Goal: Information Seeking & Learning: Find specific page/section

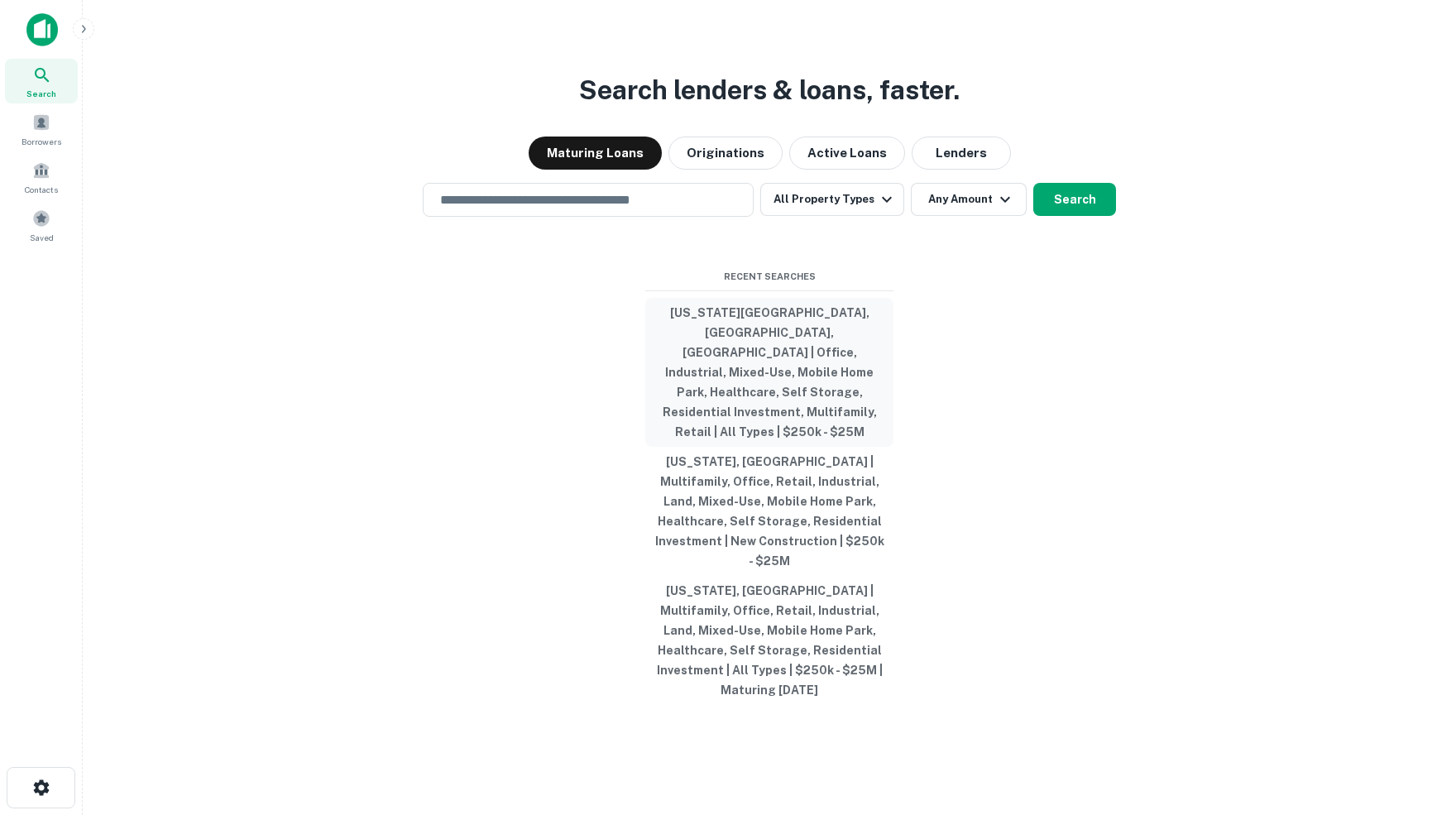
click at [747, 357] on button "[US_STATE][GEOGRAPHIC_DATA], [GEOGRAPHIC_DATA], [GEOGRAPHIC_DATA] | Office, Ind…" at bounding box center [768, 372] width 248 height 149
type input "**********"
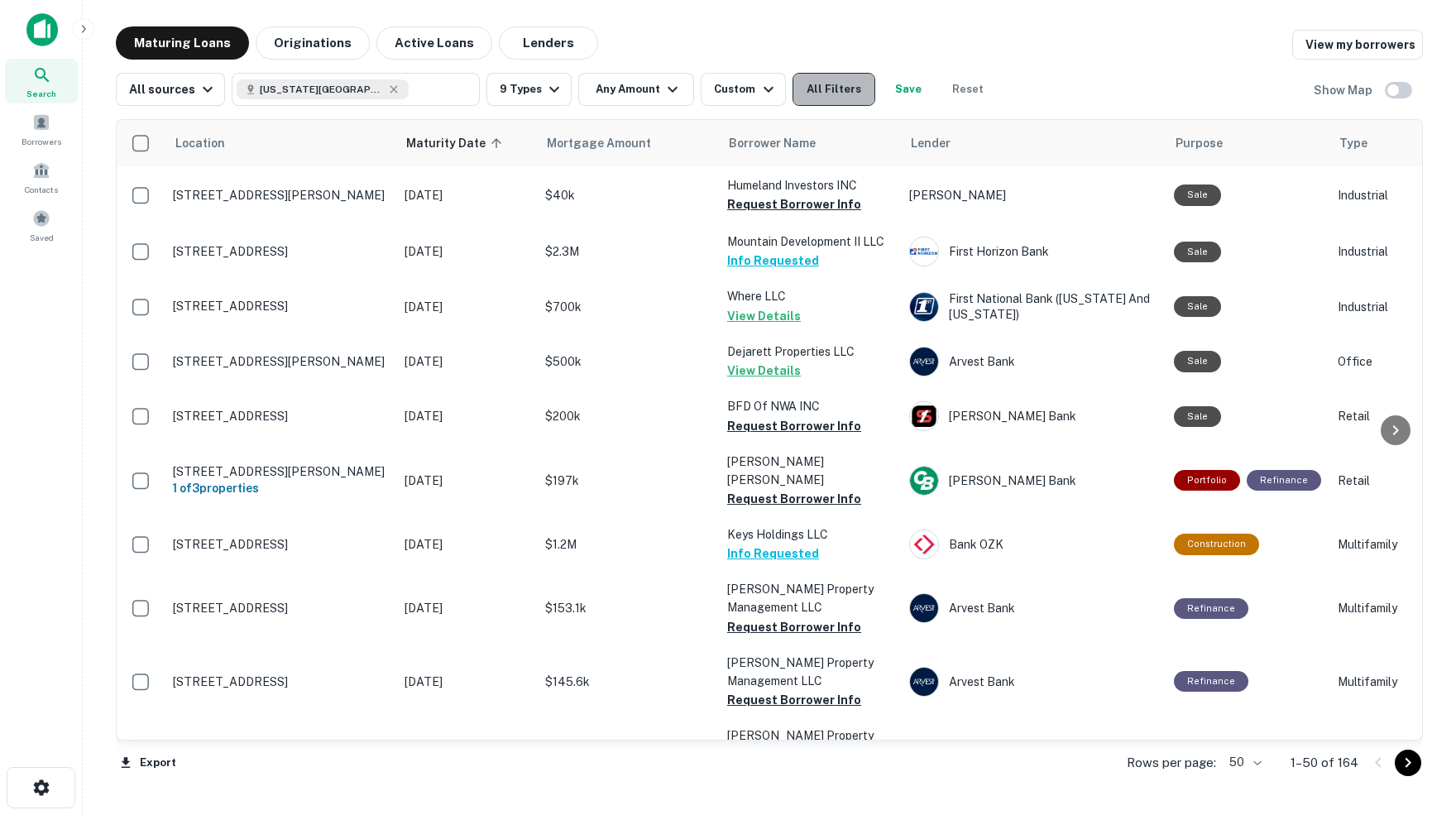
click at [845, 98] on button "All Filters" at bounding box center [833, 89] width 83 height 33
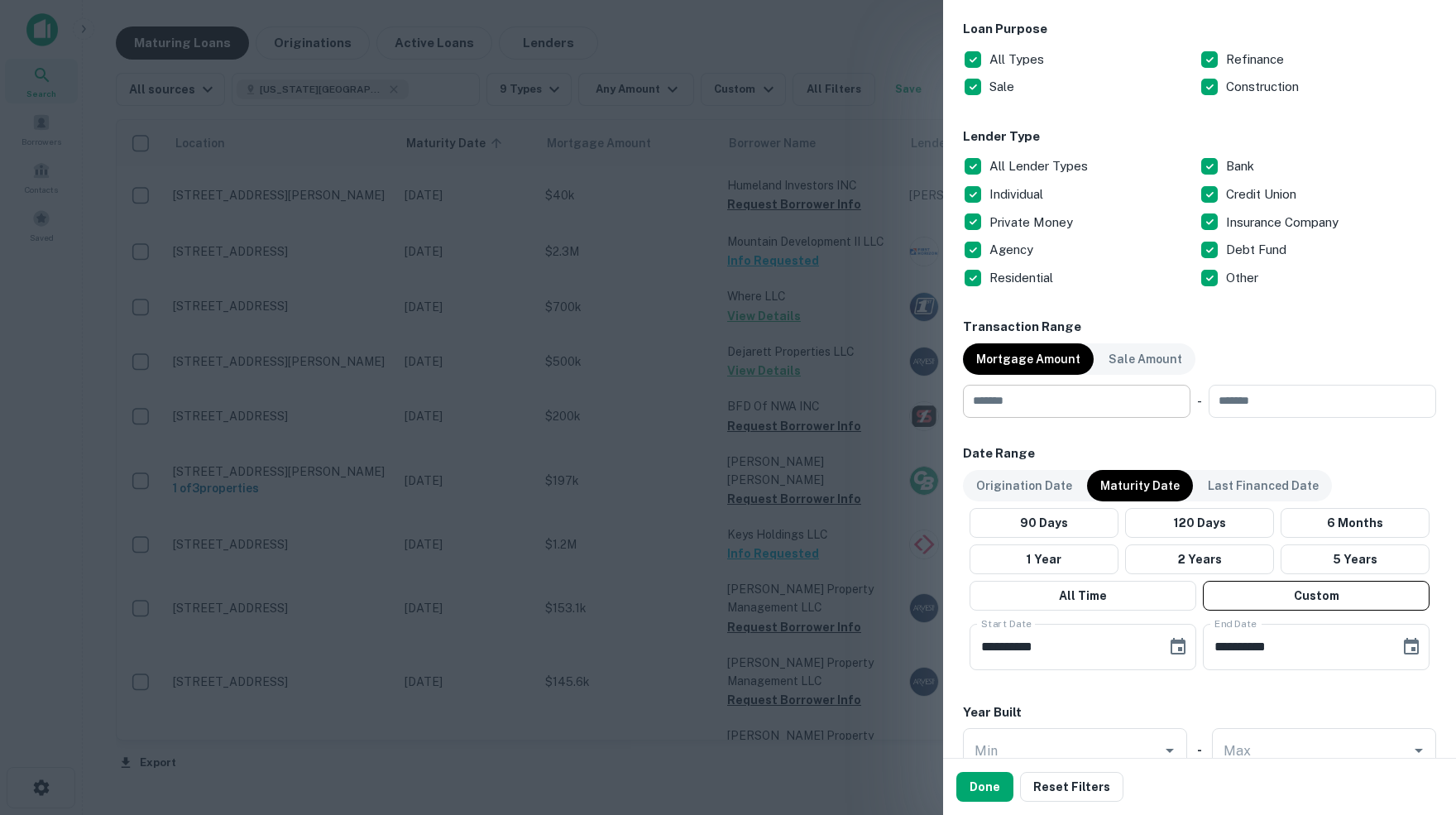
scroll to position [546, 0]
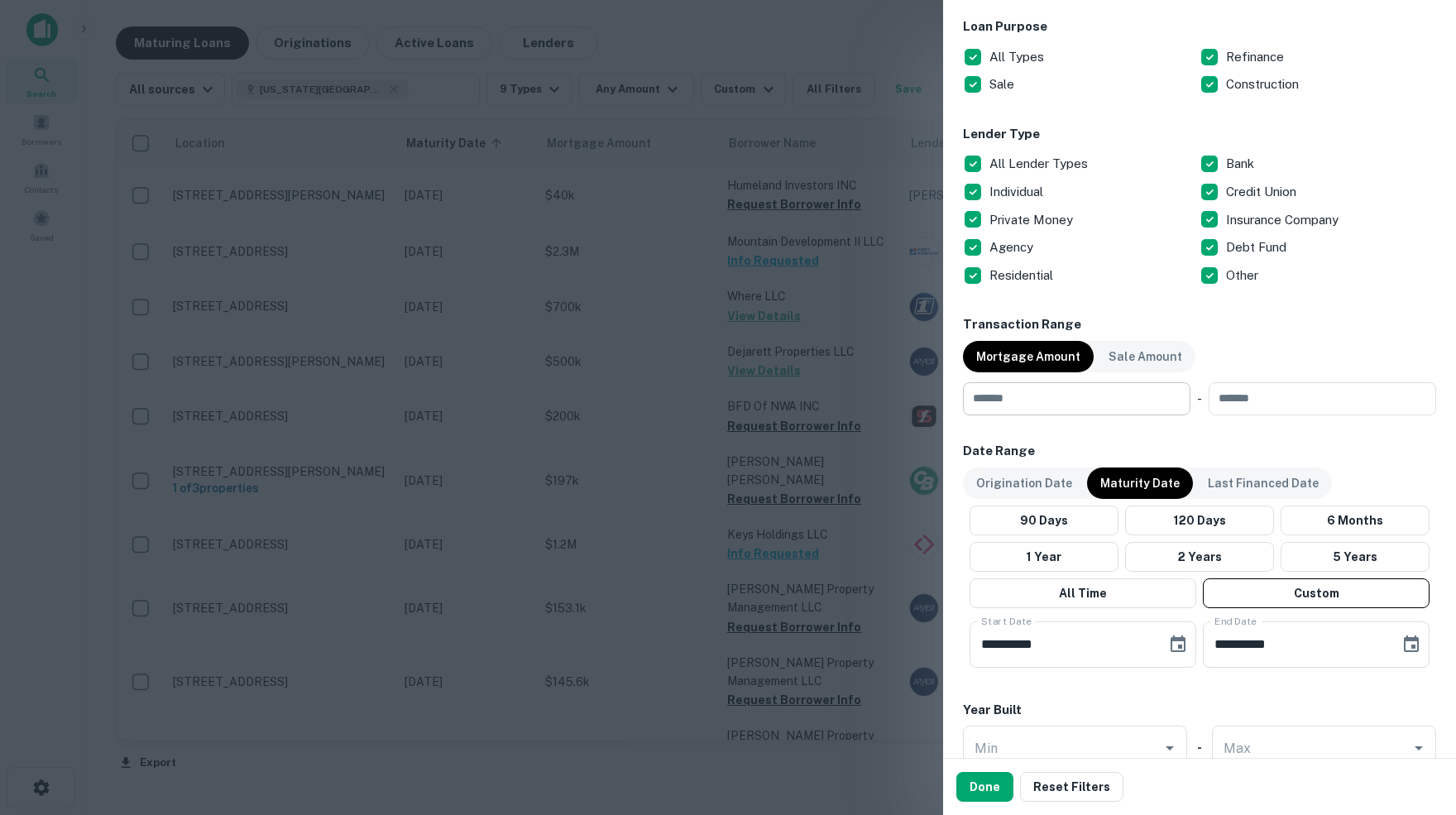
click at [1084, 407] on input "number" at bounding box center [1070, 398] width 216 height 33
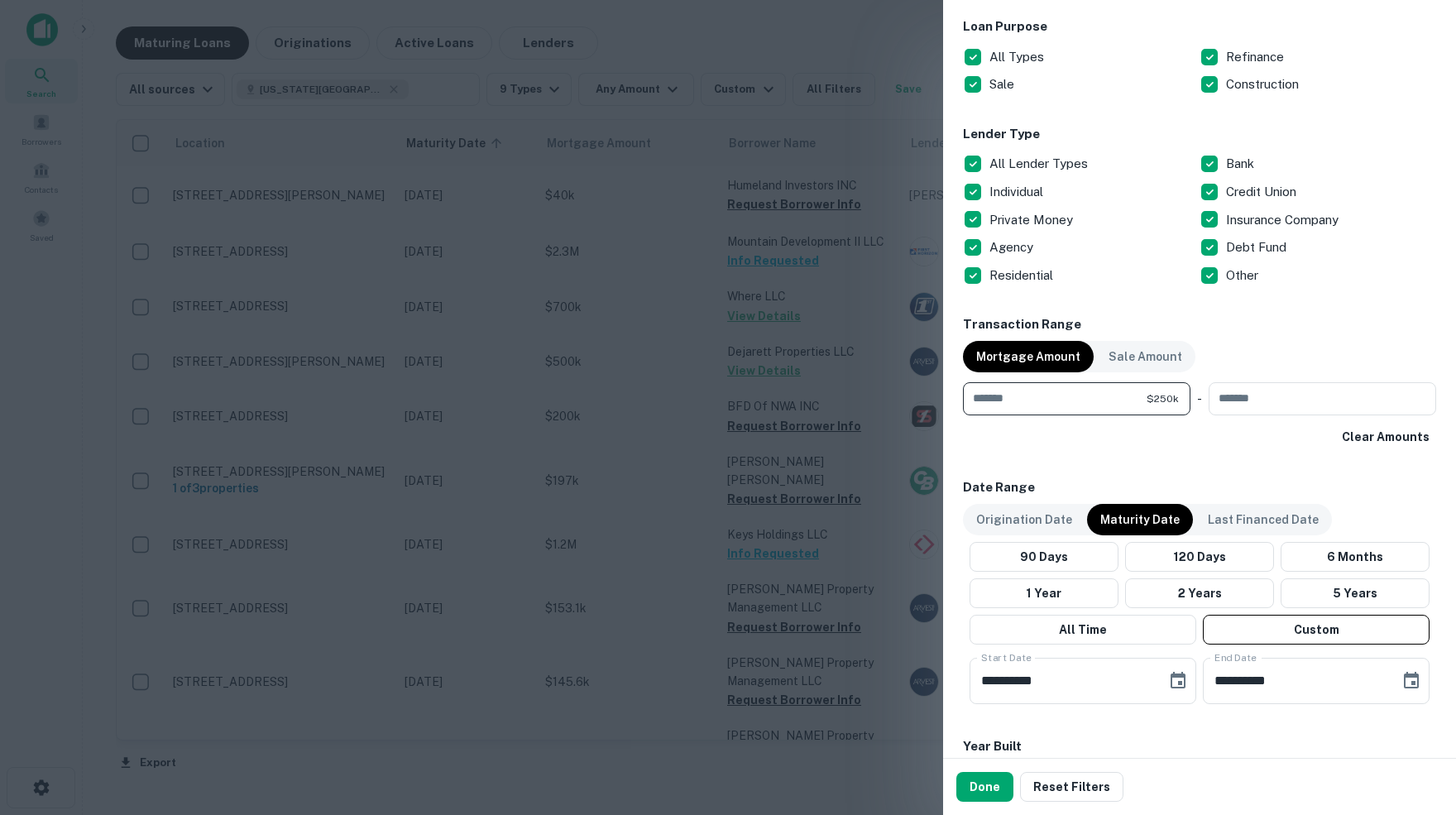
type input "******"
type input "********"
click at [1162, 427] on div "Clear Amounts" at bounding box center [1199, 437] width 473 height 30
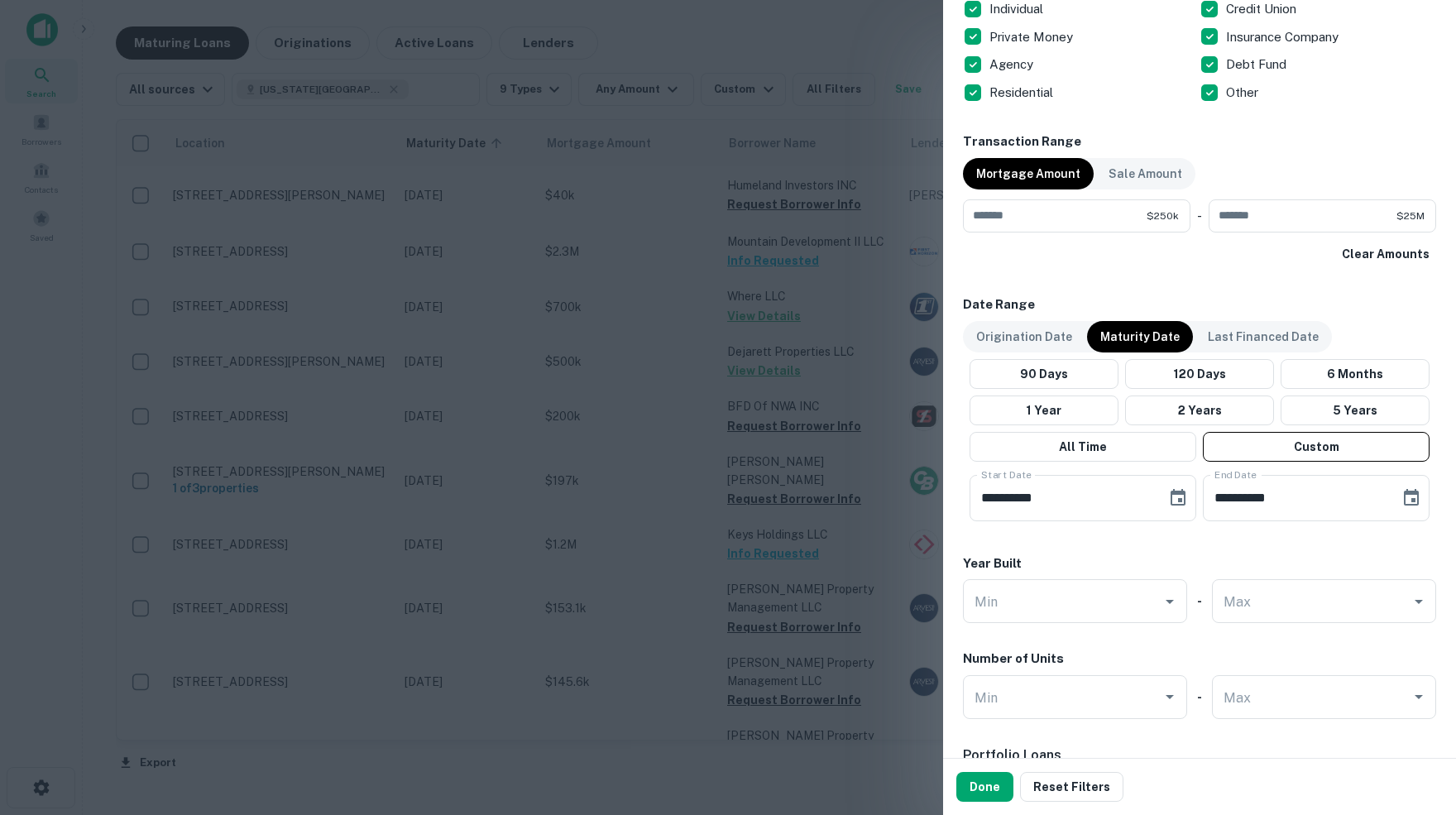
scroll to position [735, 0]
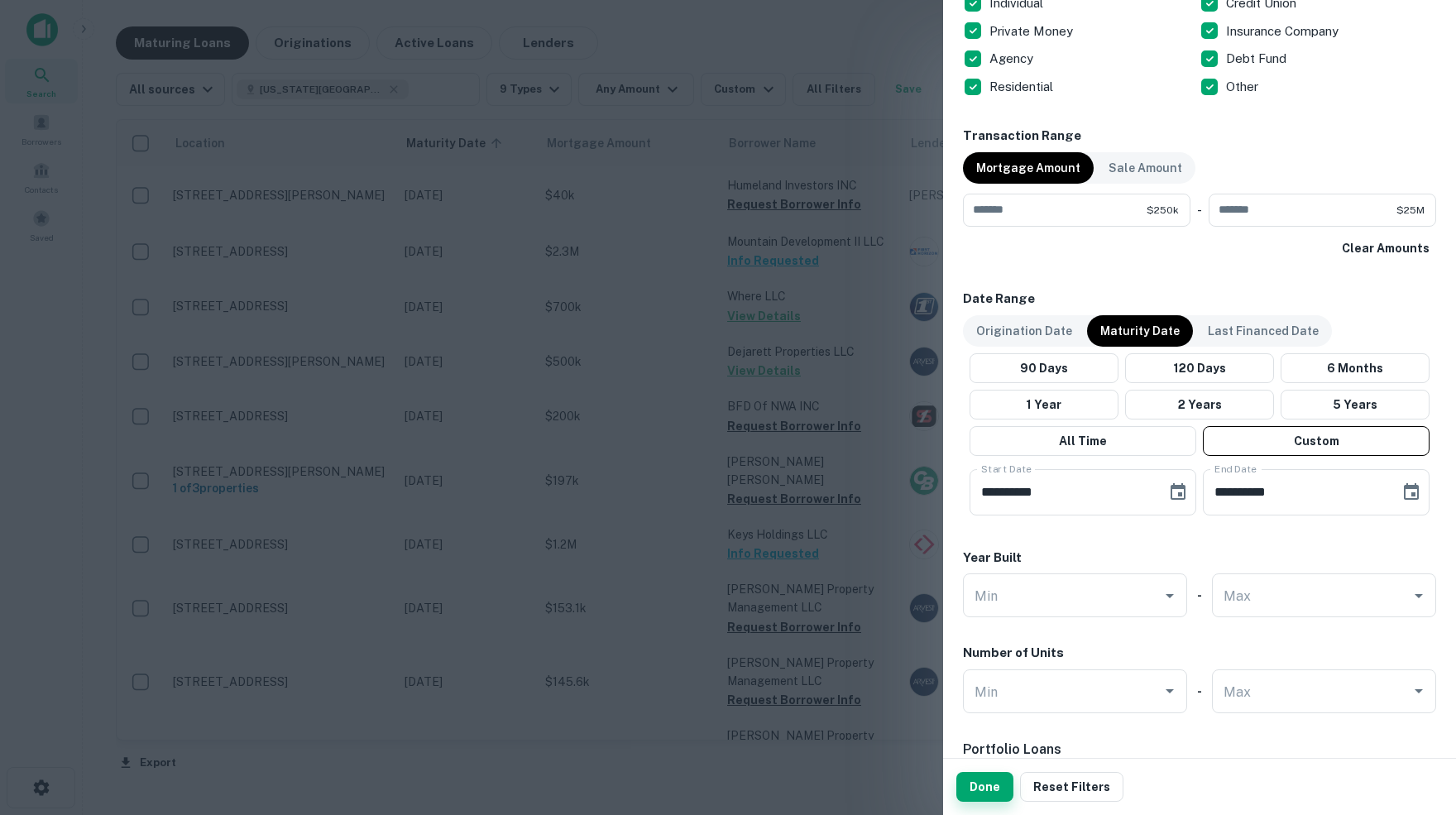
click at [984, 791] on button "Done" at bounding box center [984, 787] width 57 height 30
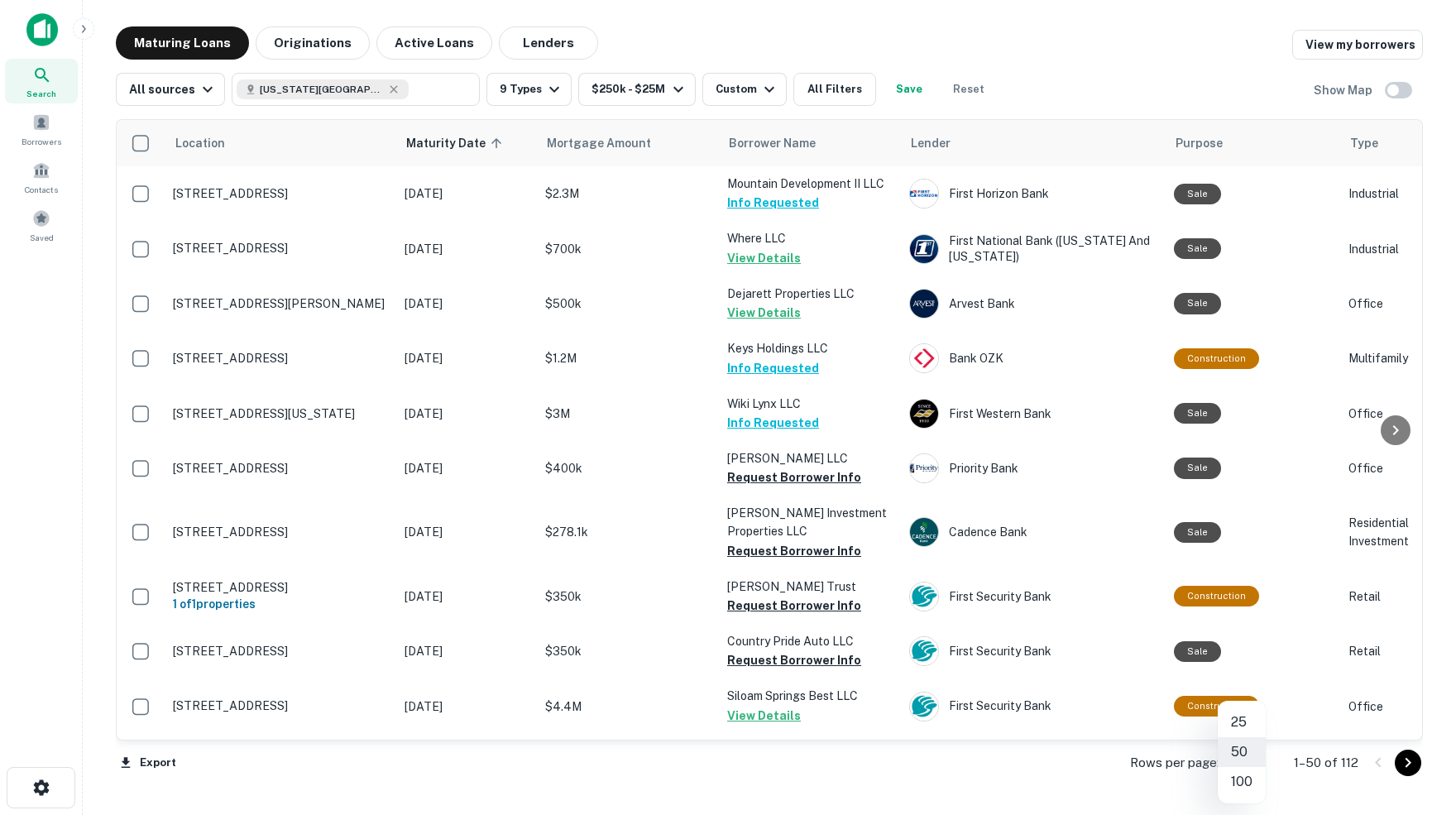
click at [1256, 763] on body "Search Borrowers Contacts Saved Maturing Loans Originations Active Loans Lender…" at bounding box center [728, 407] width 1456 height 815
click at [1247, 782] on li "100" at bounding box center [1241, 782] width 48 height 30
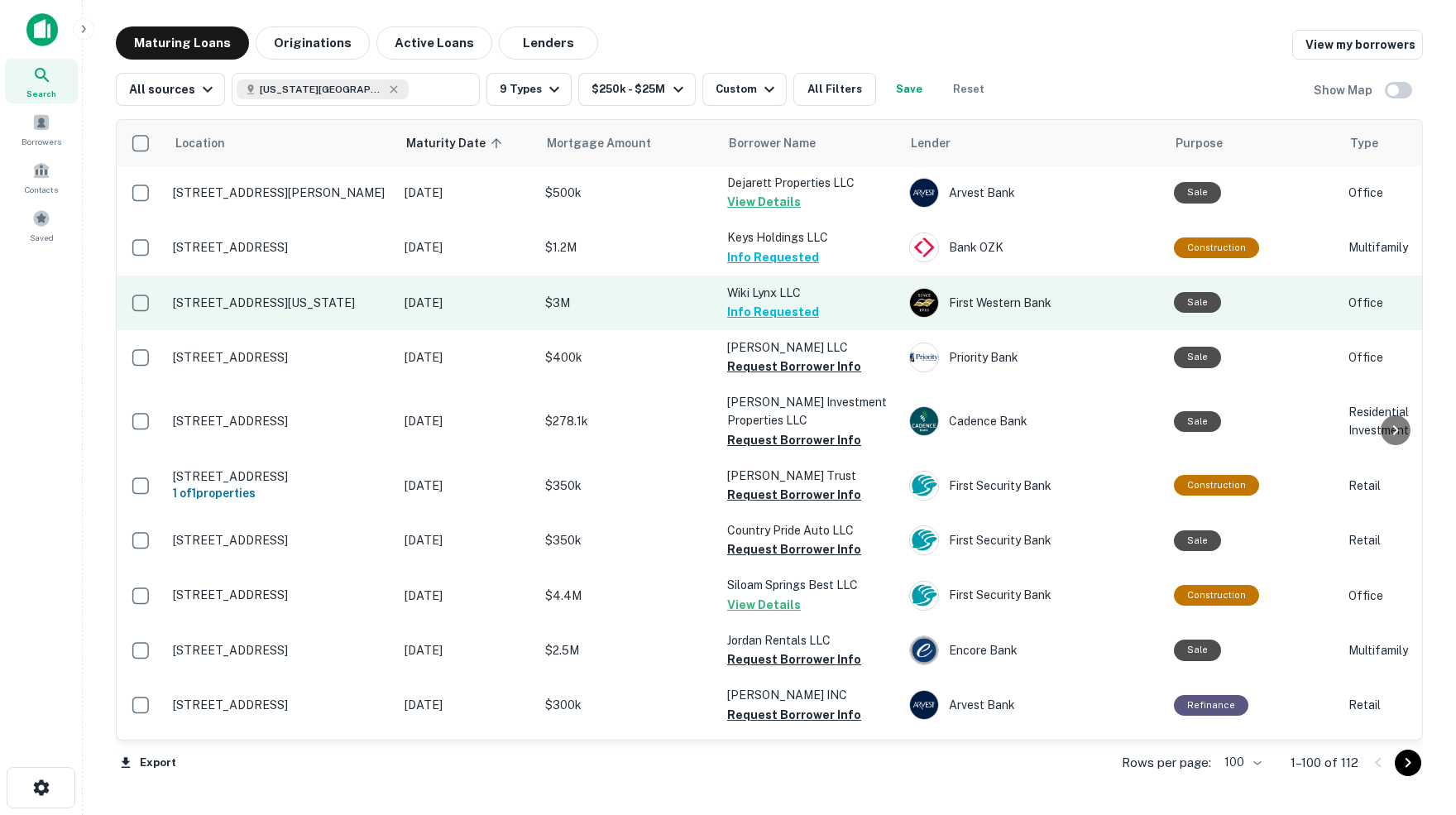
scroll to position [120, 0]
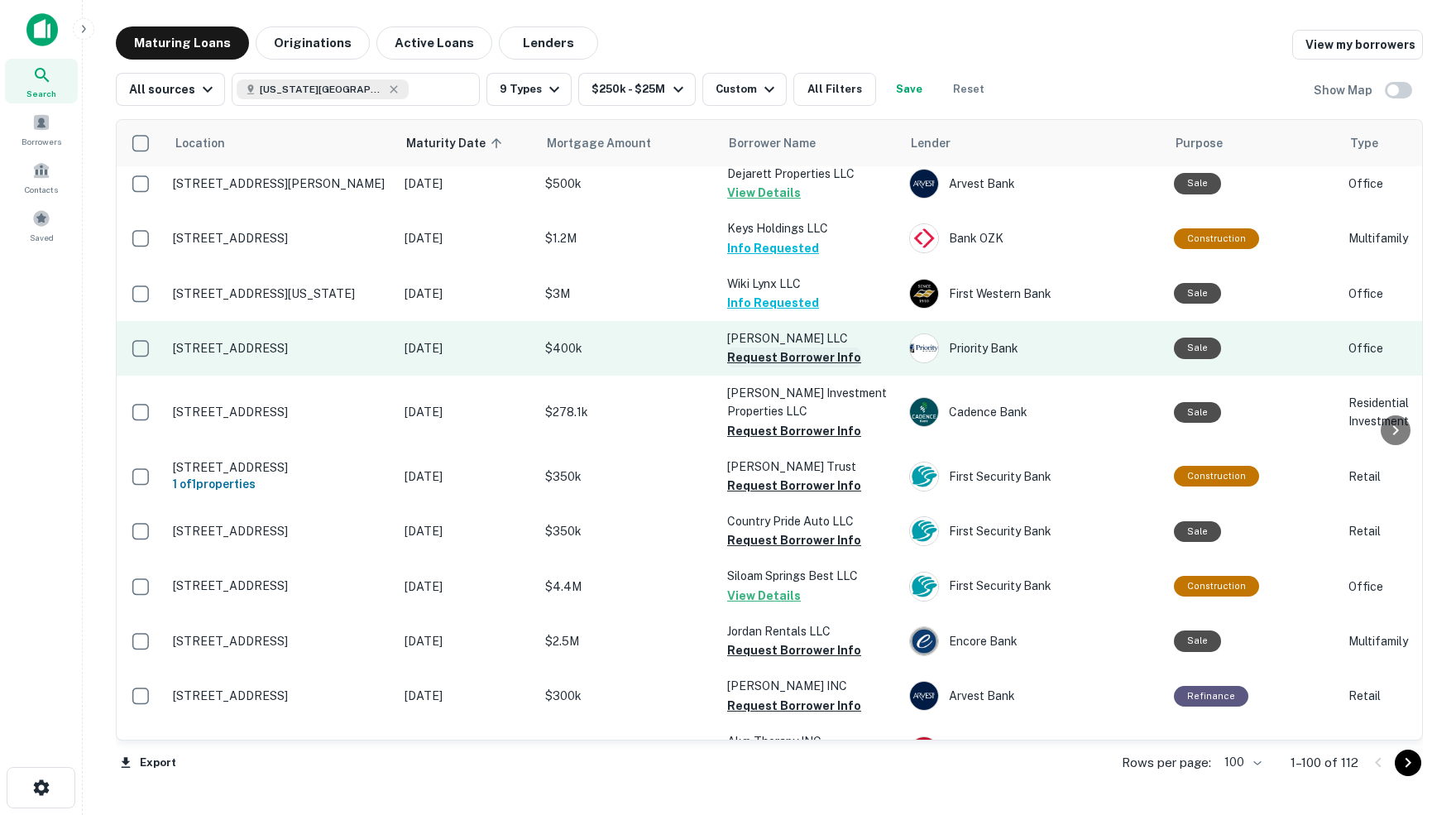
click at [771, 348] on button "Request Borrower Info" at bounding box center [793, 357] width 134 height 20
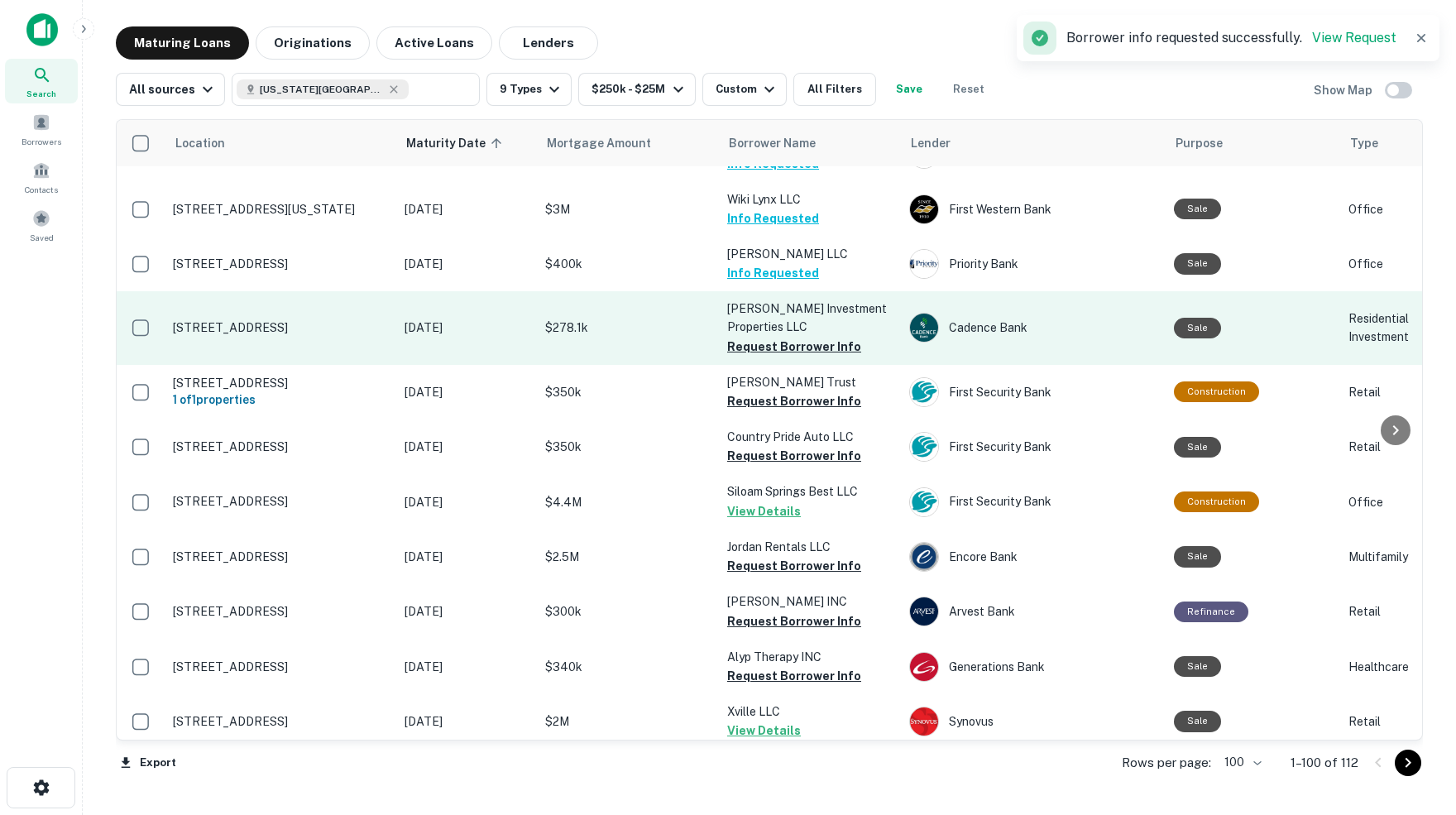
scroll to position [208, 0]
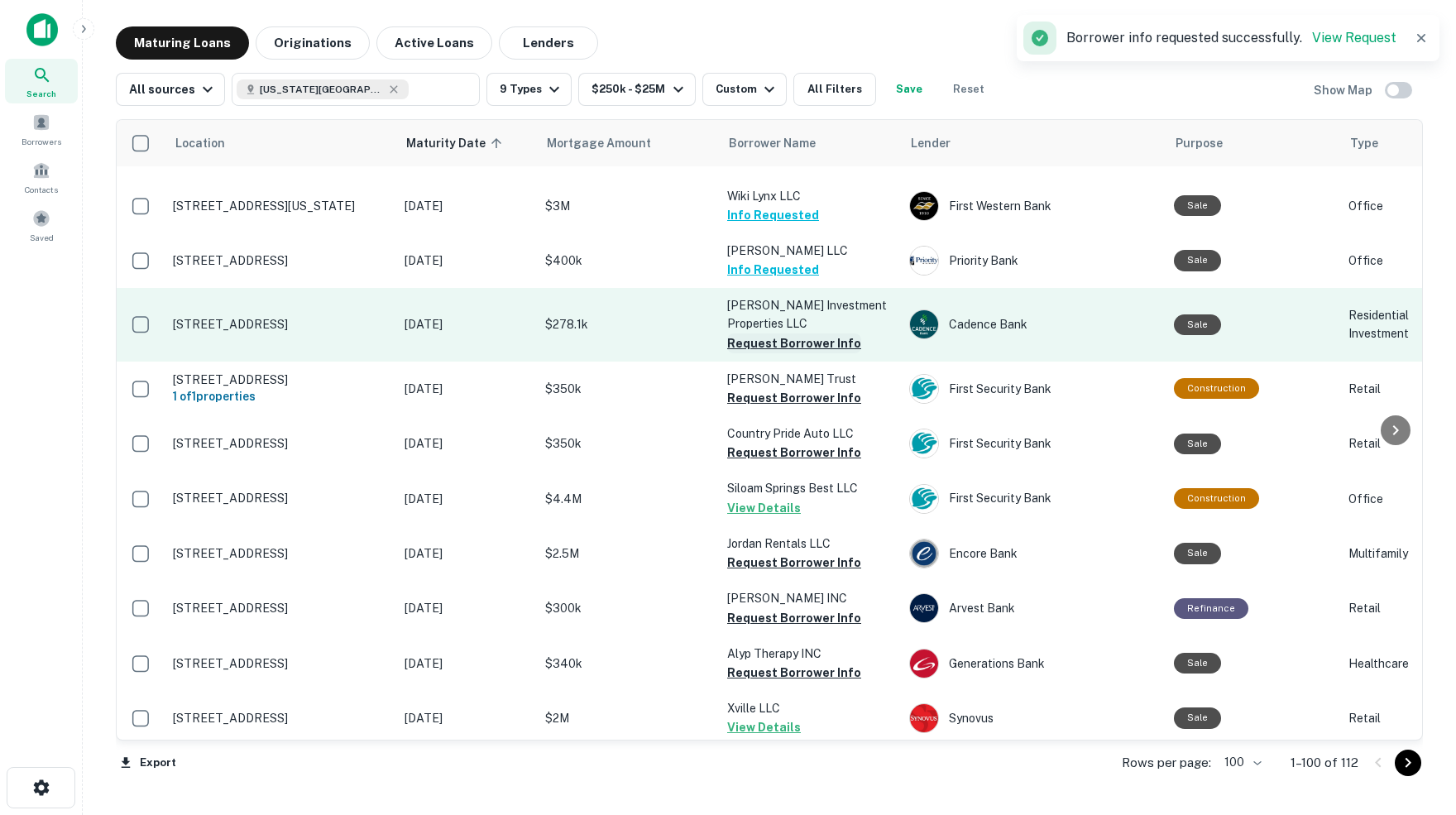
click at [775, 333] on button "Request Borrower Info" at bounding box center [793, 343] width 134 height 20
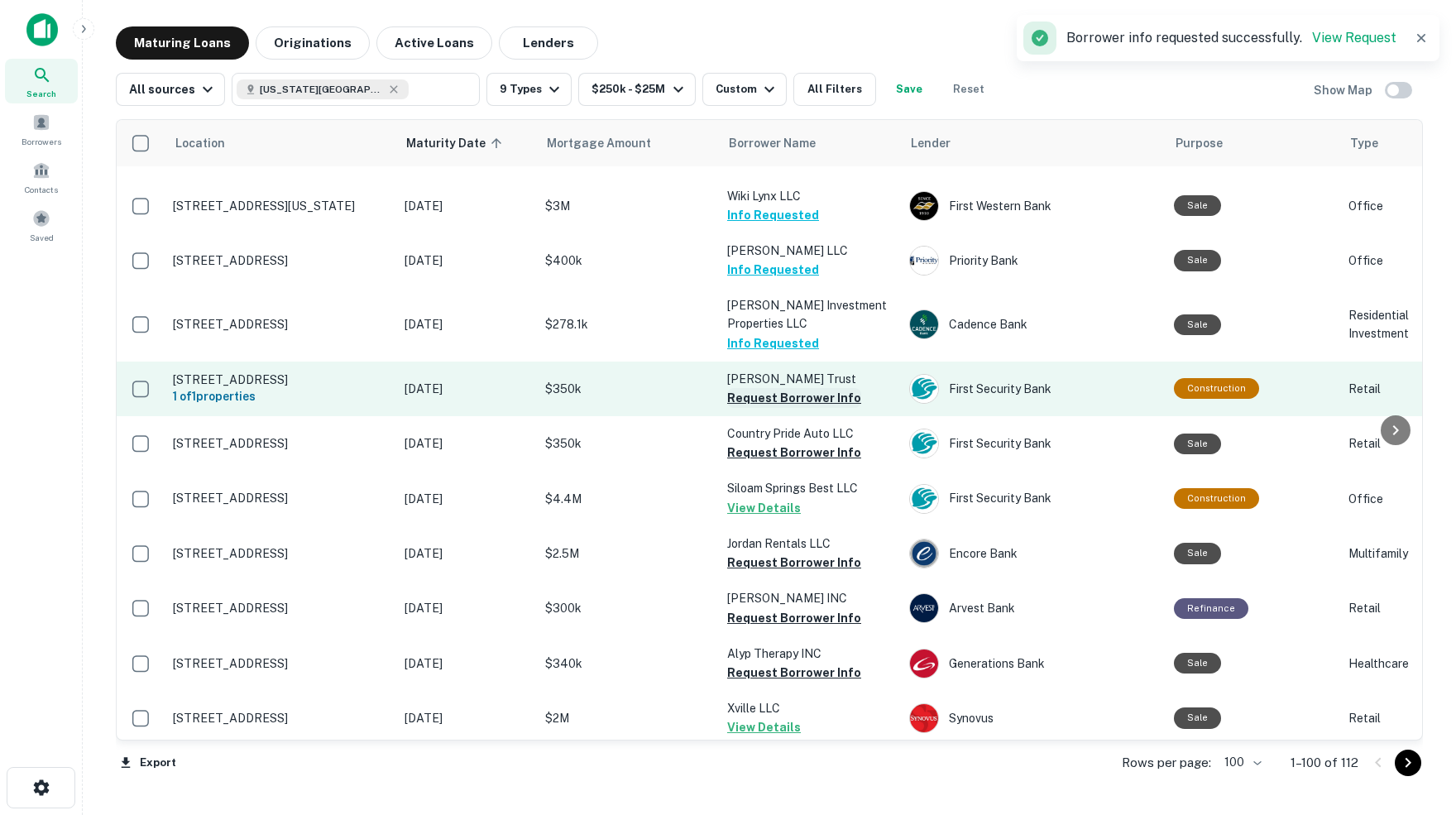
click at [742, 392] on button "Request Borrower Info" at bounding box center [793, 398] width 134 height 20
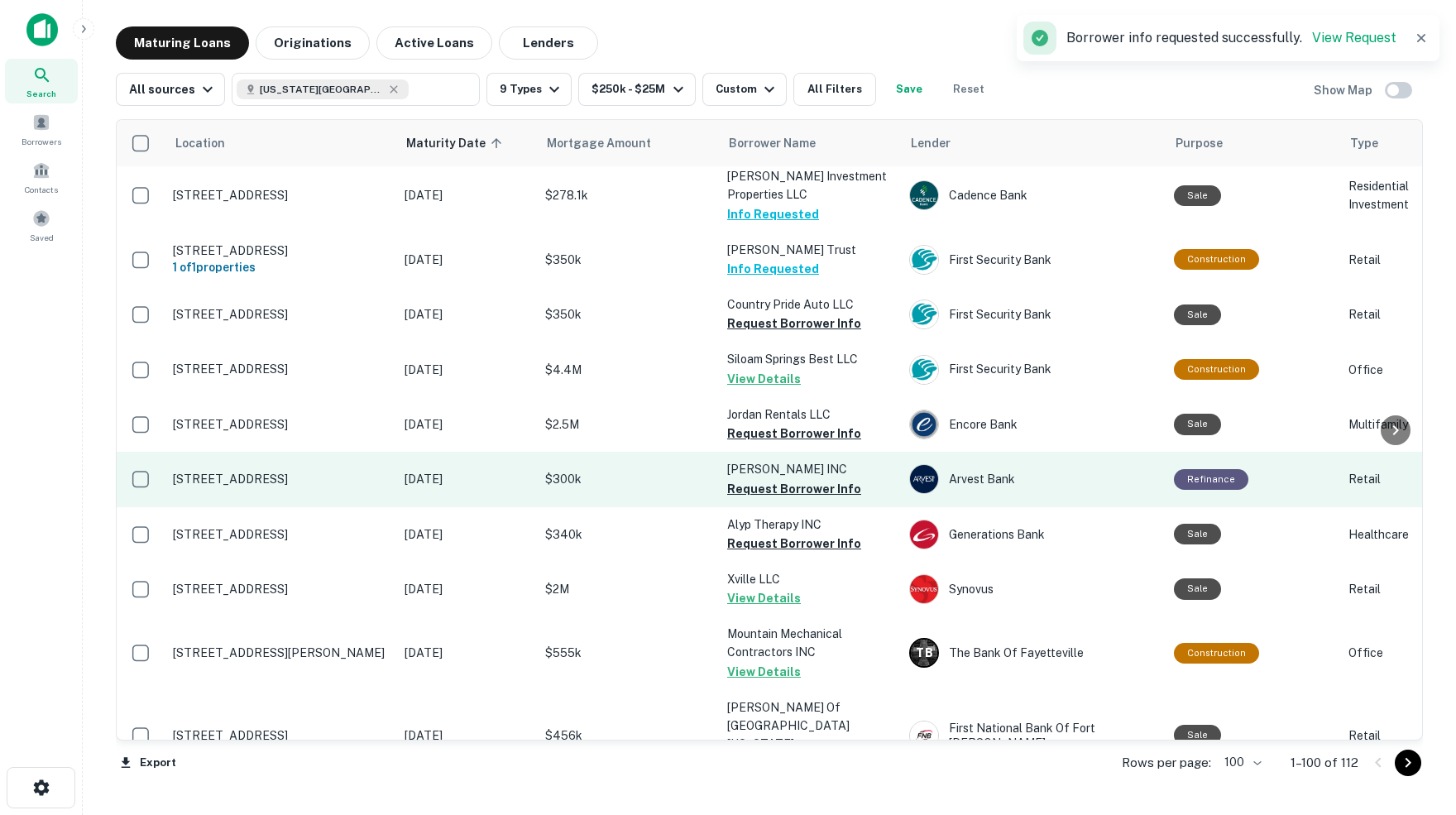
scroll to position [345, 1]
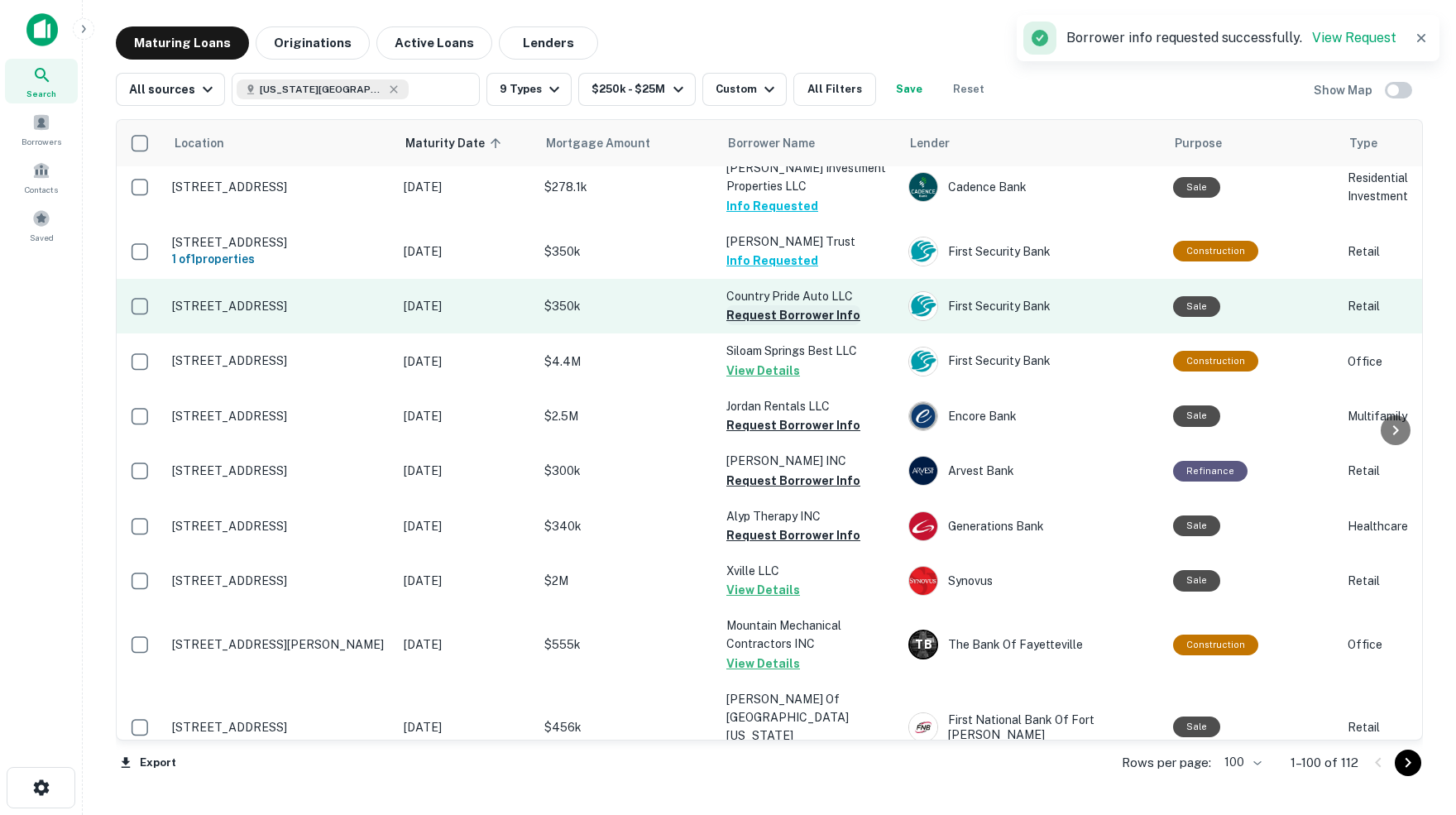
click at [758, 314] on button "Request Borrower Info" at bounding box center [792, 316] width 134 height 20
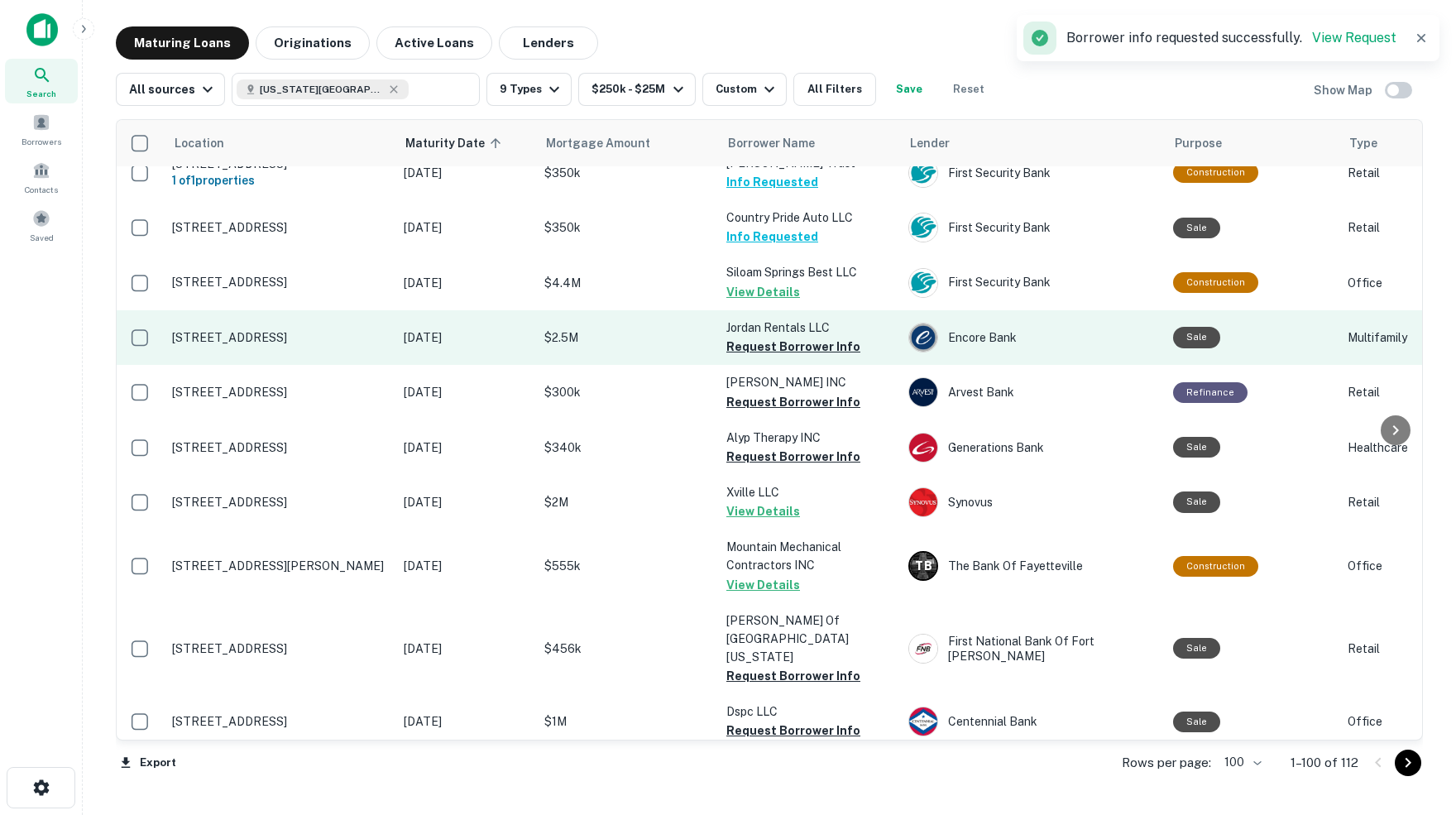
scroll to position [443, 1]
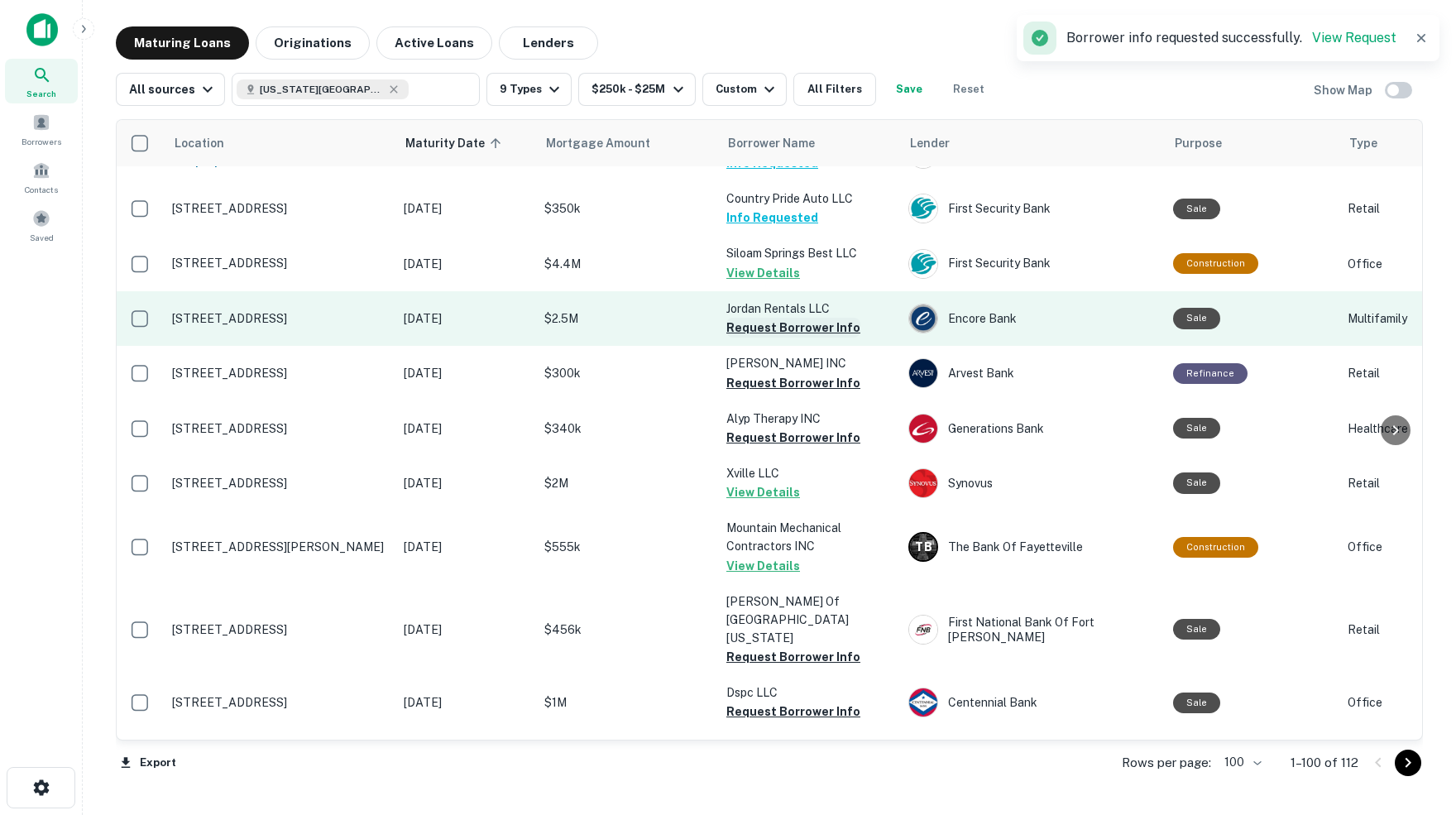
click at [769, 323] on button "Request Borrower Info" at bounding box center [792, 328] width 134 height 20
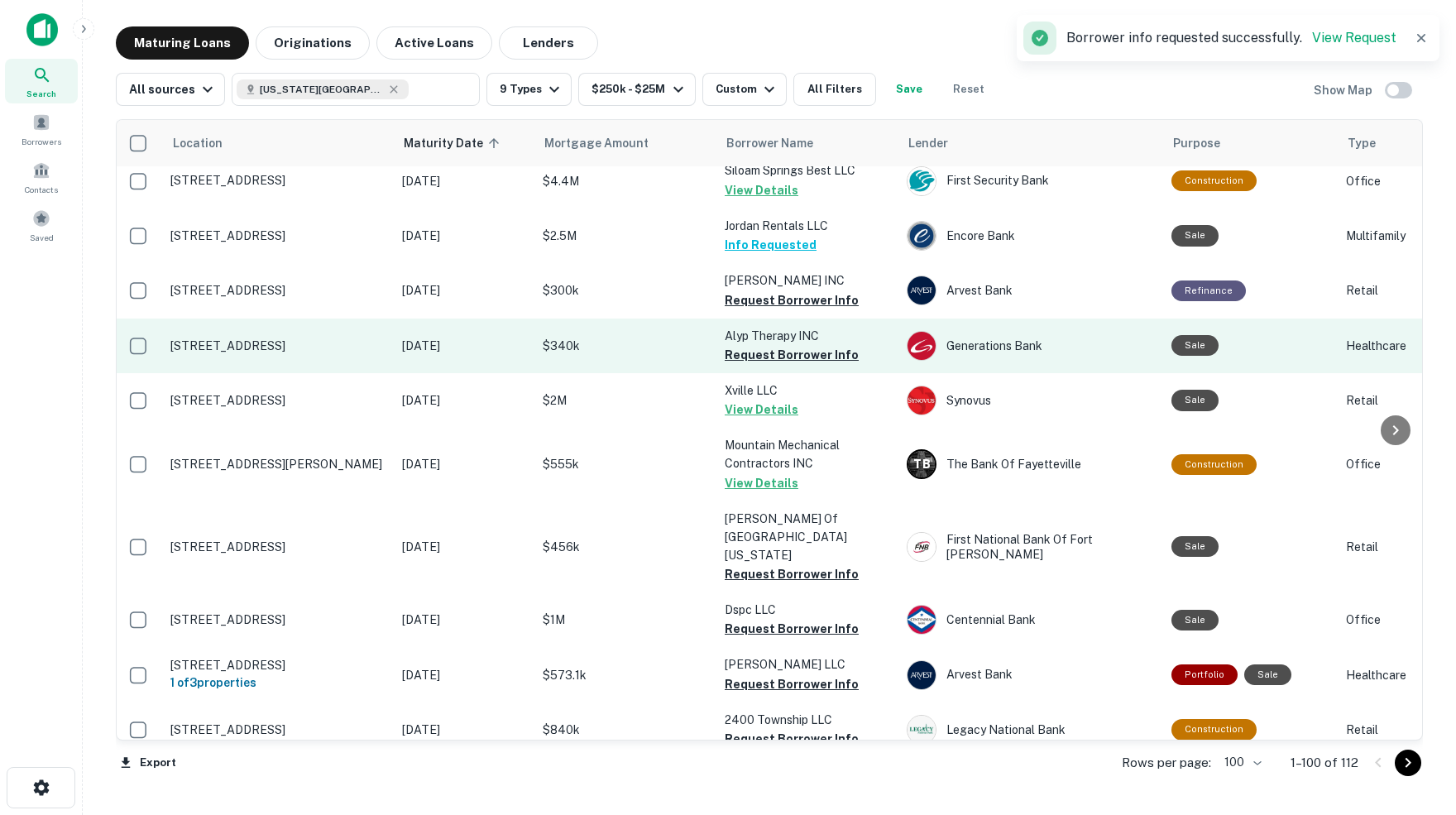
scroll to position [531, 1]
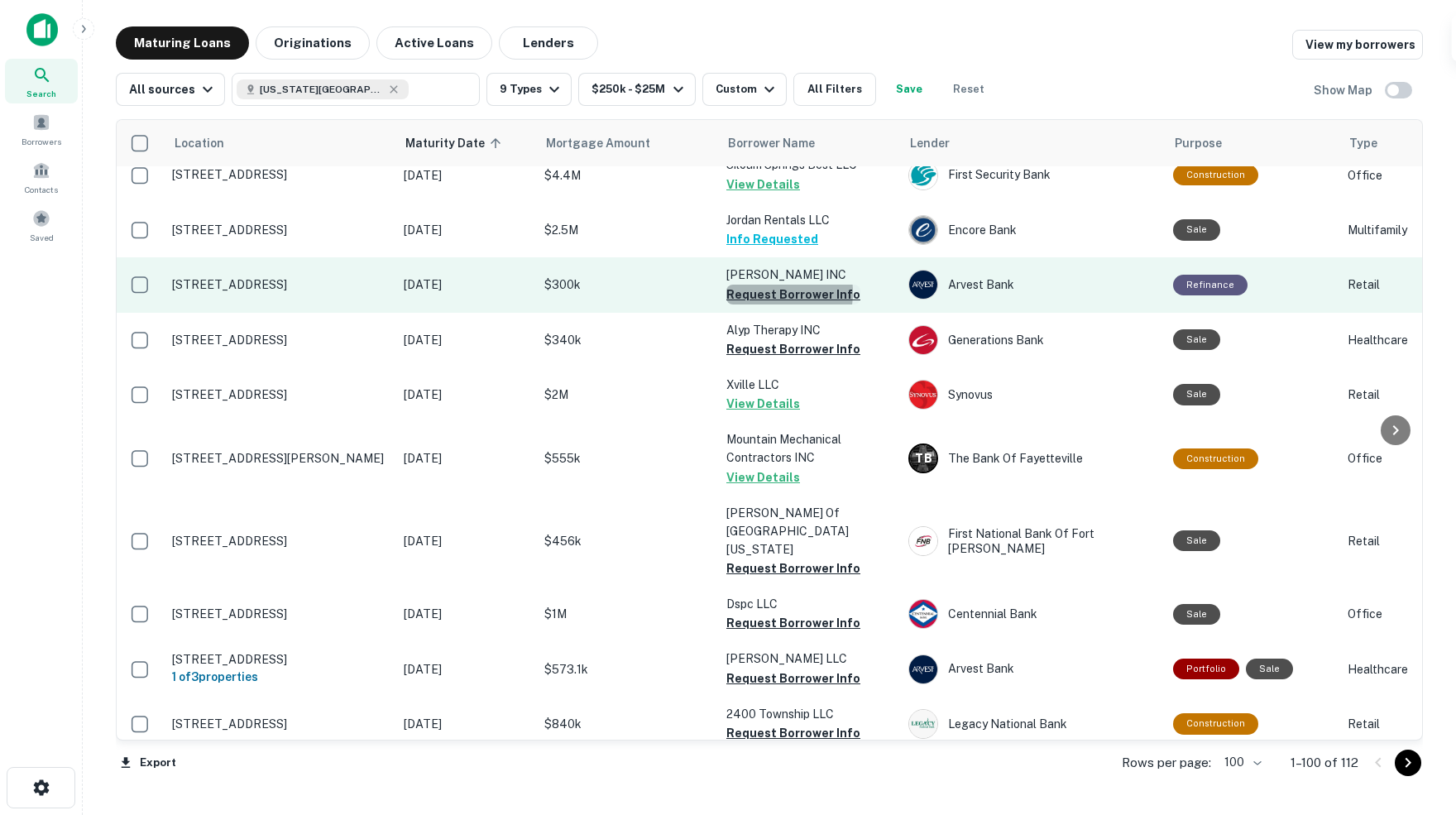
click at [757, 285] on button "Request Borrower Info" at bounding box center [792, 294] width 134 height 20
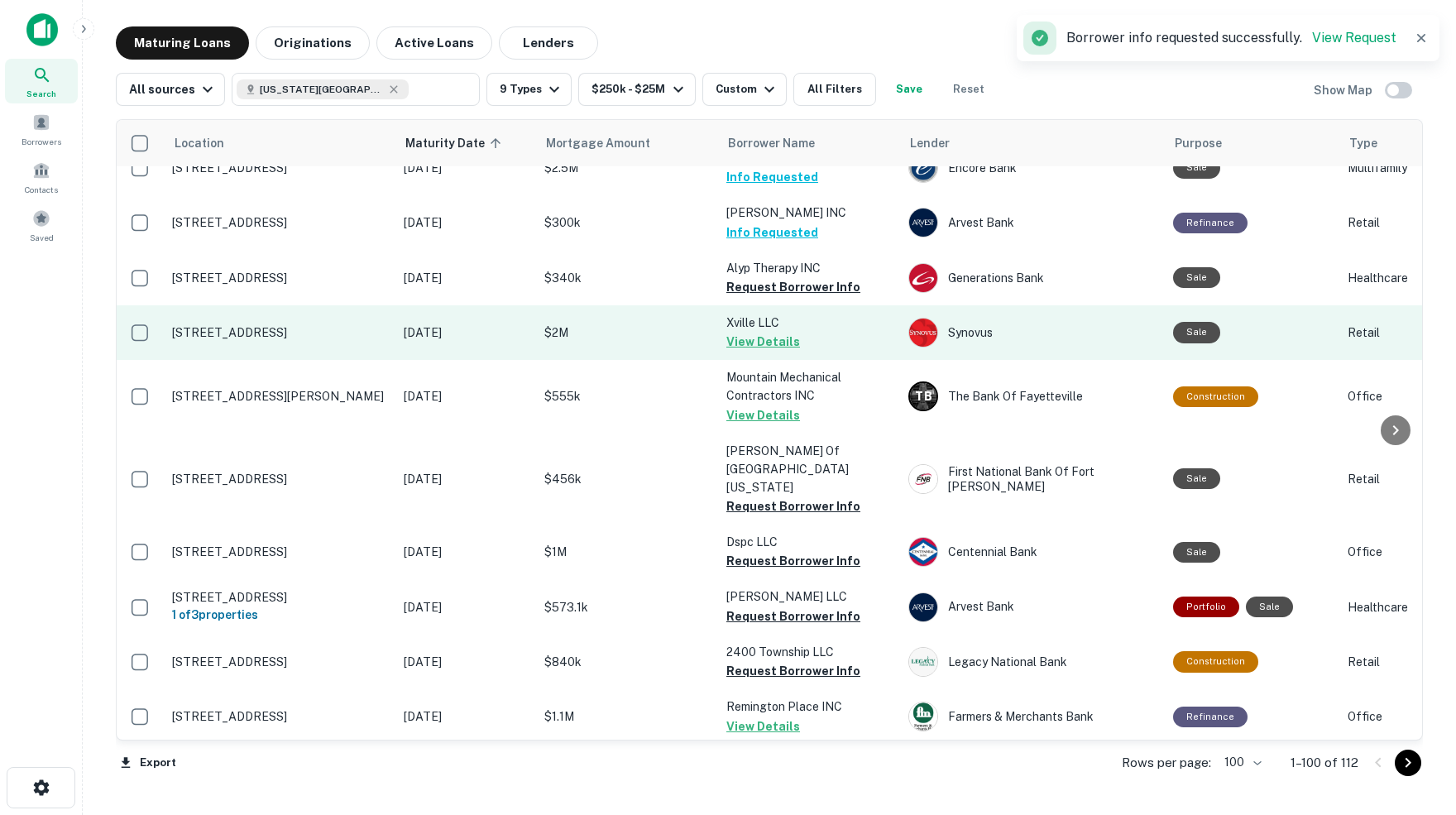
scroll to position [603, 1]
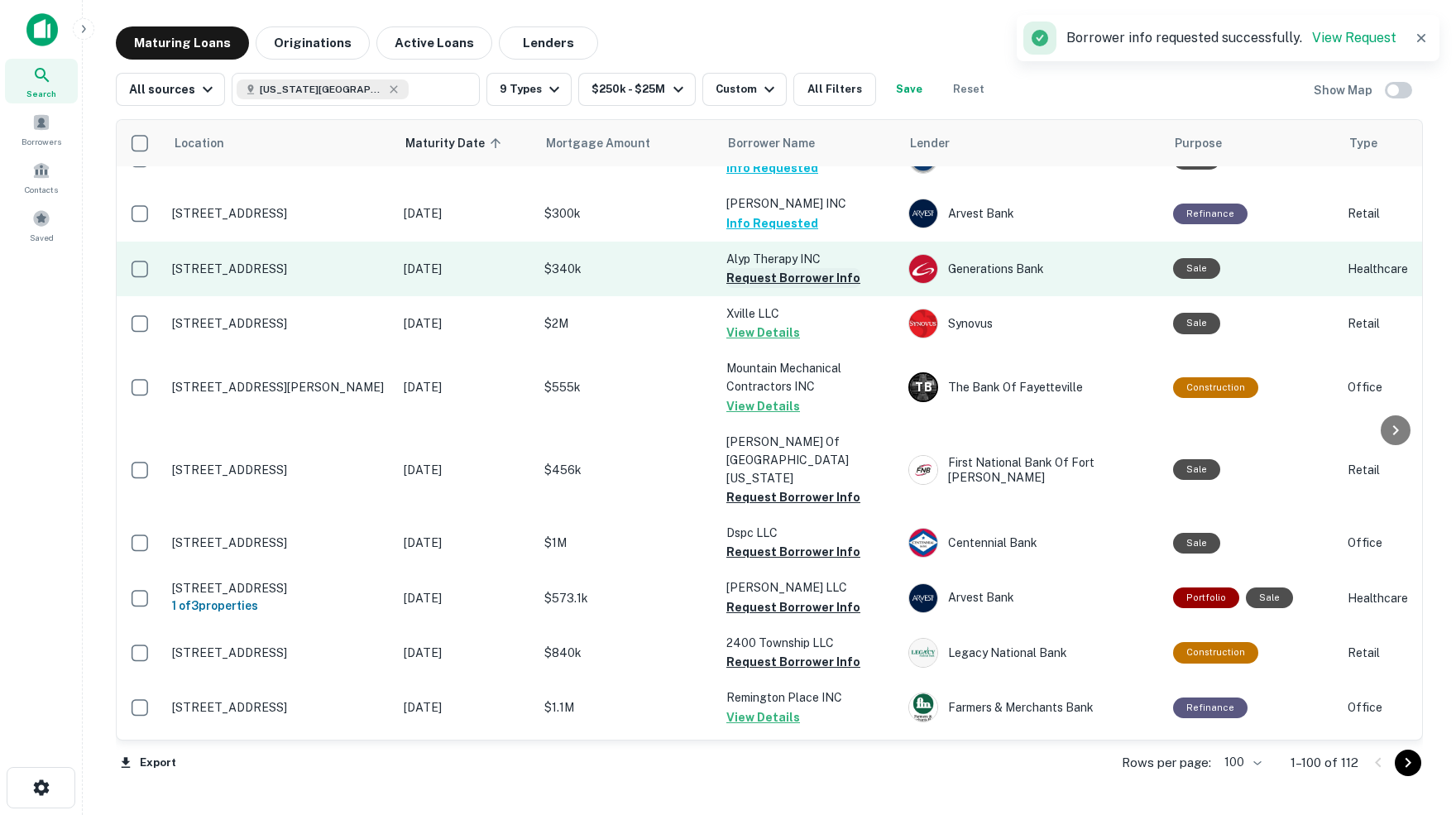
click at [803, 268] on button "Request Borrower Info" at bounding box center [792, 278] width 134 height 20
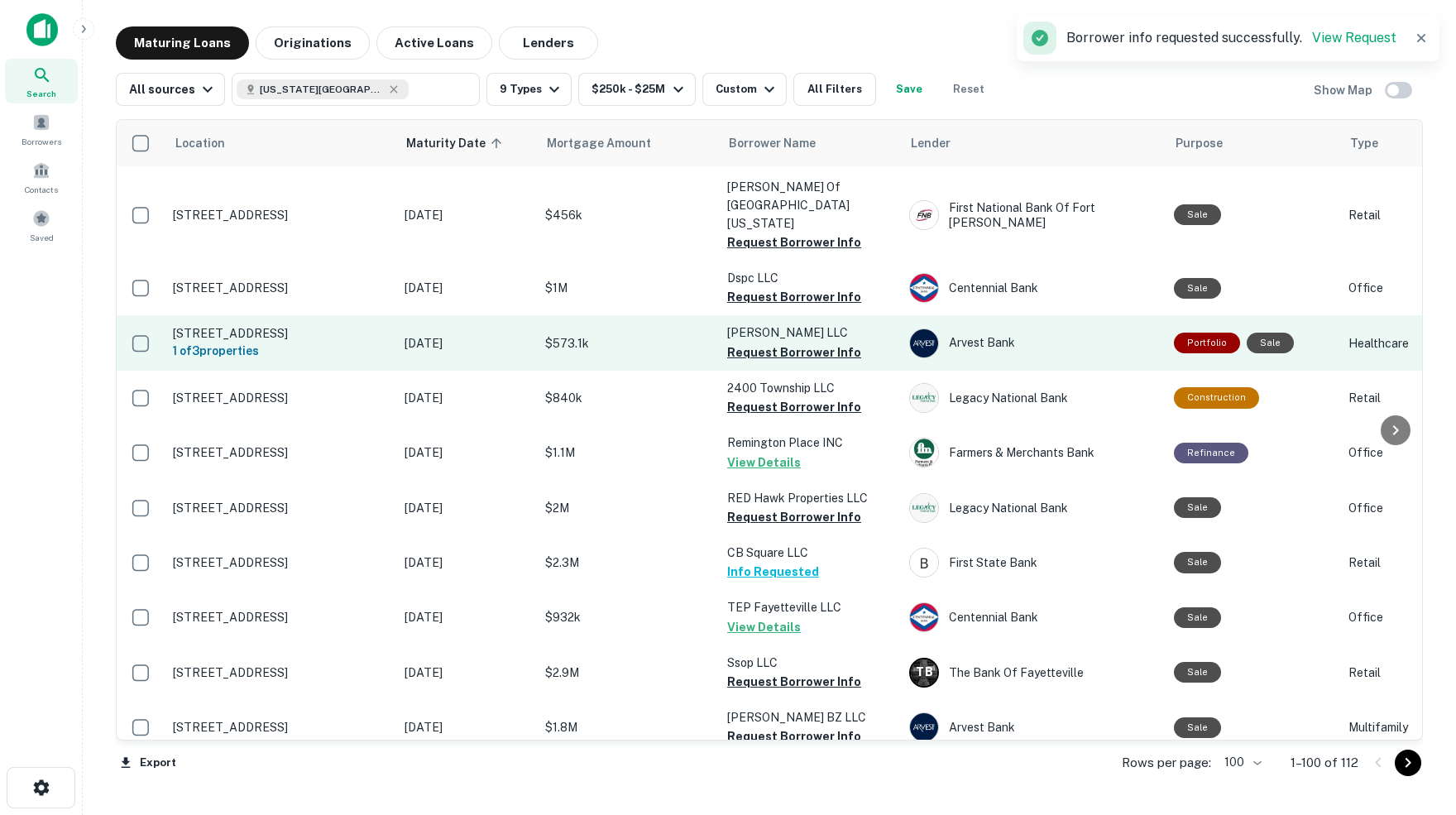
scroll to position [862, 0]
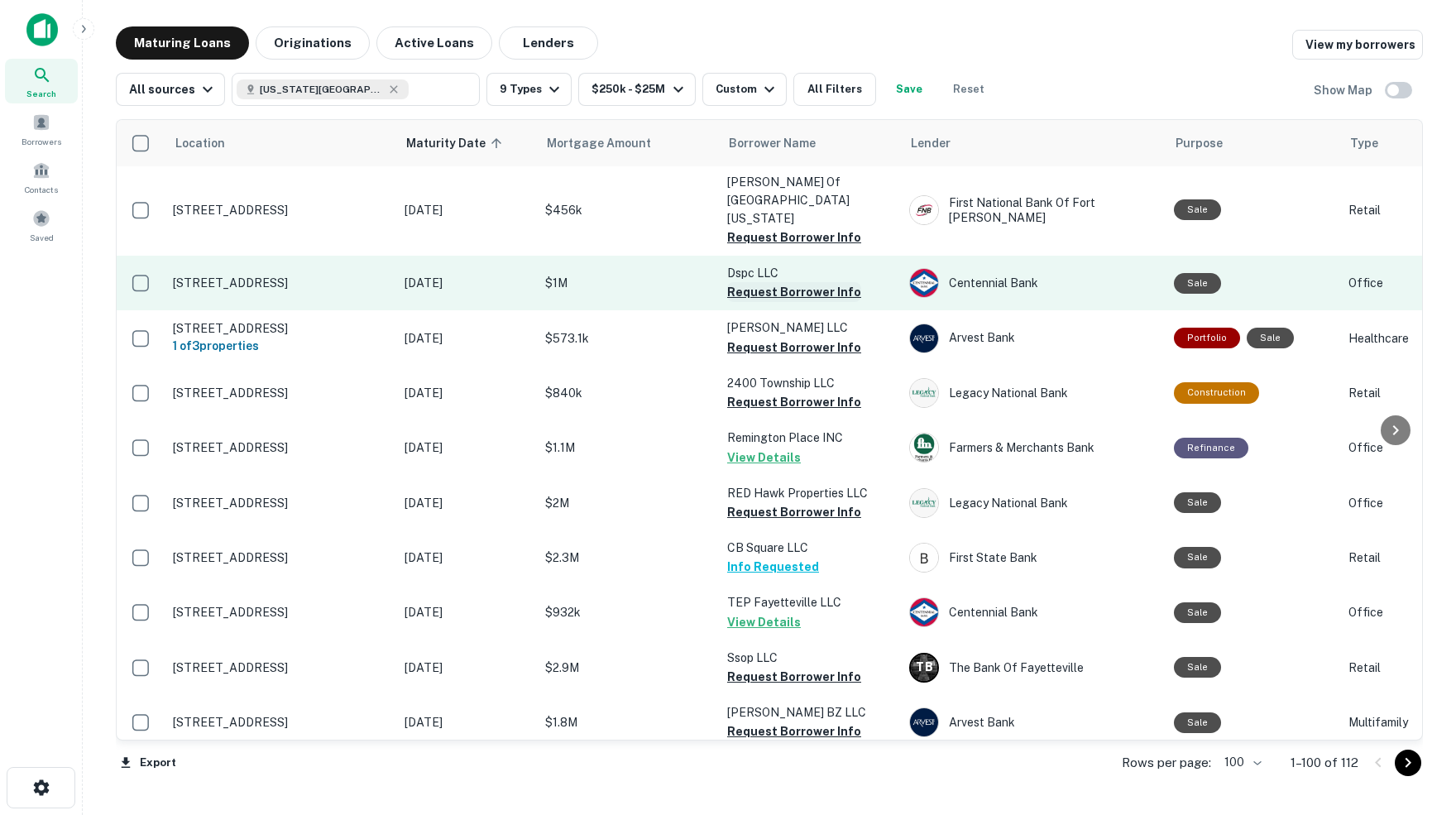
click at [776, 282] on button "Request Borrower Info" at bounding box center [793, 292] width 134 height 20
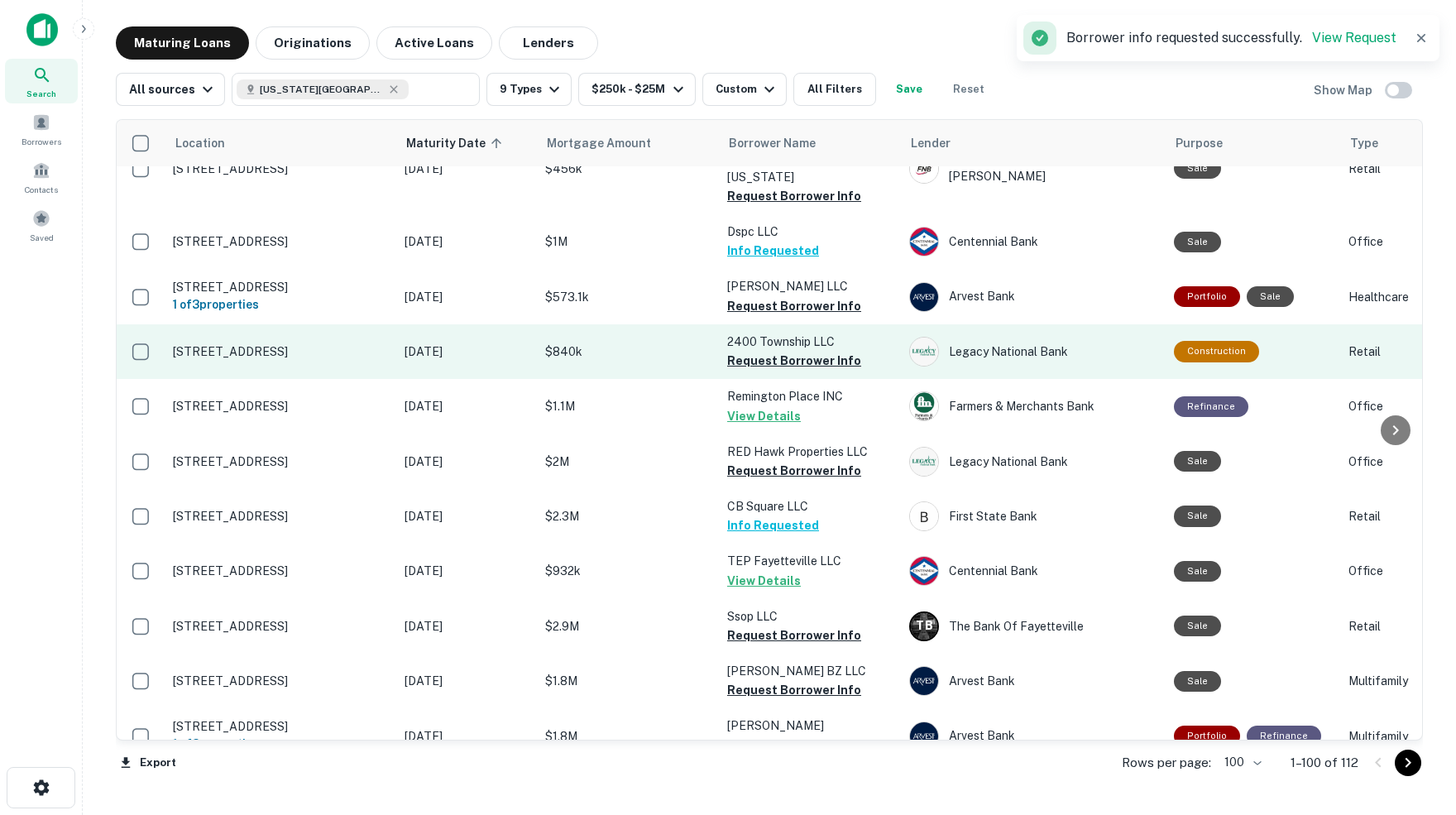
scroll to position [913, 0]
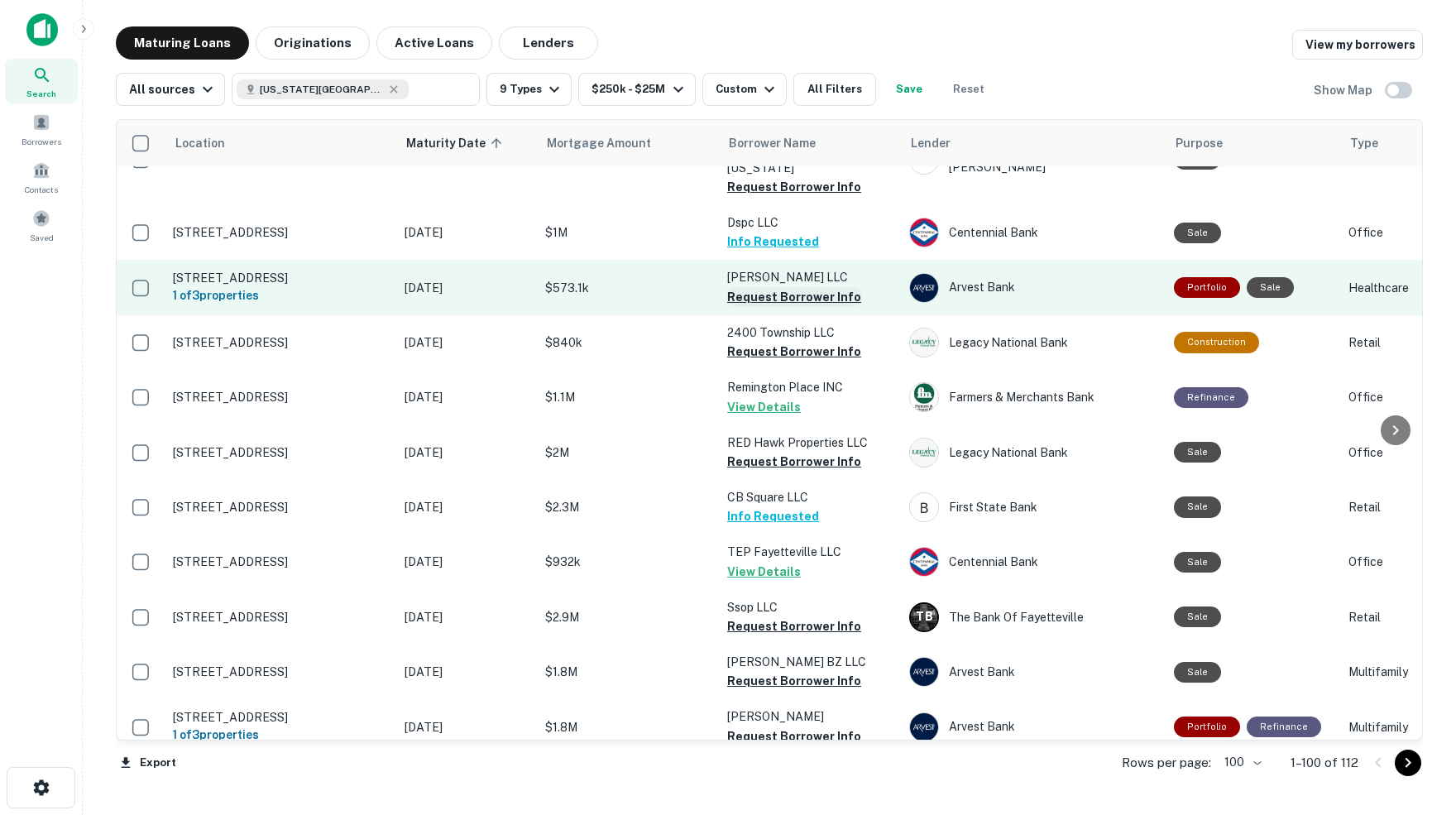
click at [807, 287] on button "Request Borrower Info" at bounding box center [793, 297] width 134 height 20
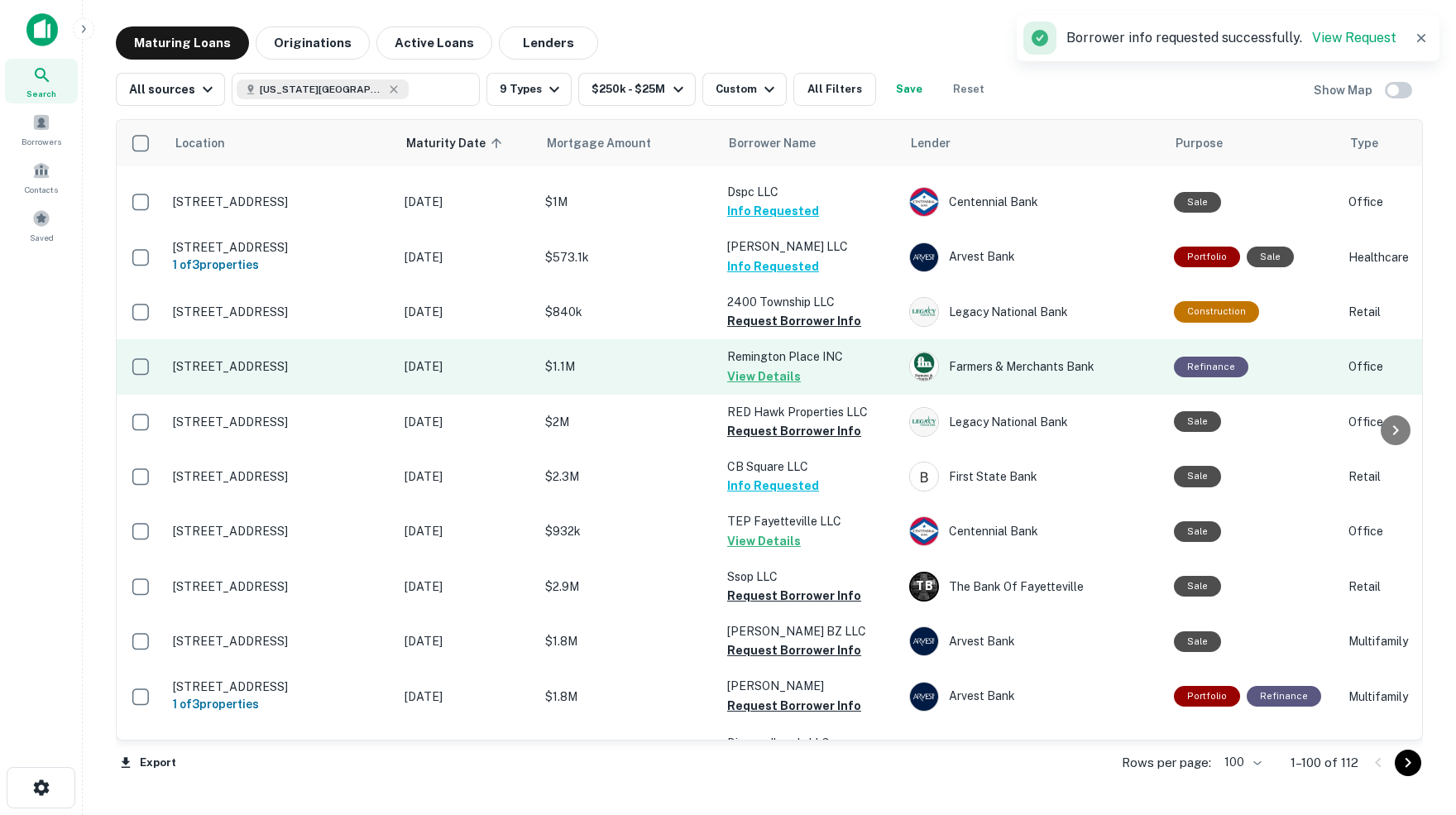
scroll to position [978, 0]
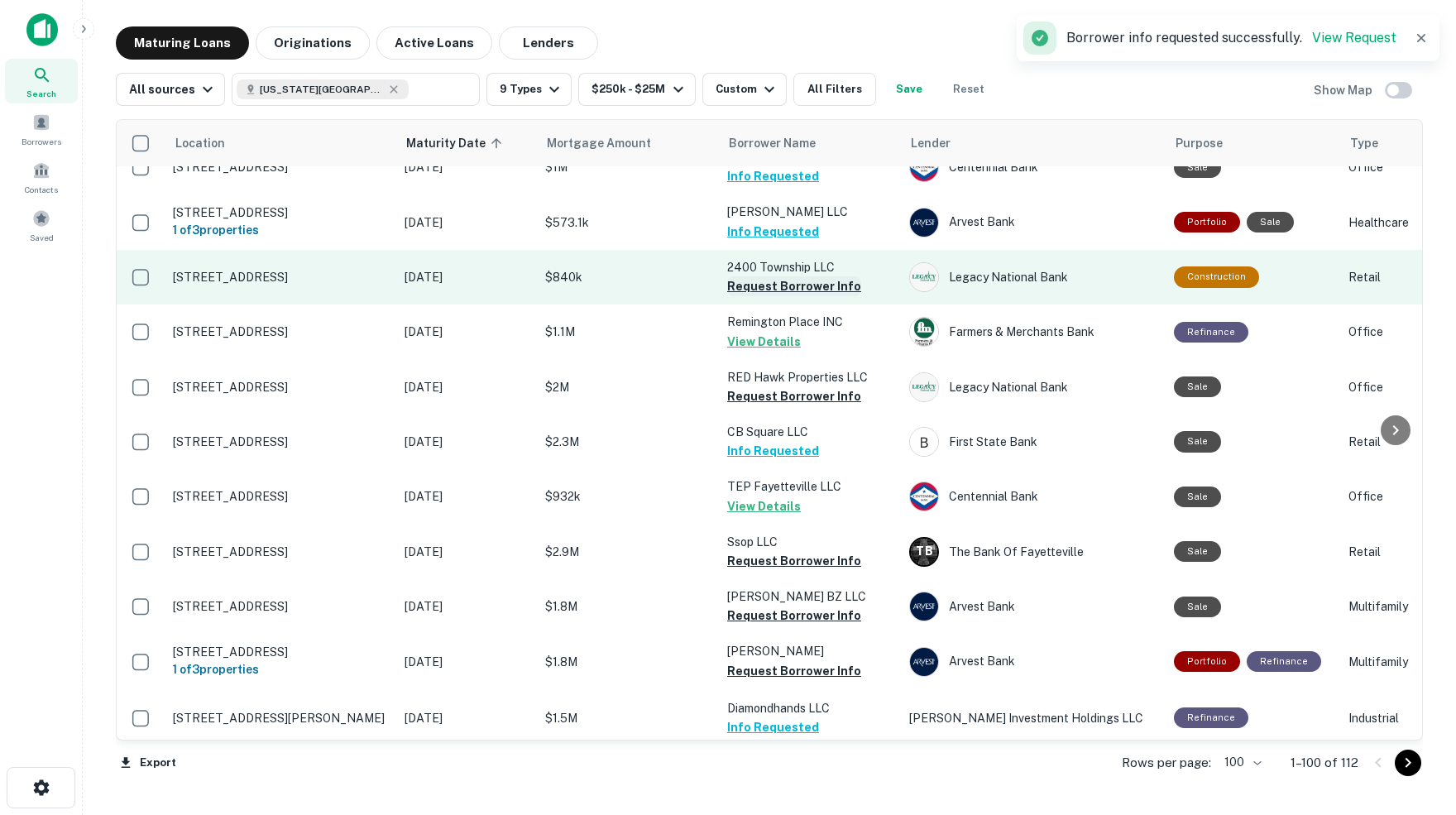
click at [795, 276] on button "Request Borrower Info" at bounding box center [793, 286] width 134 height 20
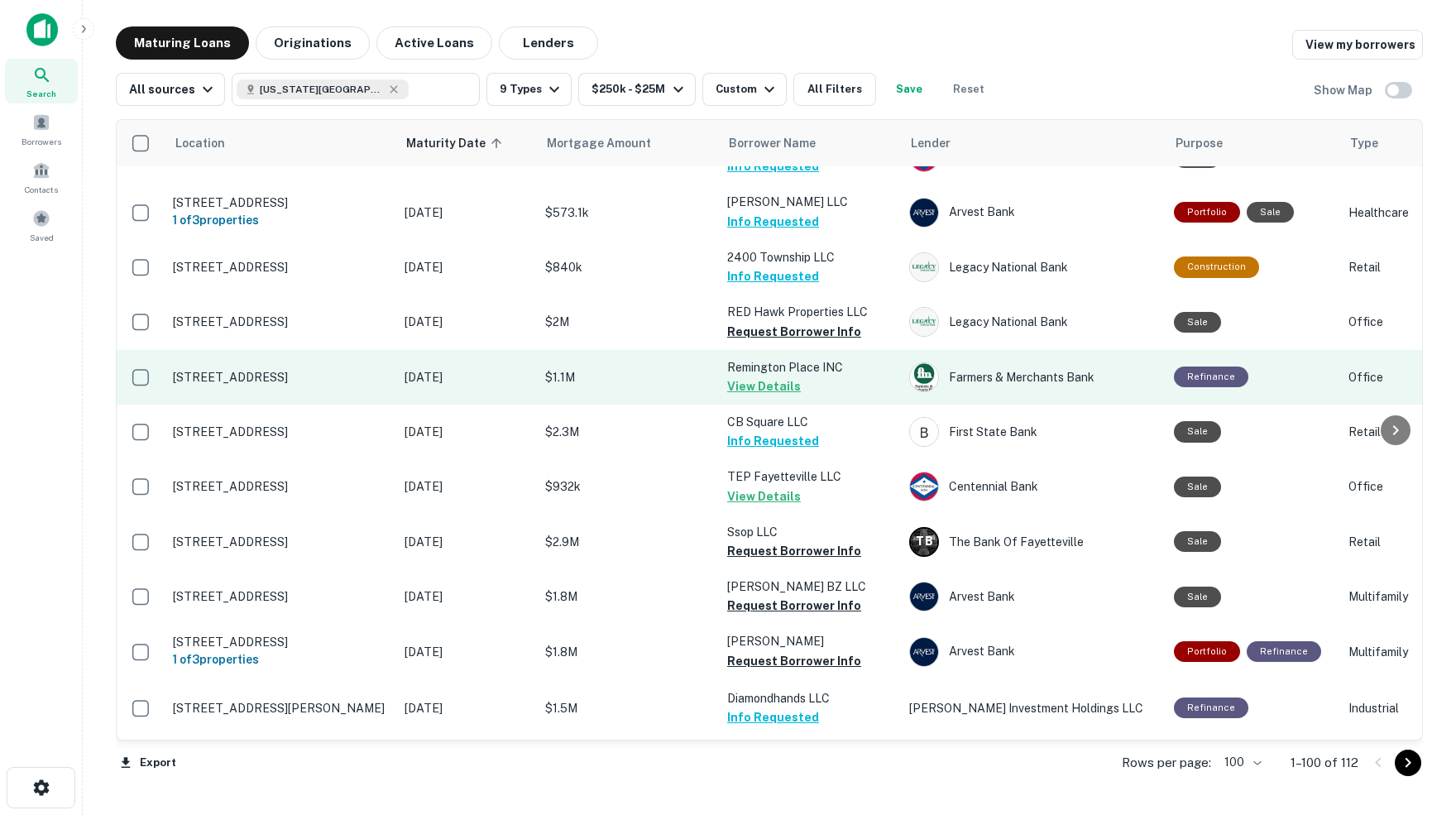
scroll to position [990, 0]
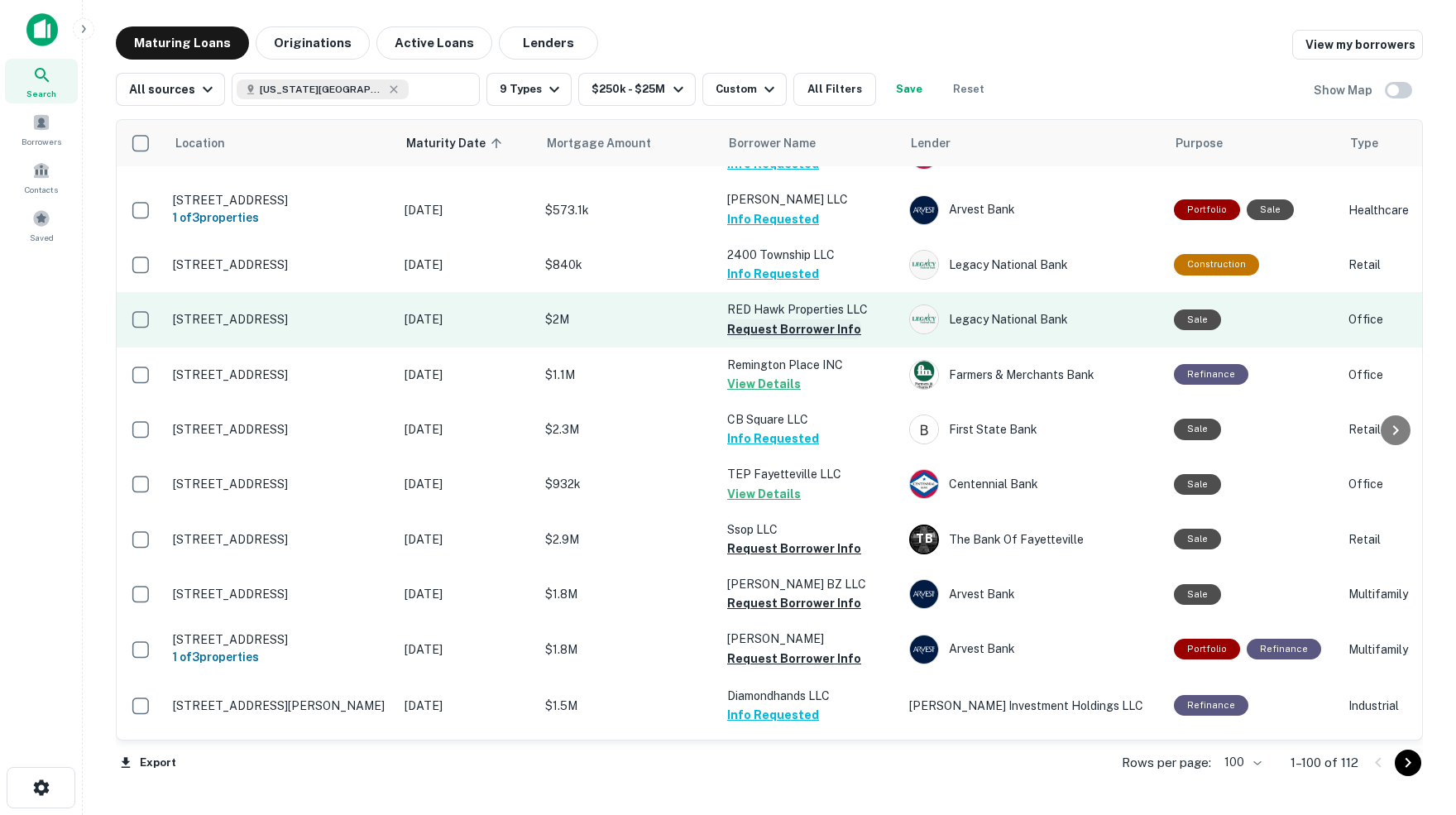
click at [784, 319] on button "Request Borrower Info" at bounding box center [793, 329] width 134 height 20
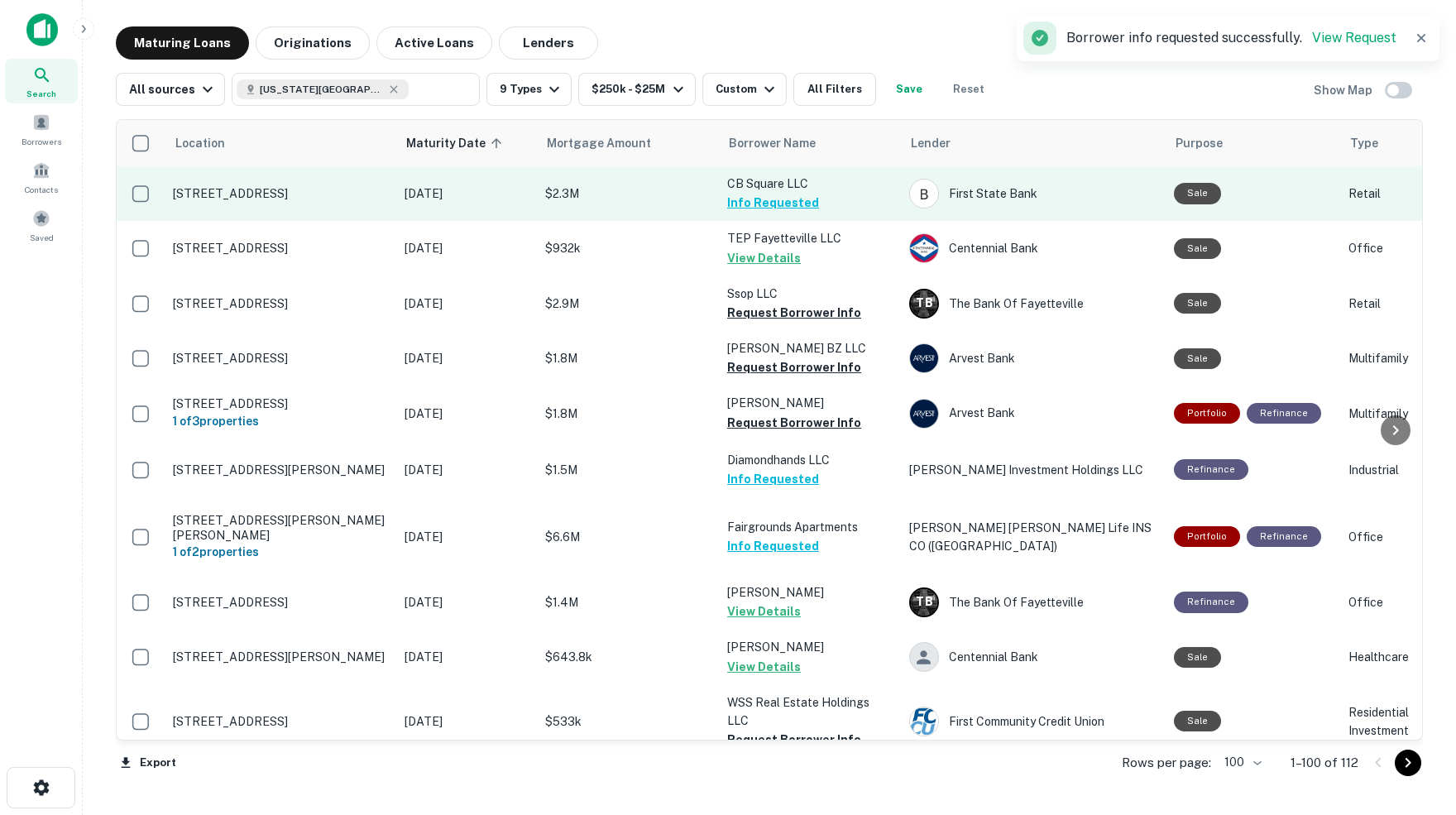
scroll to position [1226, 0]
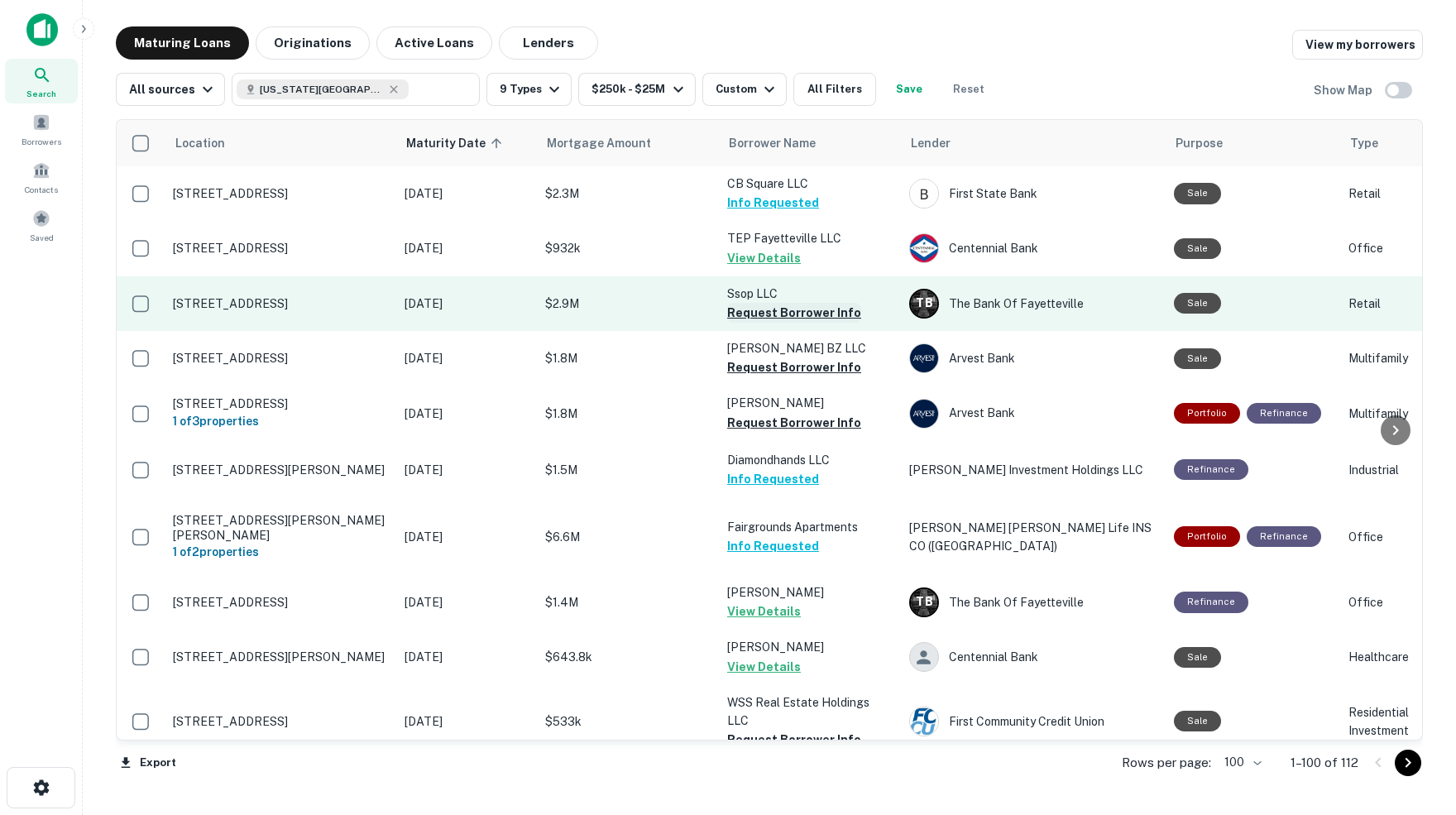
click at [800, 303] on button "Request Borrower Info" at bounding box center [793, 313] width 134 height 20
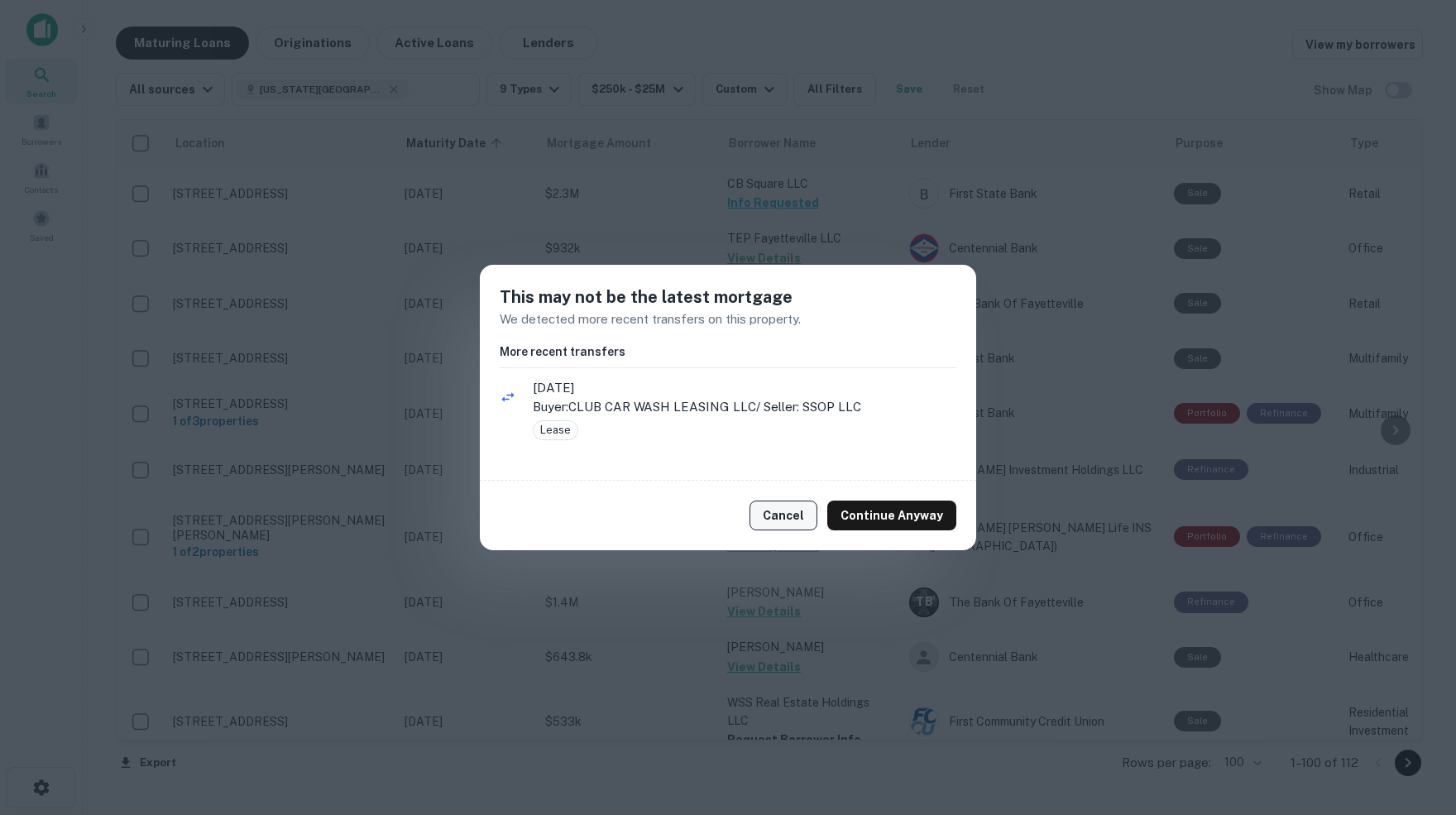
click at [793, 515] on button "Cancel" at bounding box center [783, 515] width 68 height 30
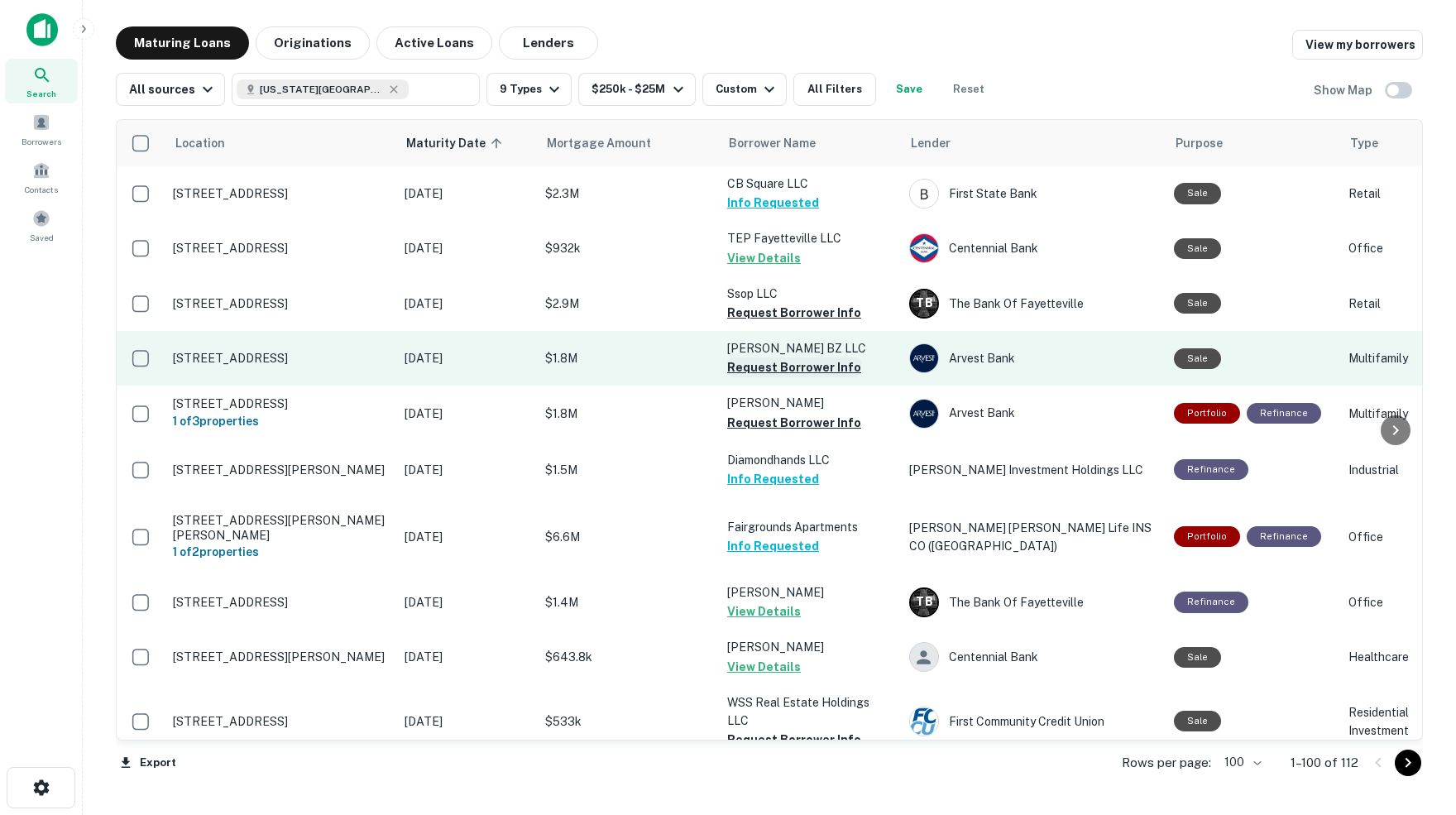
click at [756, 357] on button "Request Borrower Info" at bounding box center [793, 367] width 134 height 20
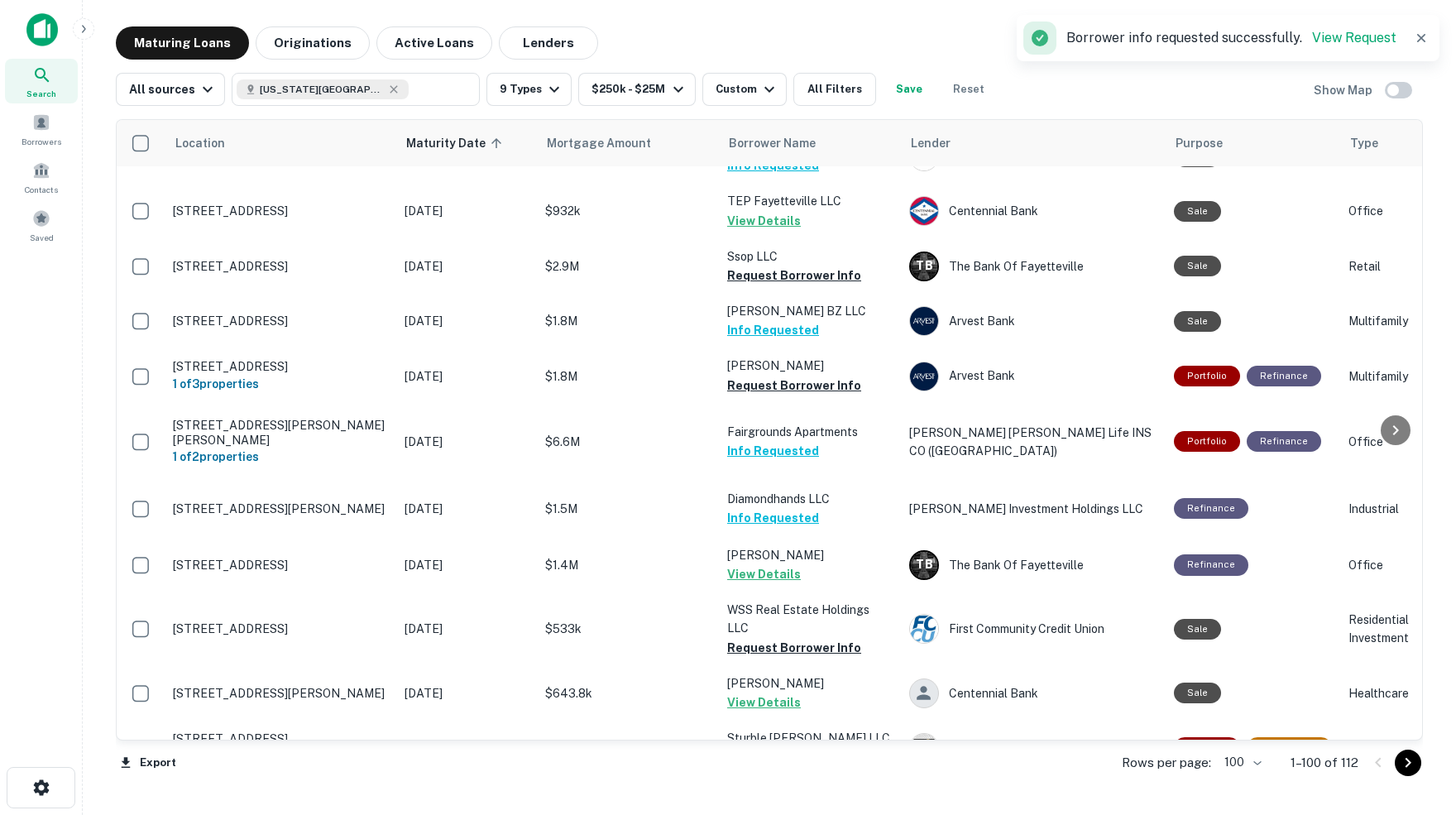
scroll to position [1273, 0]
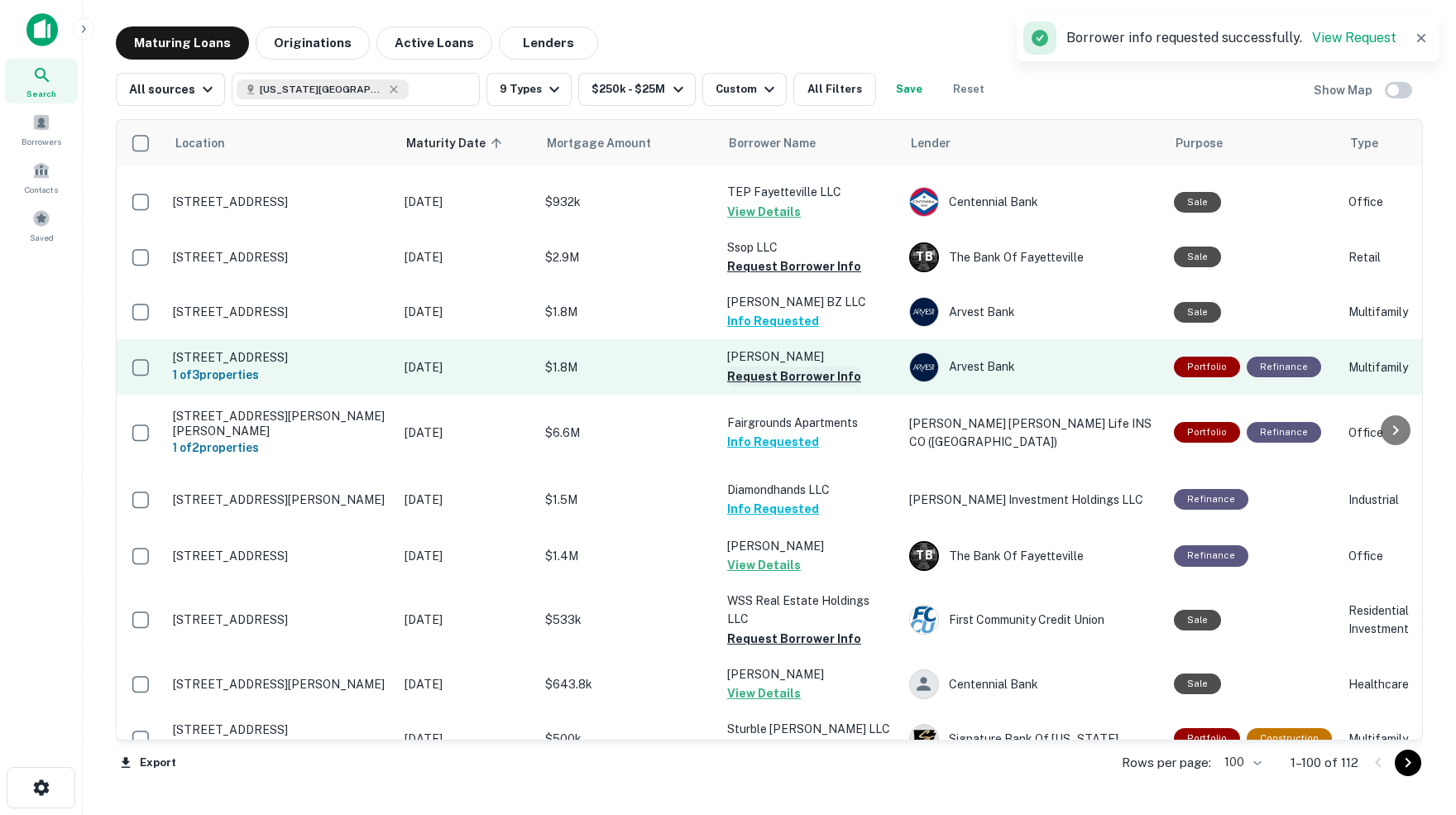
click at [779, 366] on button "Request Borrower Info" at bounding box center [793, 376] width 134 height 20
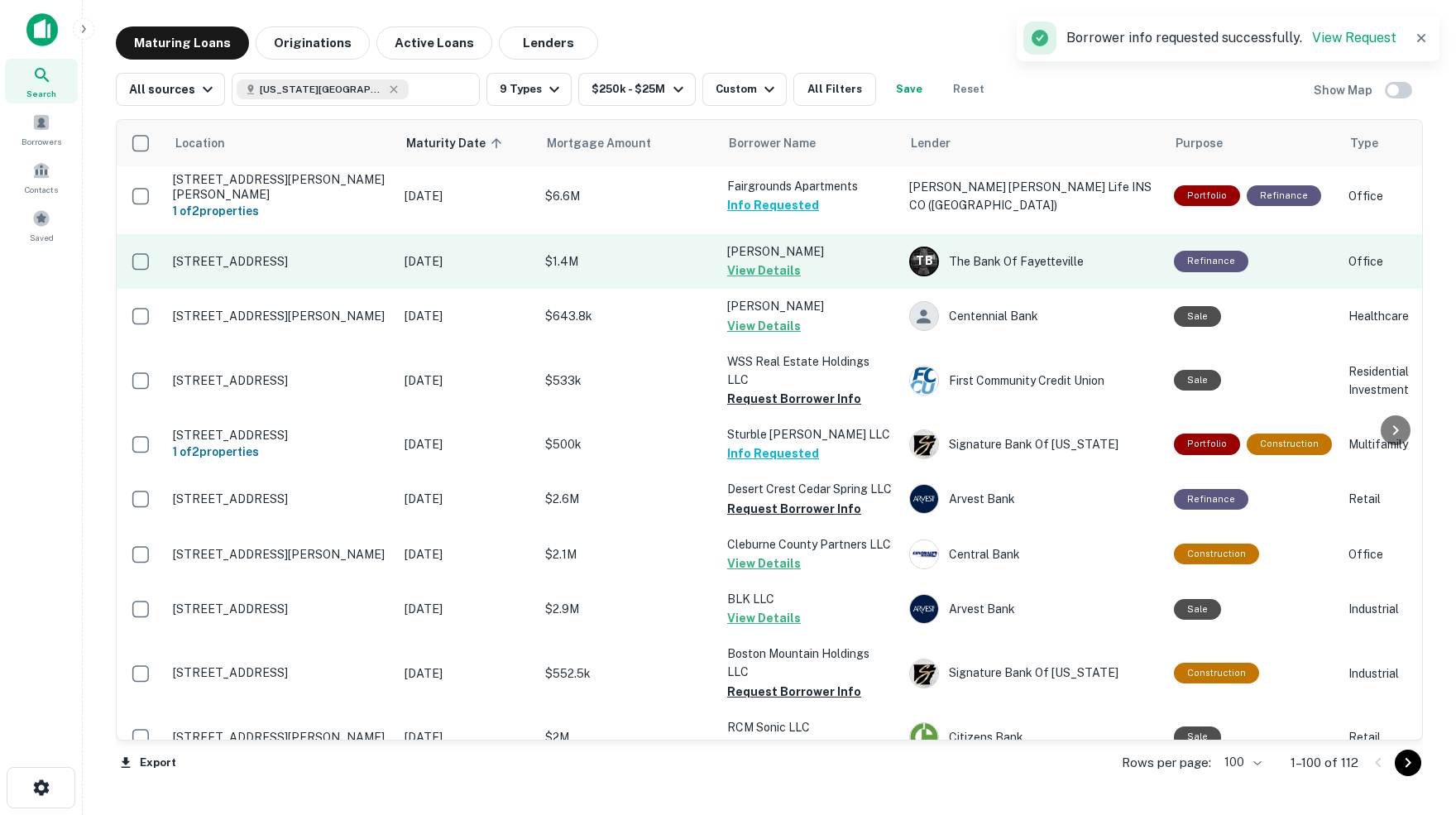
scroll to position [1569, 0]
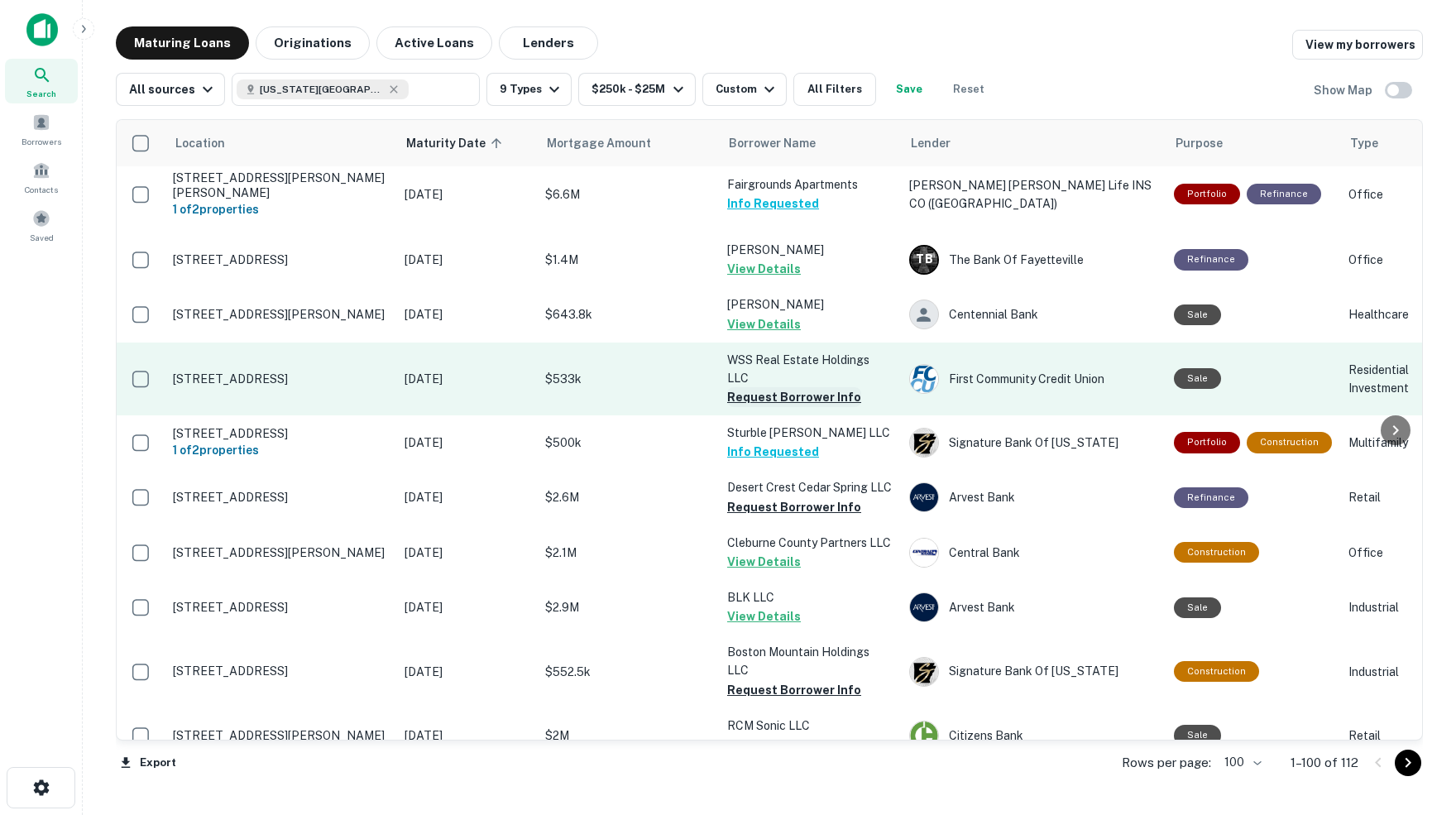
click at [759, 388] on button "Request Borrower Info" at bounding box center [793, 397] width 134 height 20
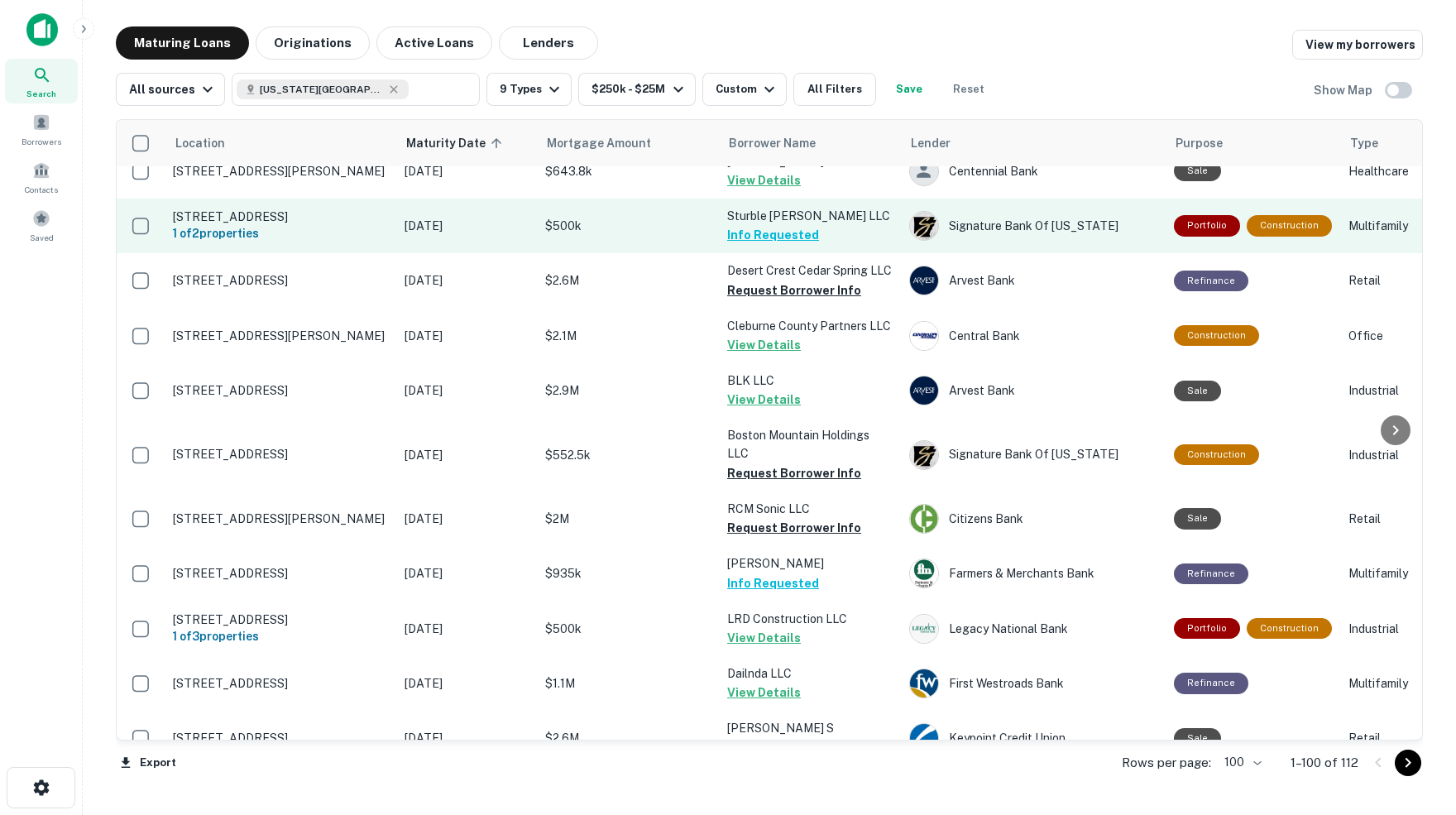
scroll to position [1789, 0]
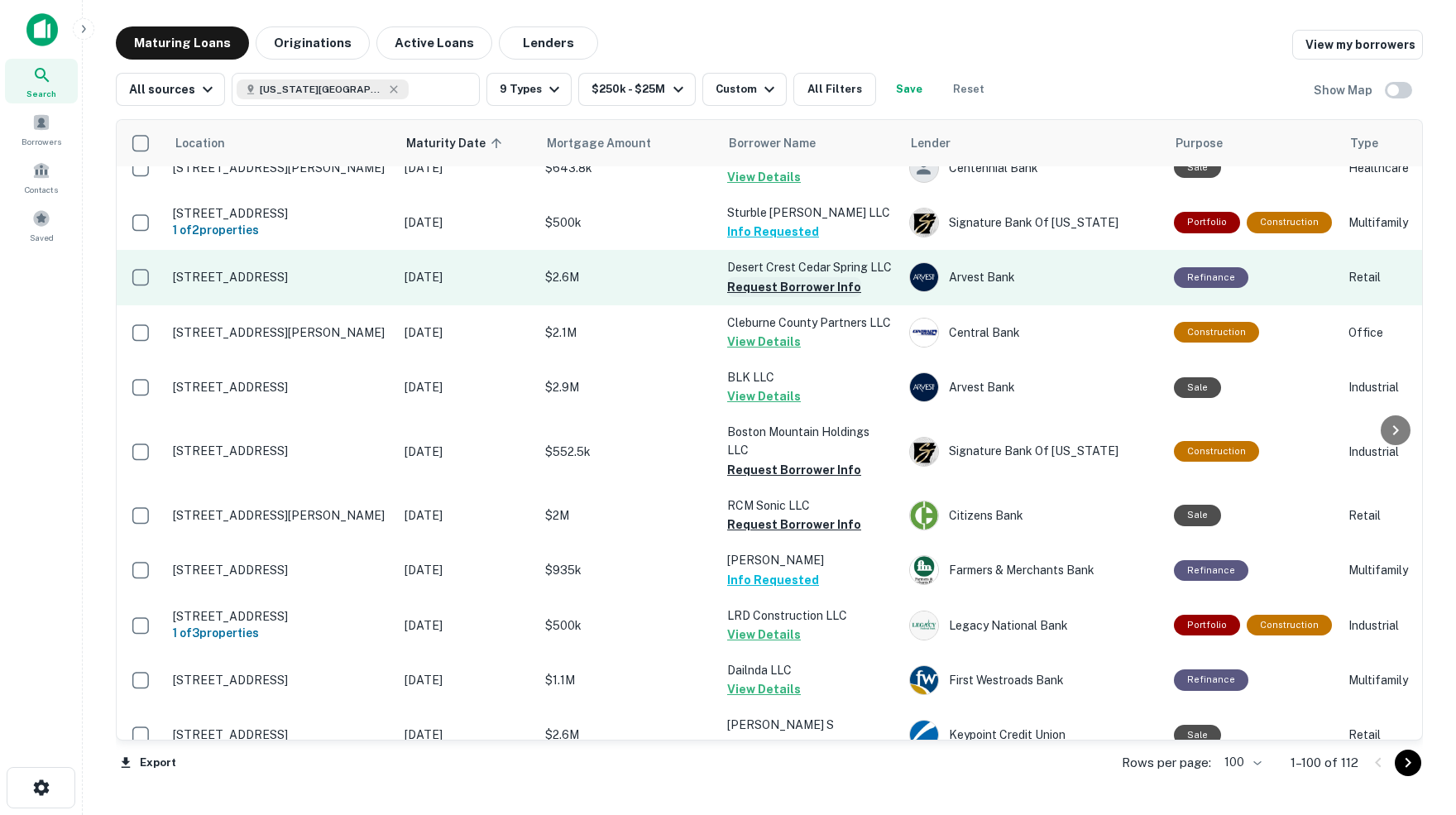
click at [764, 277] on button "Request Borrower Info" at bounding box center [793, 287] width 134 height 20
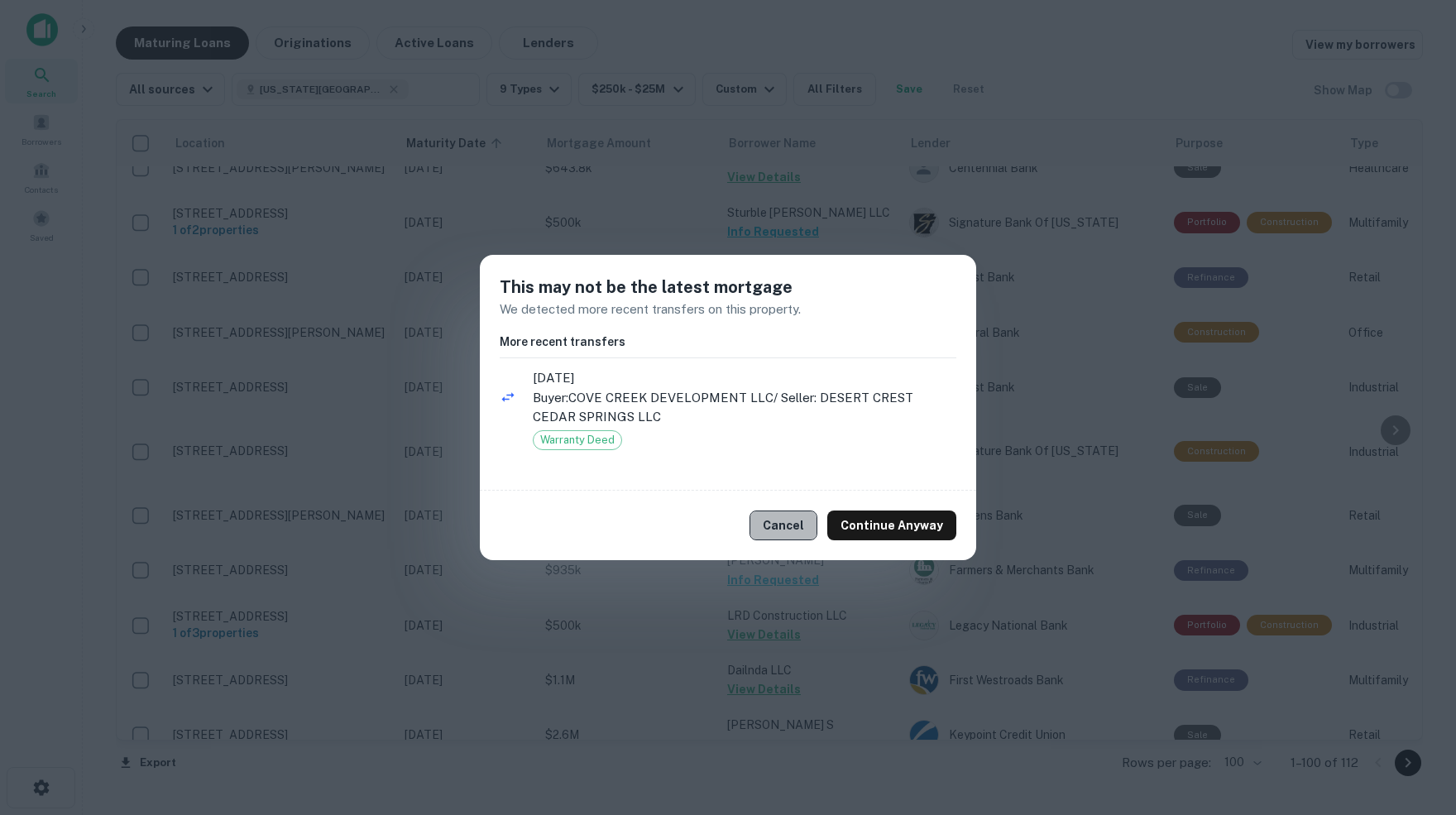
click at [789, 526] on button "Cancel" at bounding box center [783, 525] width 68 height 30
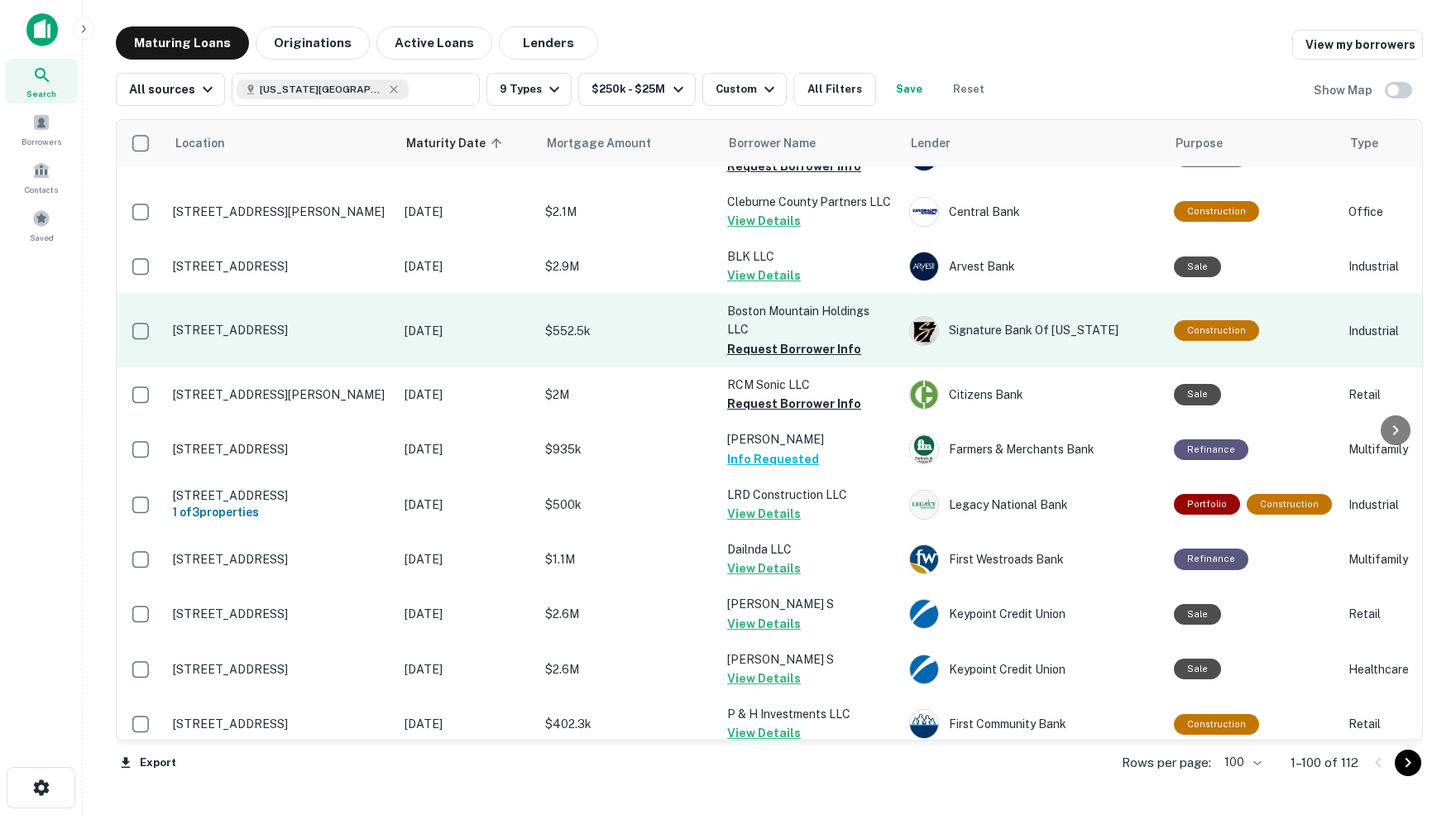
scroll to position [1911, 0]
click at [756, 339] on button "Request Borrower Info" at bounding box center [793, 348] width 134 height 20
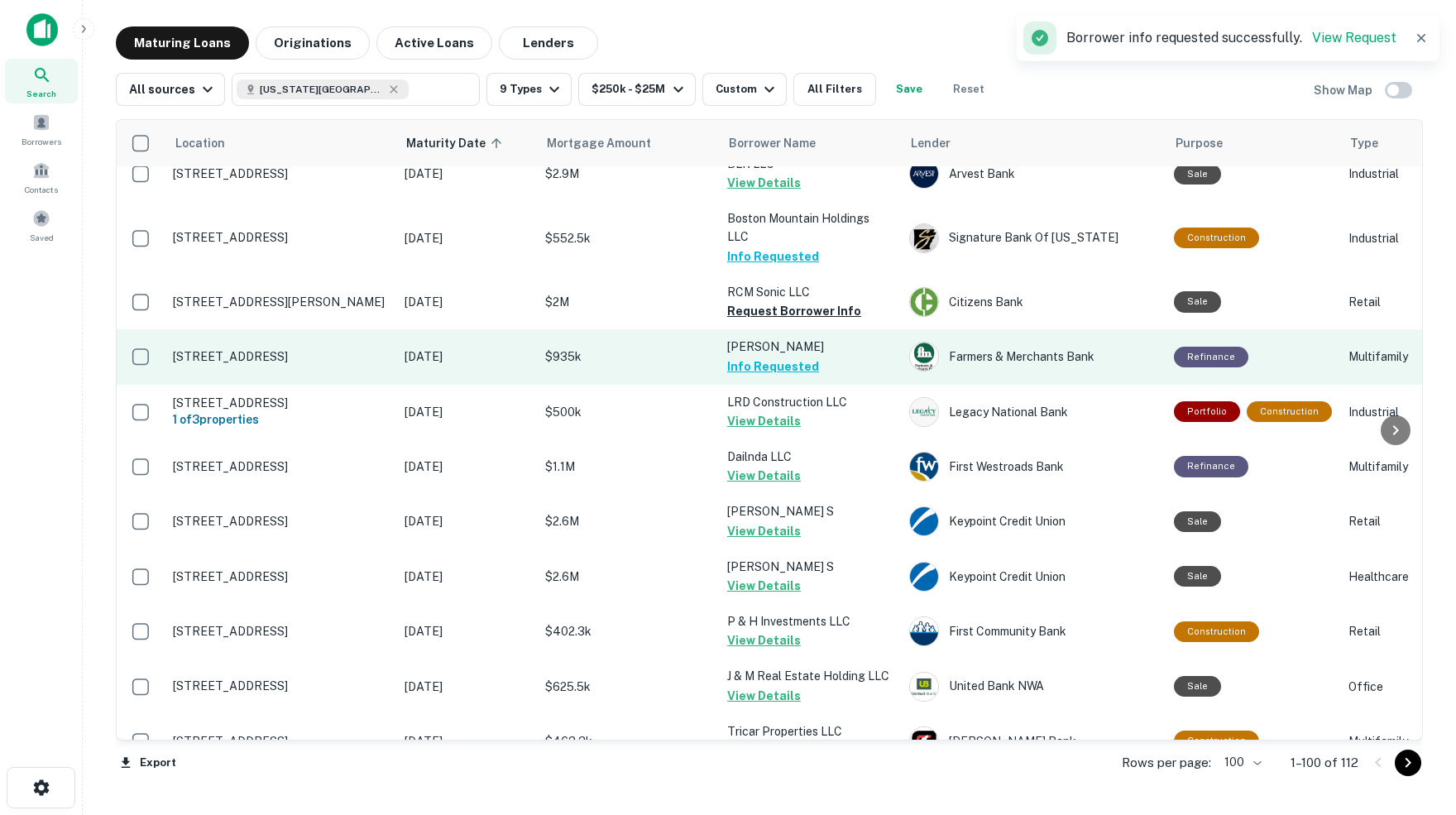
scroll to position [2007, 0]
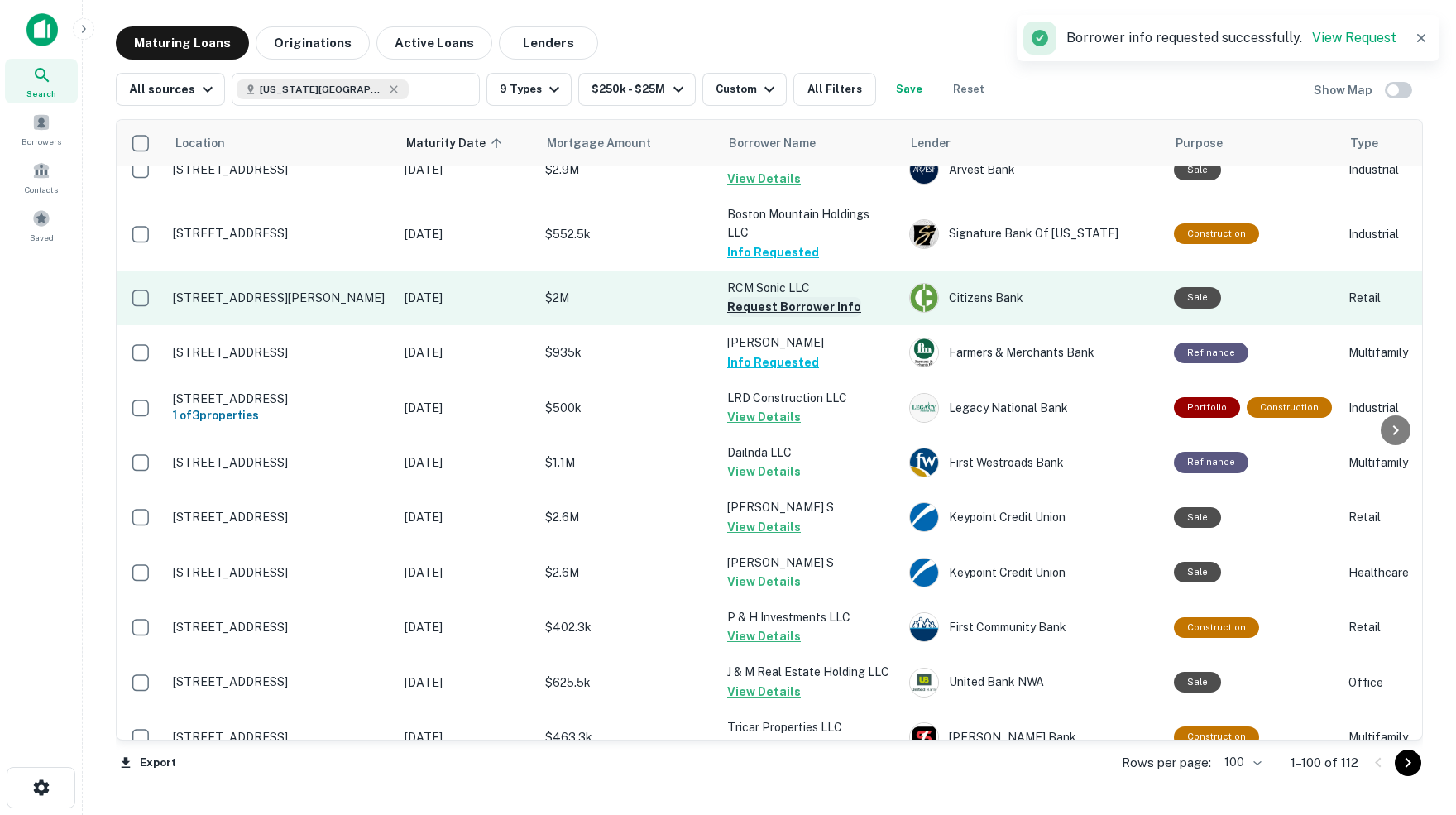
click at [800, 297] on button "Request Borrower Info" at bounding box center [793, 307] width 134 height 20
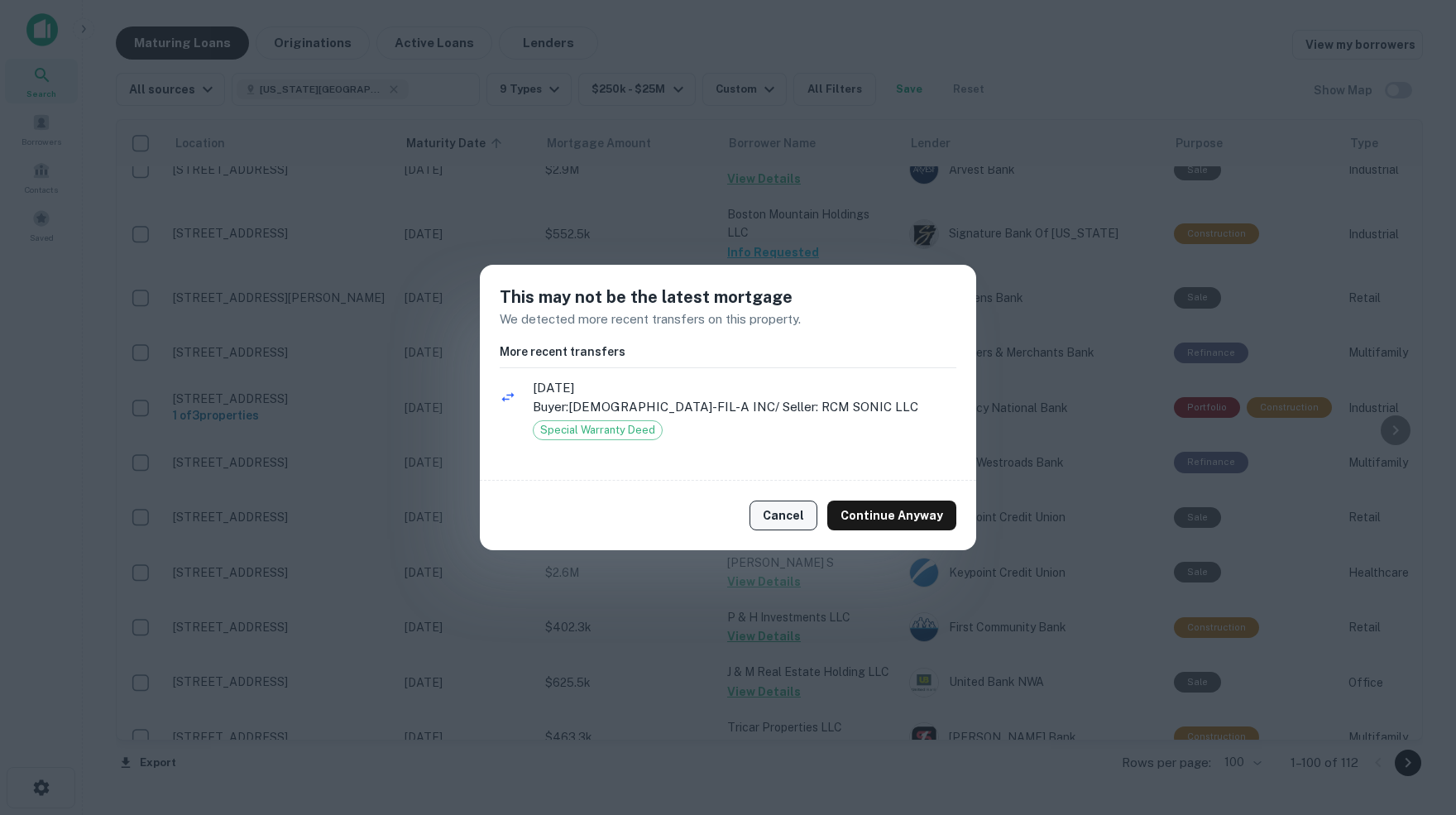
click at [800, 515] on button "Cancel" at bounding box center [783, 515] width 68 height 30
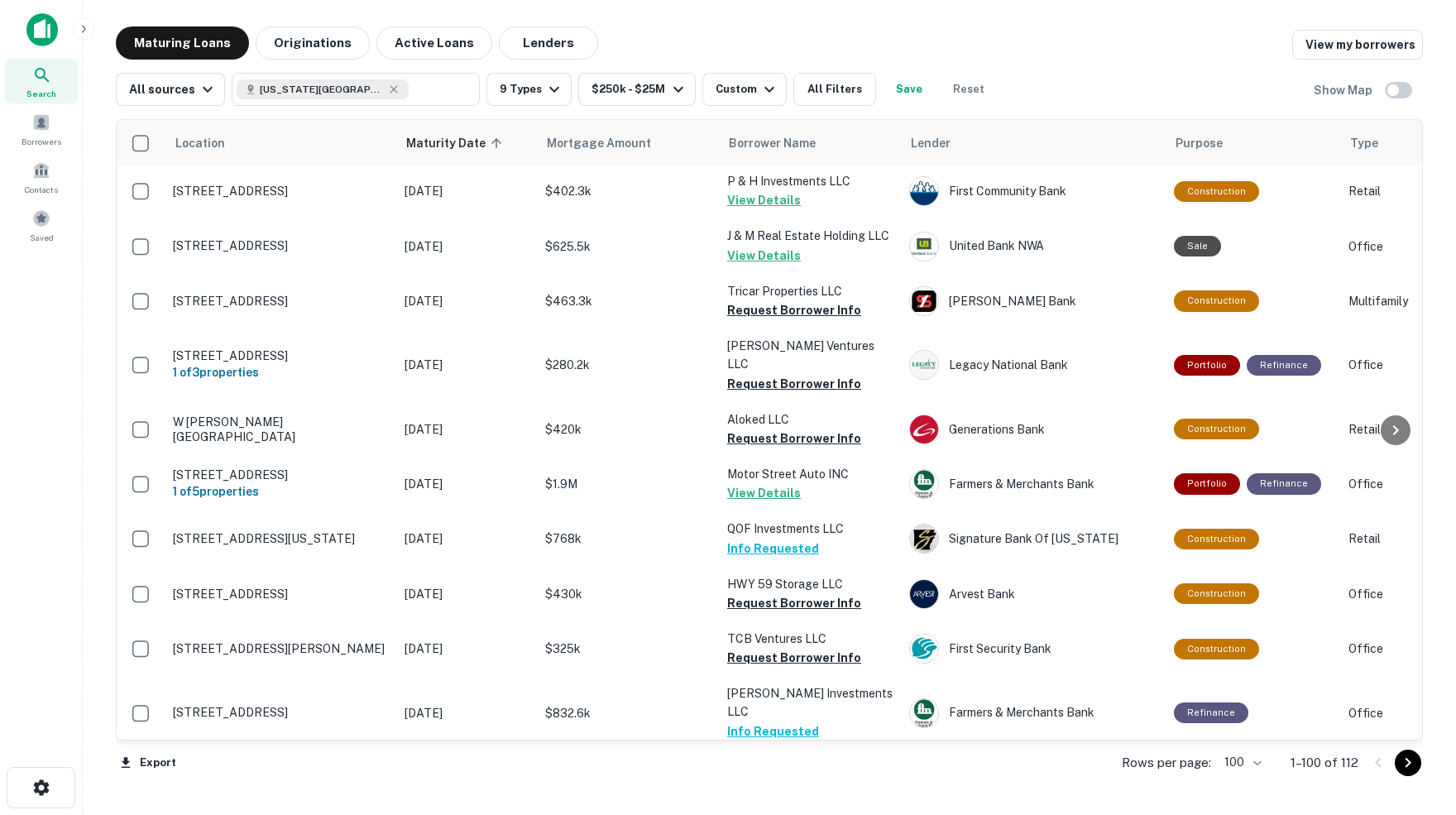
scroll to position [2445, 0]
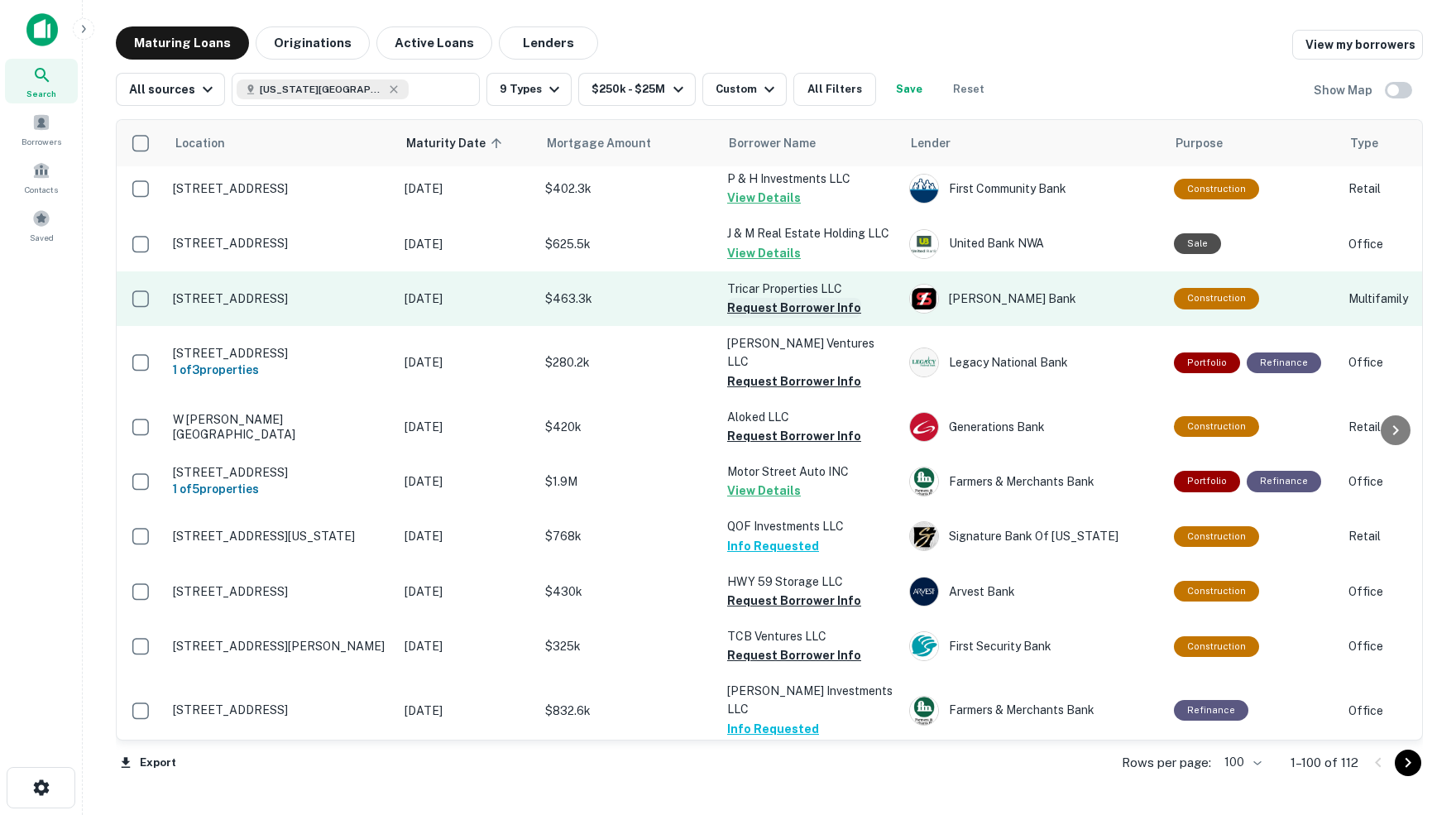
click at [774, 298] on button "Request Borrower Info" at bounding box center [793, 308] width 134 height 20
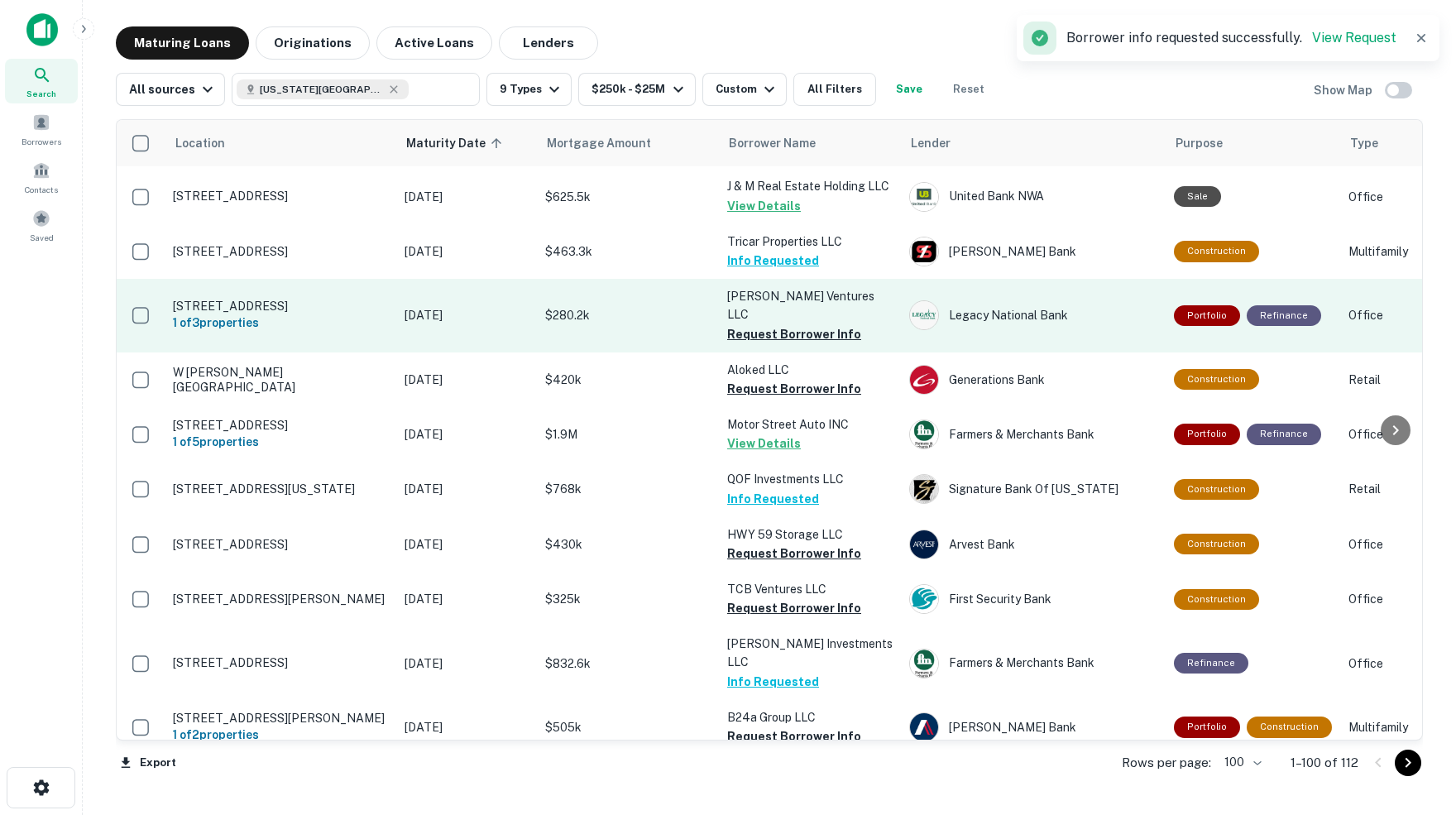
scroll to position [2496, 0]
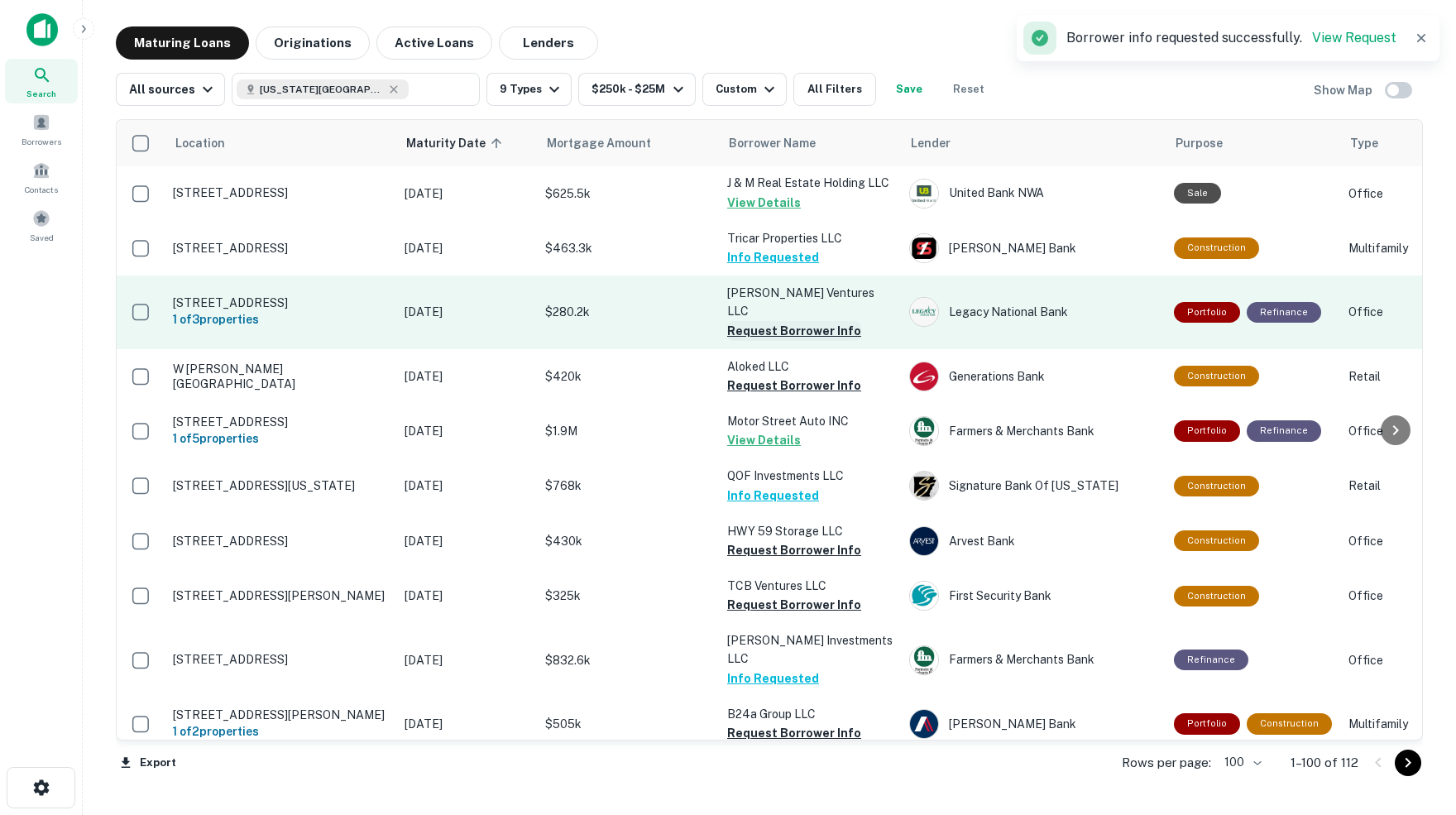
click at [757, 321] on button "Request Borrower Info" at bounding box center [793, 331] width 134 height 20
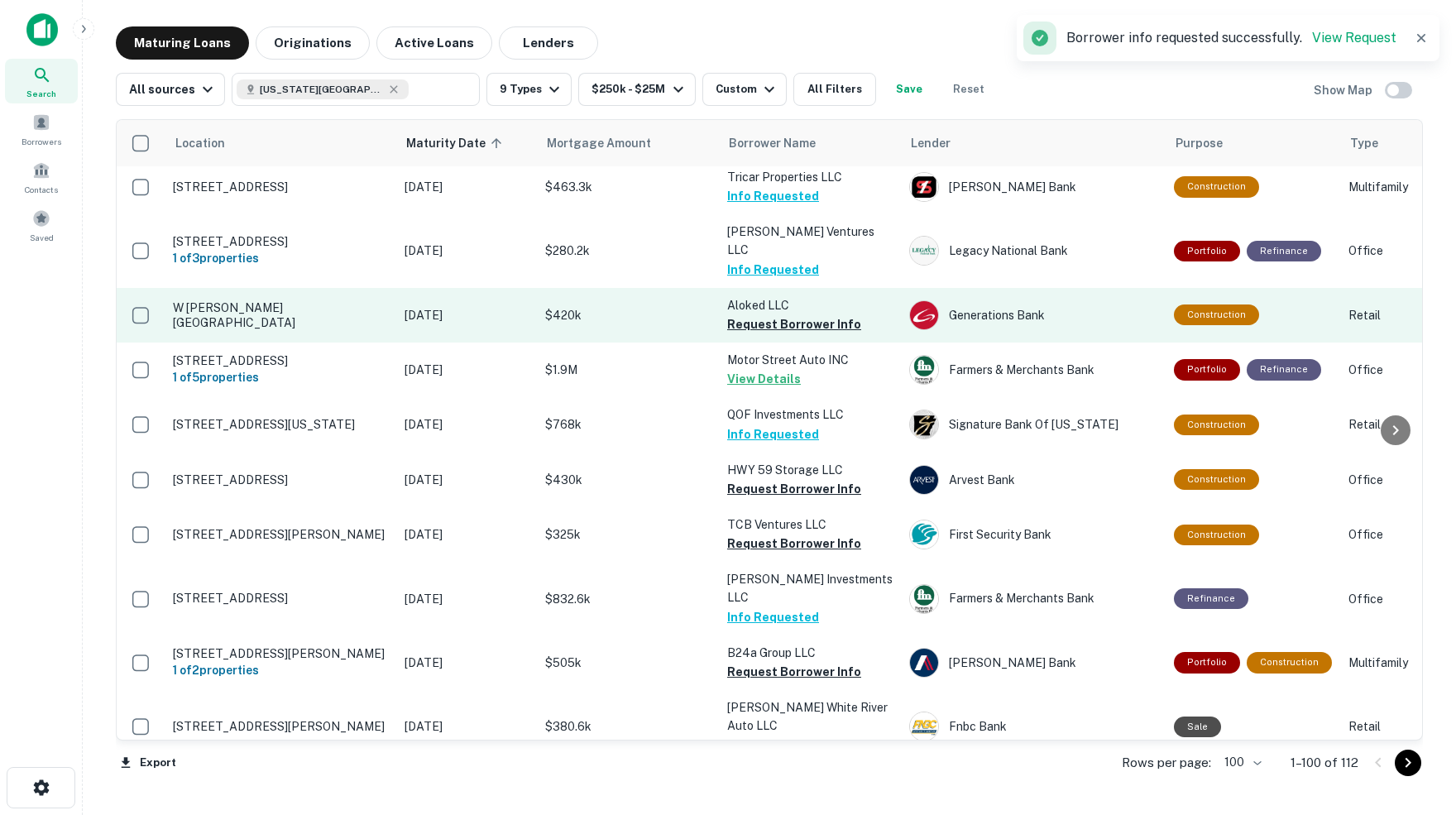
scroll to position [2559, 0]
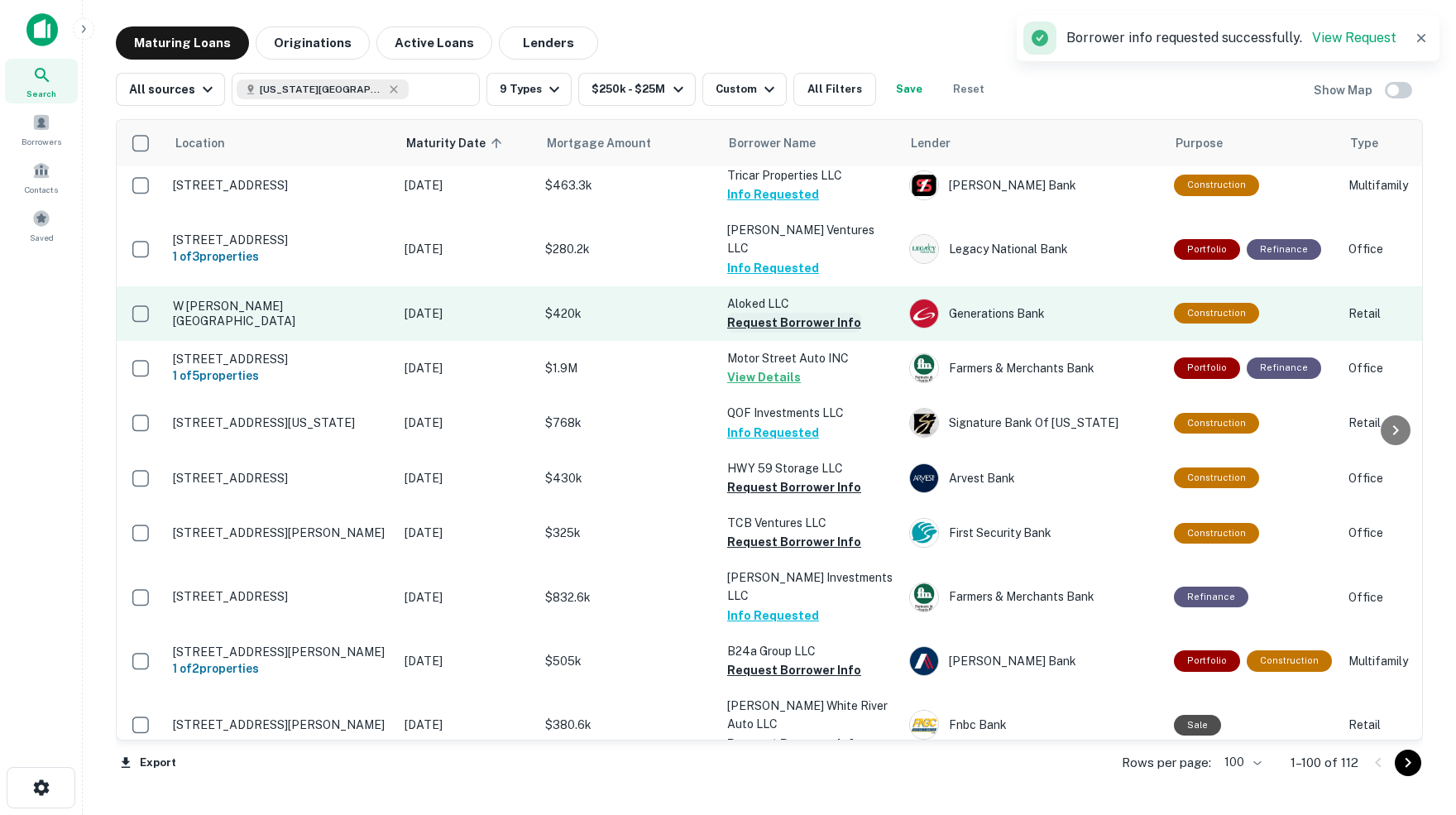
click at [792, 313] on button "Request Borrower Info" at bounding box center [793, 323] width 134 height 20
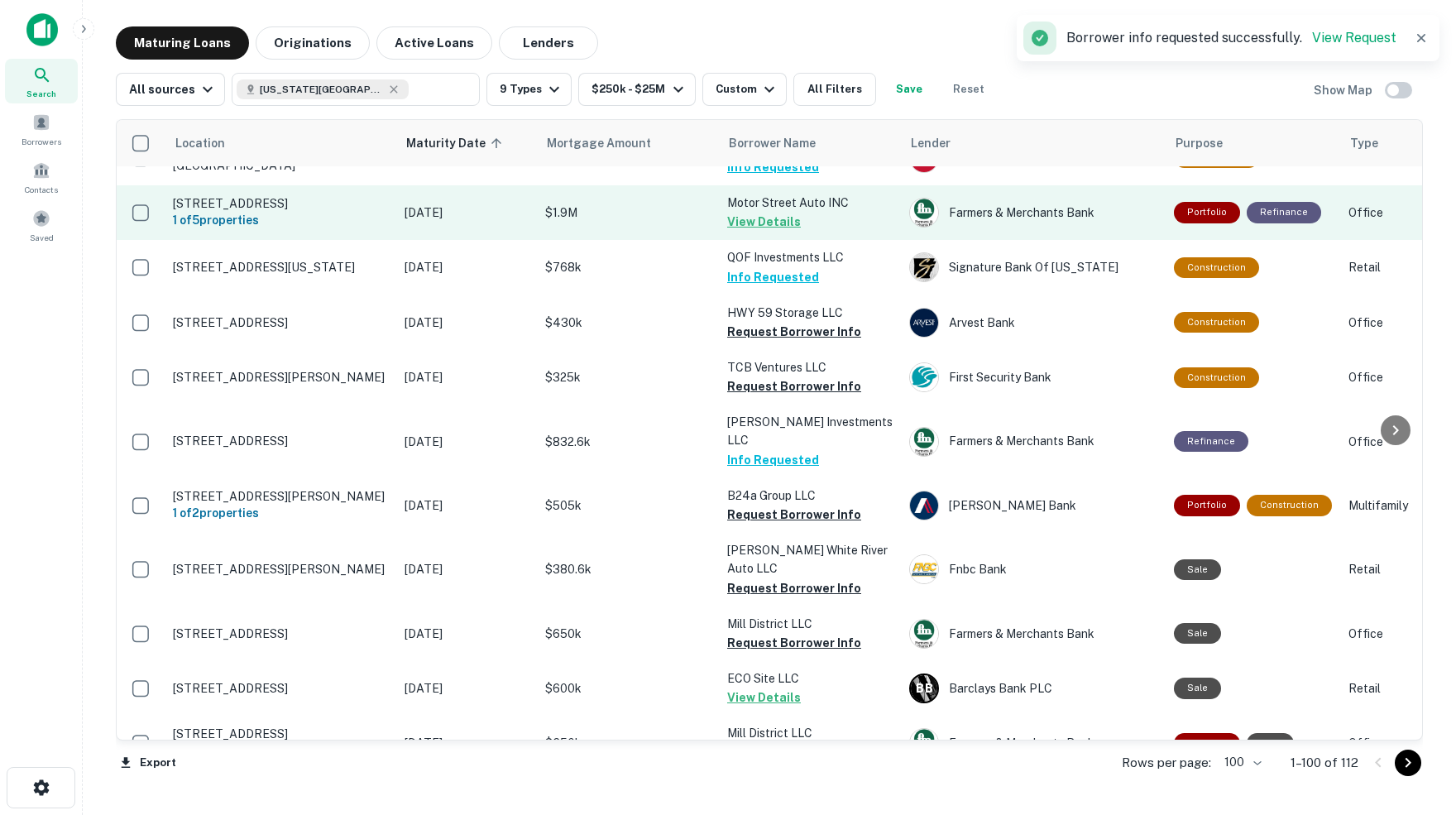
scroll to position [2727, 0]
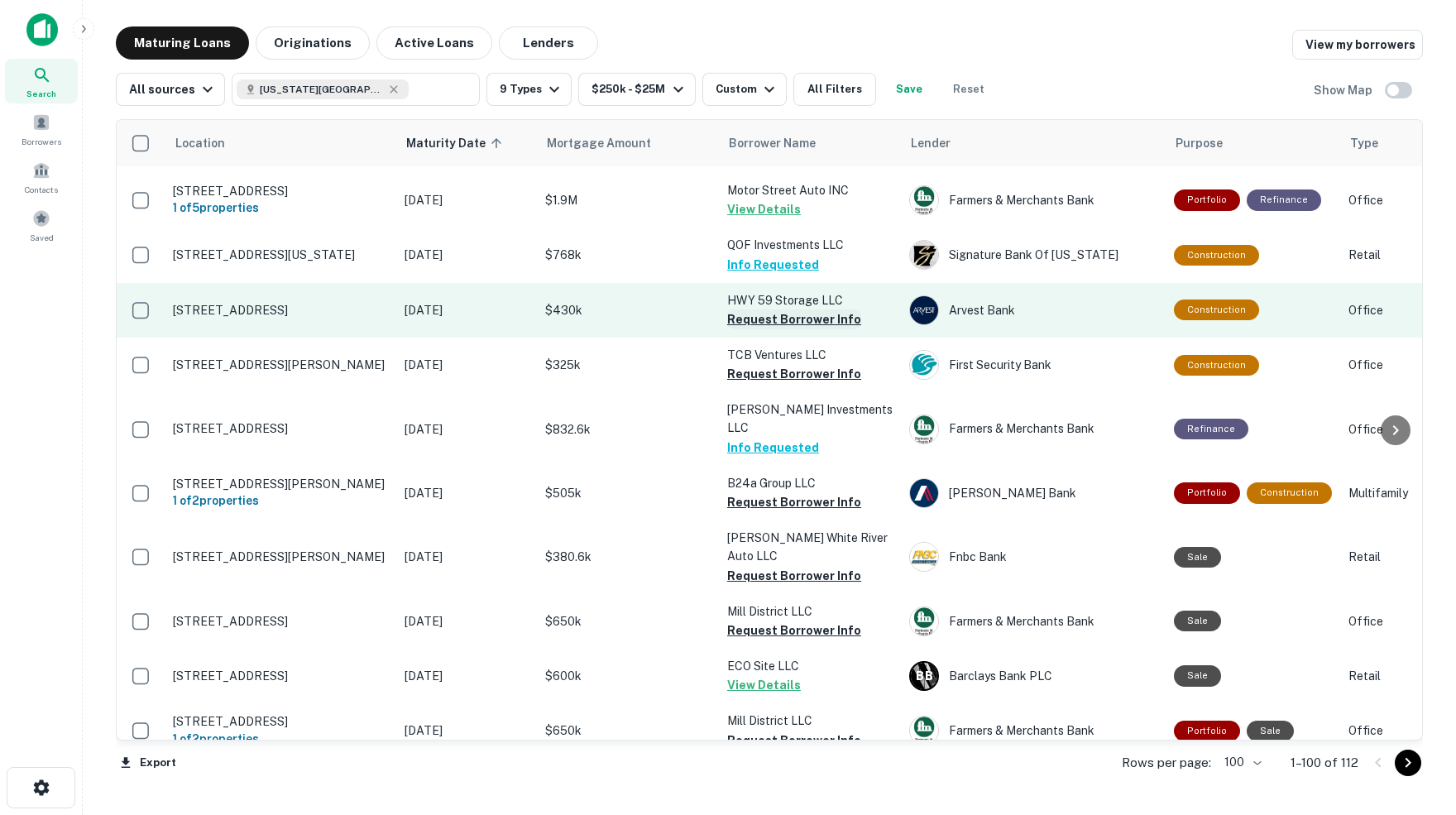
click at [781, 309] on button "Request Borrower Info" at bounding box center [793, 319] width 134 height 20
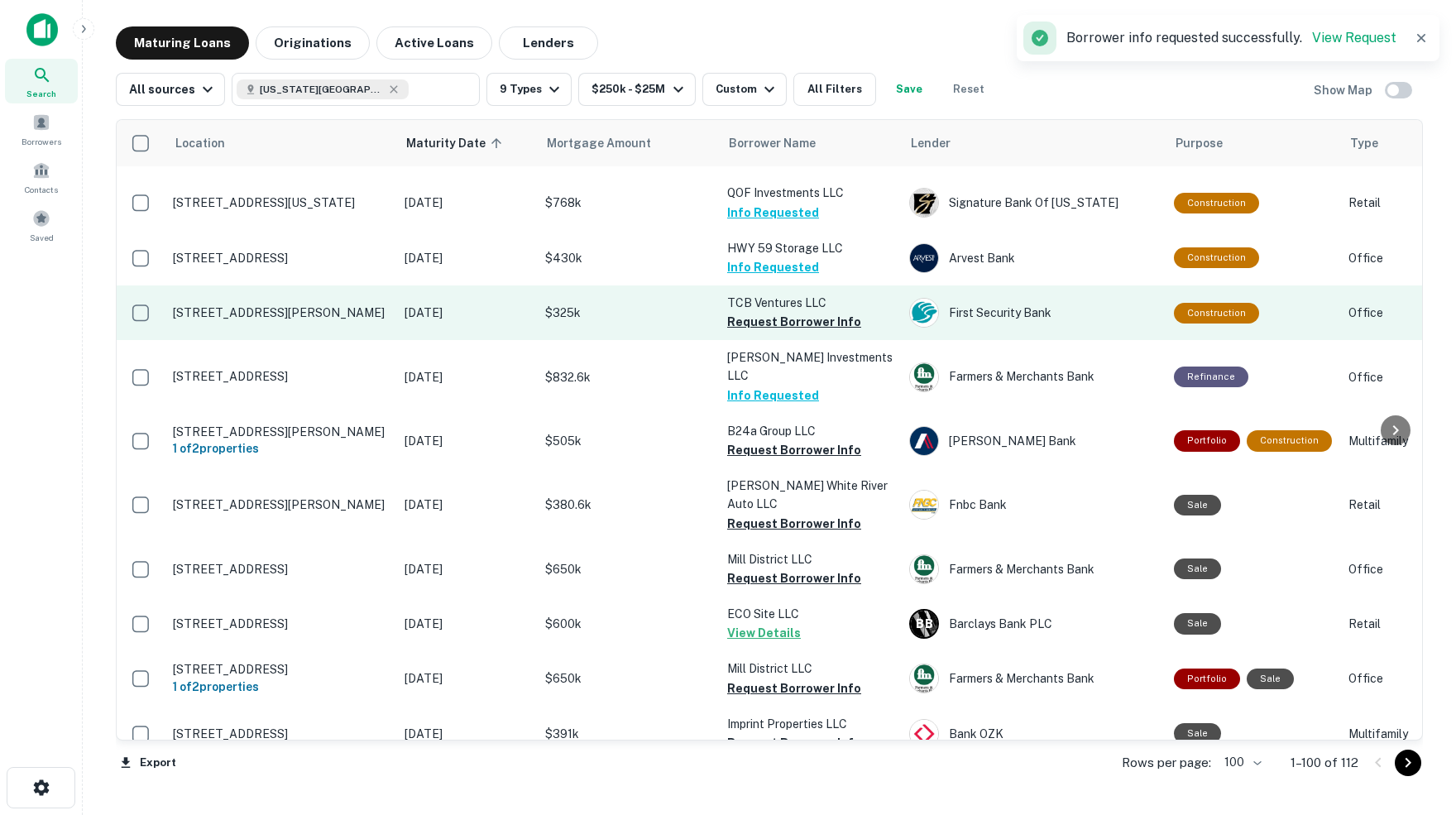
scroll to position [2782, 0]
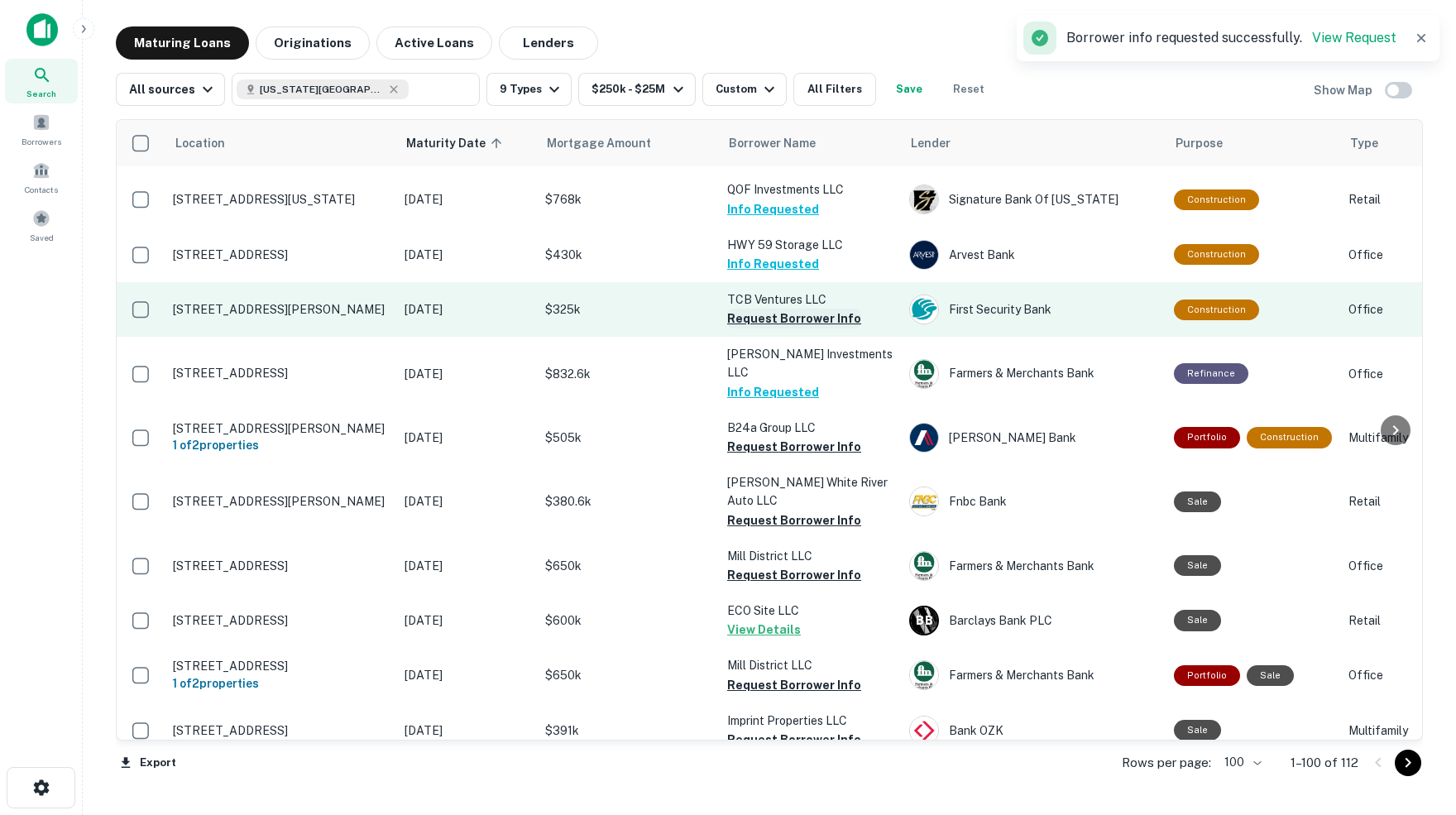
click at [791, 308] on button "Request Borrower Info" at bounding box center [793, 318] width 134 height 20
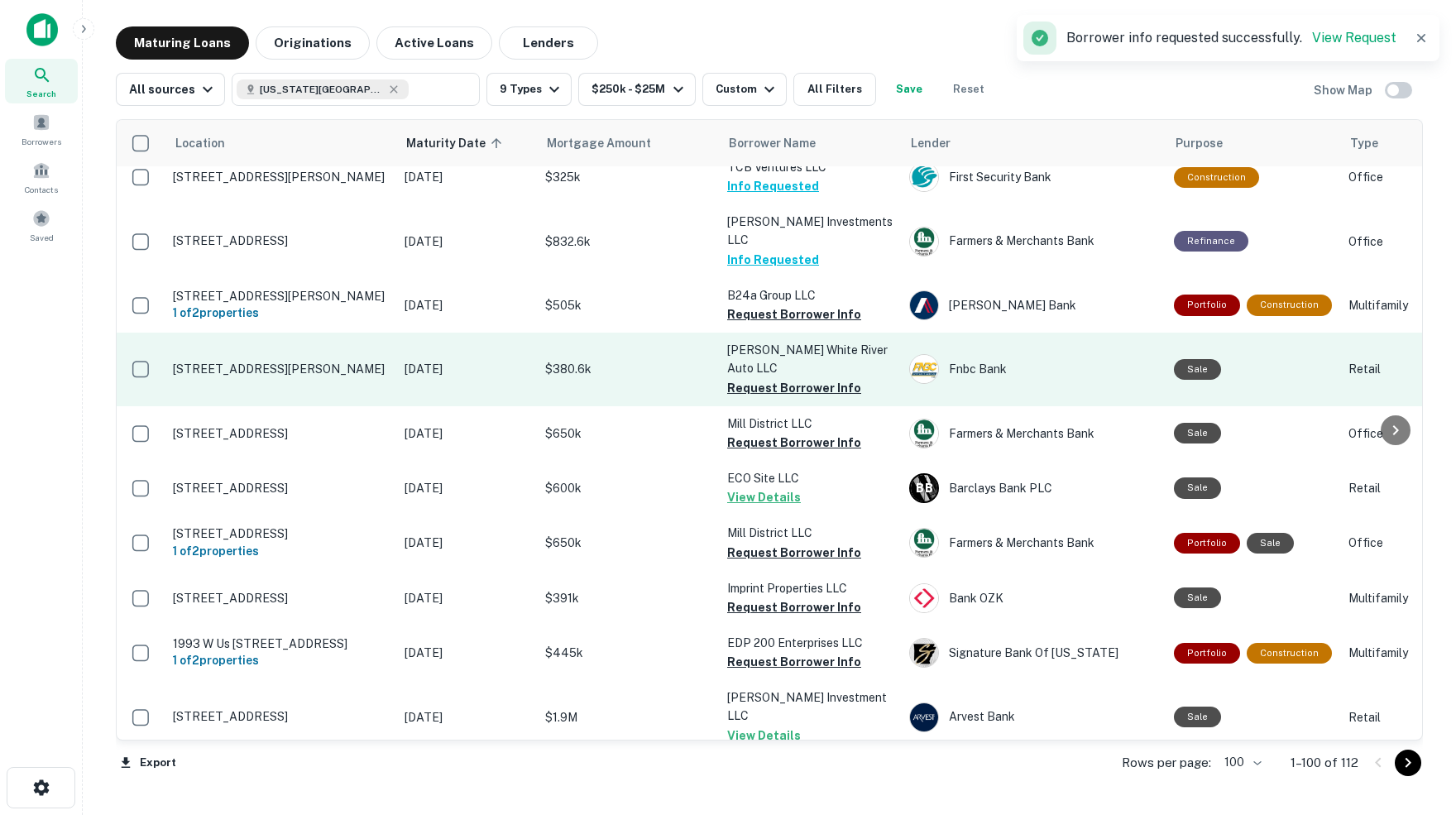
scroll to position [2924, 0]
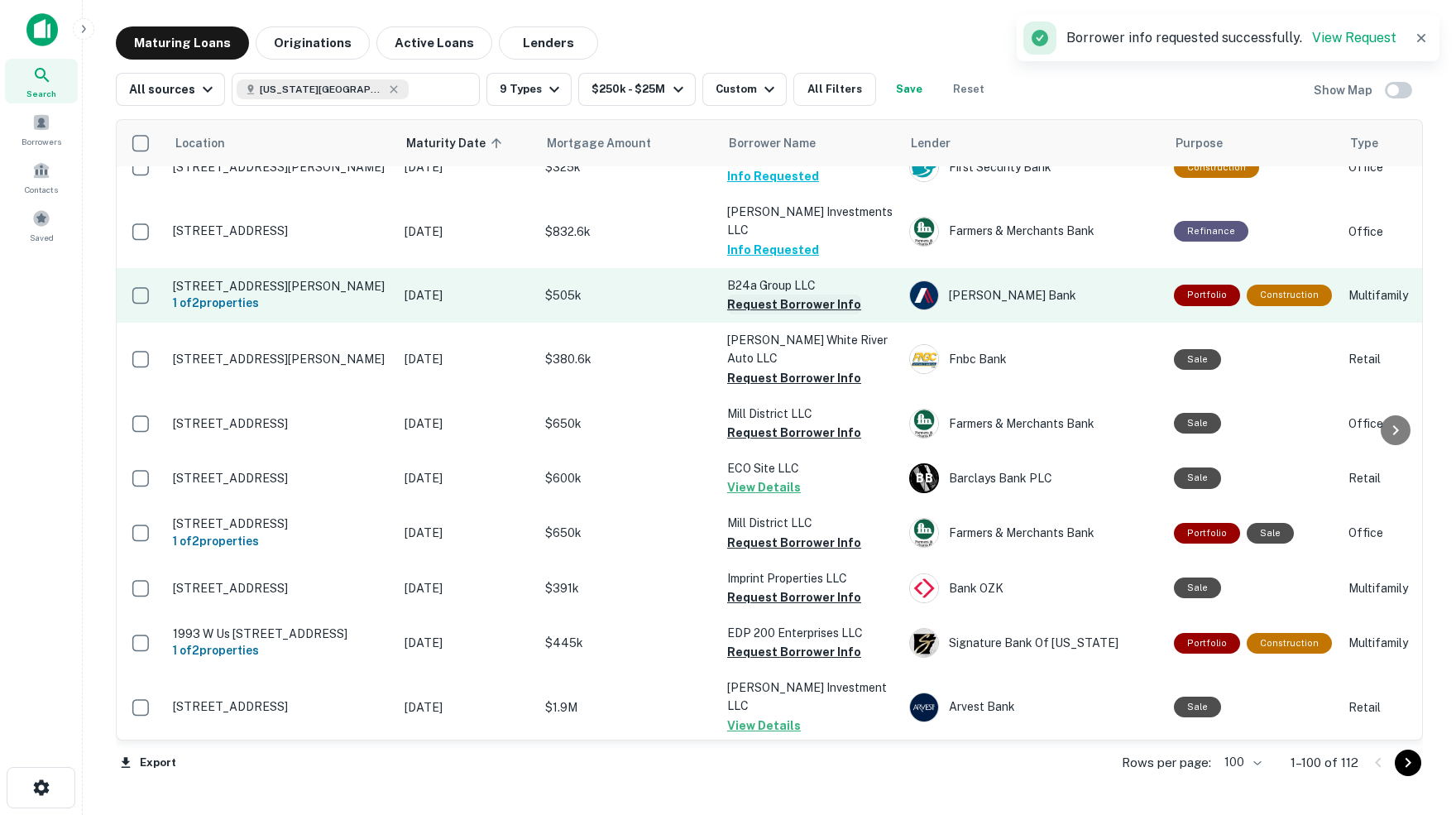
click at [760, 294] on button "Request Borrower Info" at bounding box center [793, 304] width 134 height 20
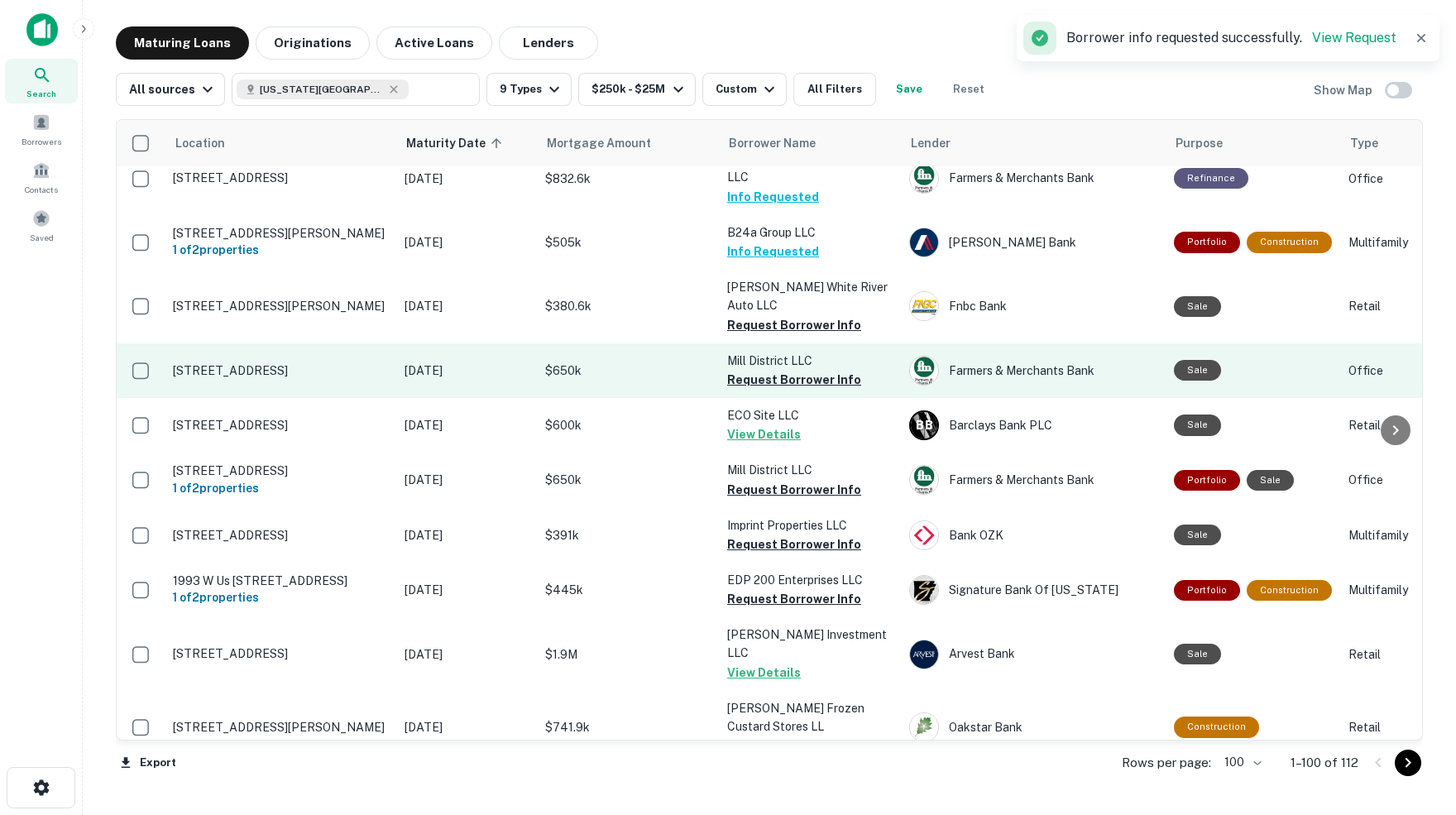
scroll to position [2979, 0]
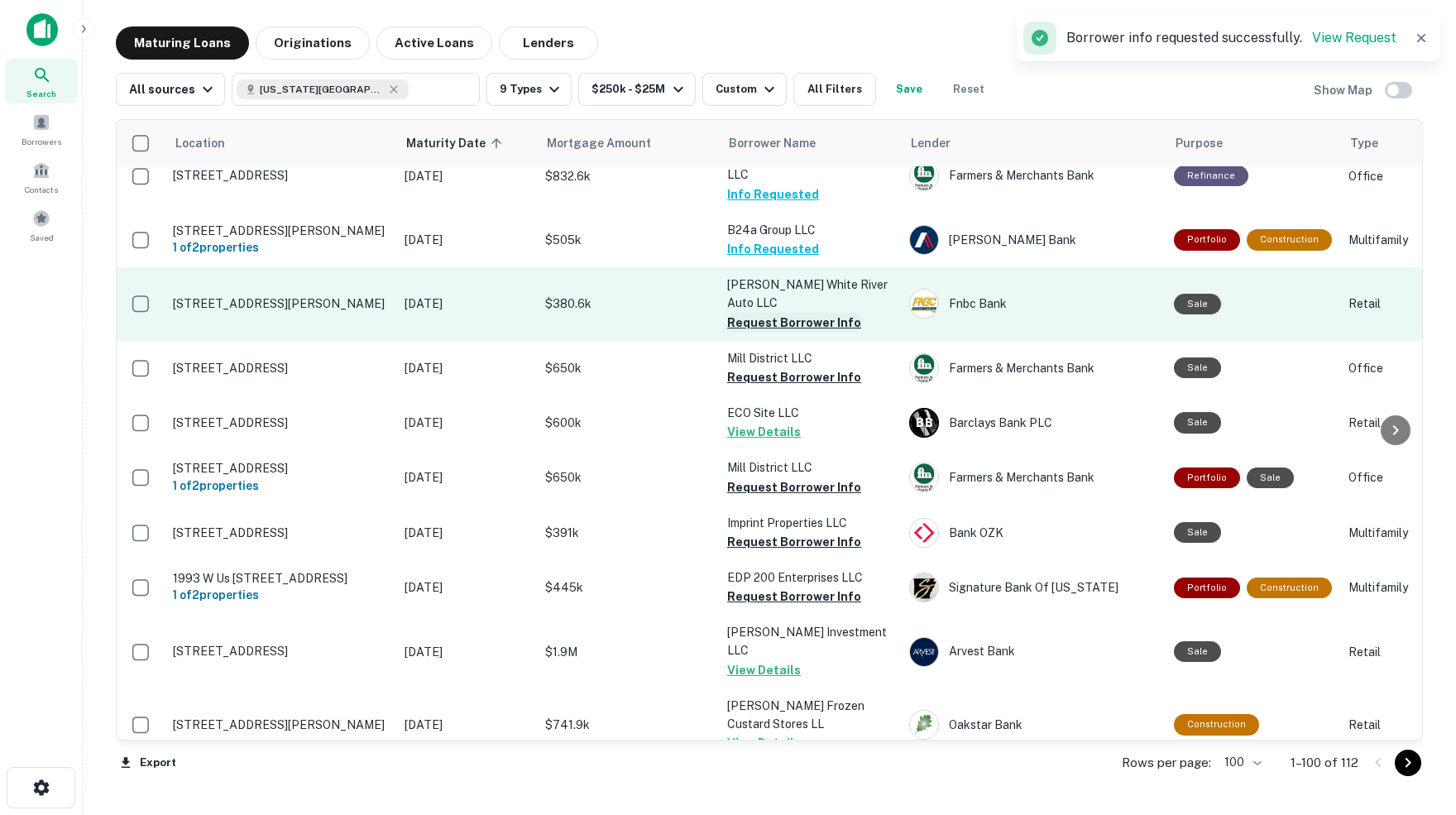
click at [762, 313] on button "Request Borrower Info" at bounding box center [793, 323] width 134 height 20
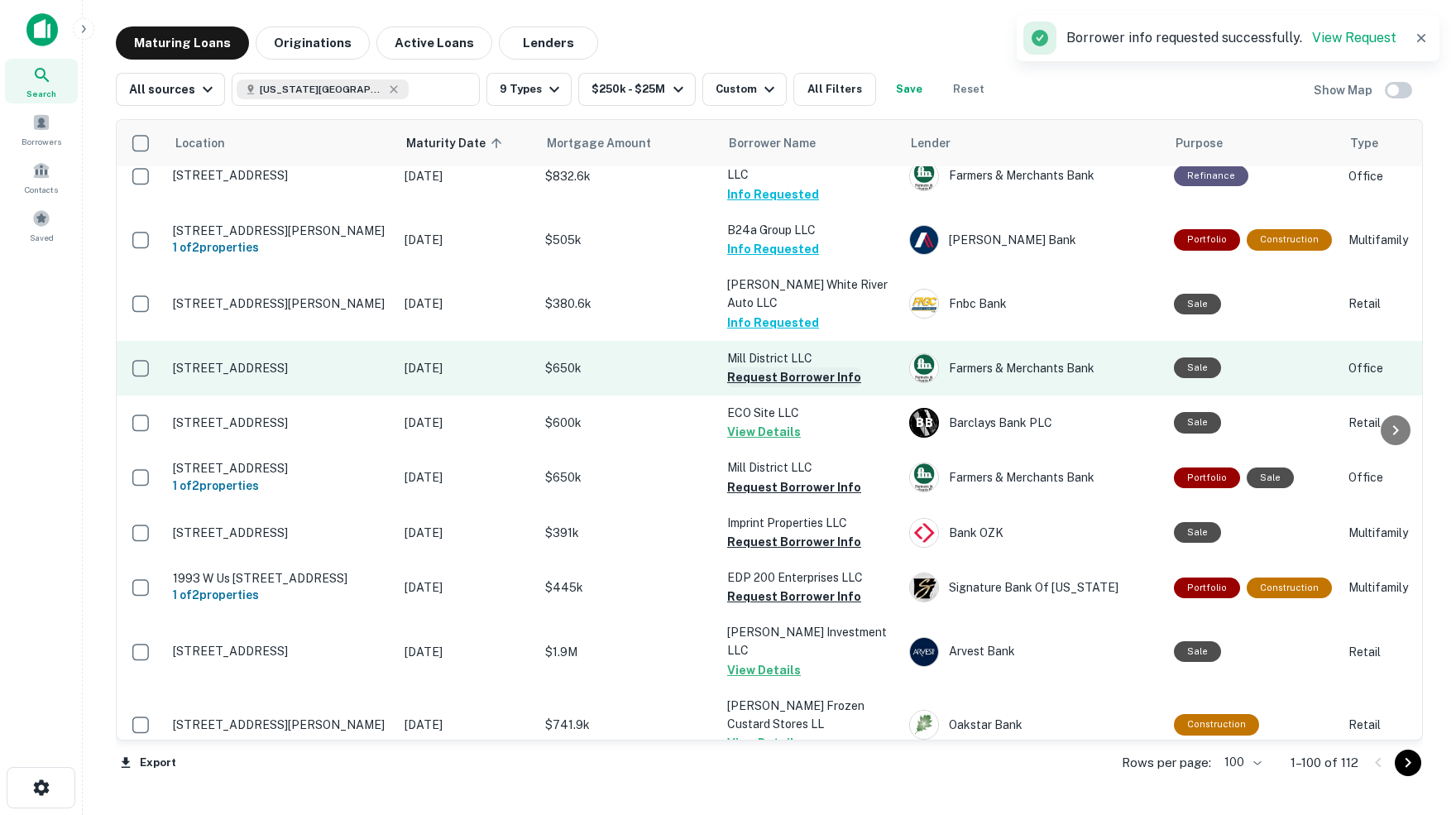
click at [756, 367] on button "Request Borrower Info" at bounding box center [793, 377] width 134 height 20
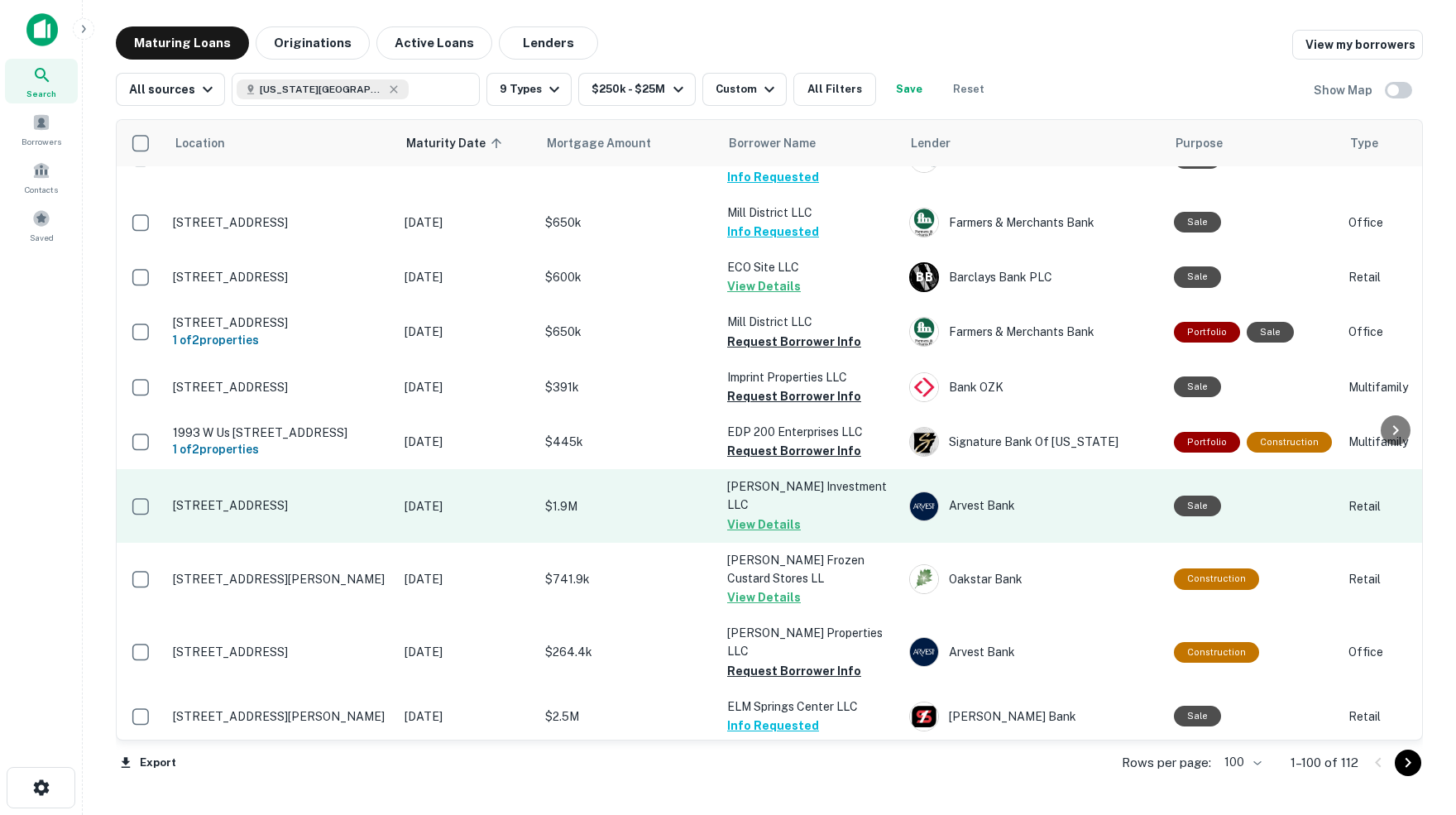
scroll to position [3128, 0]
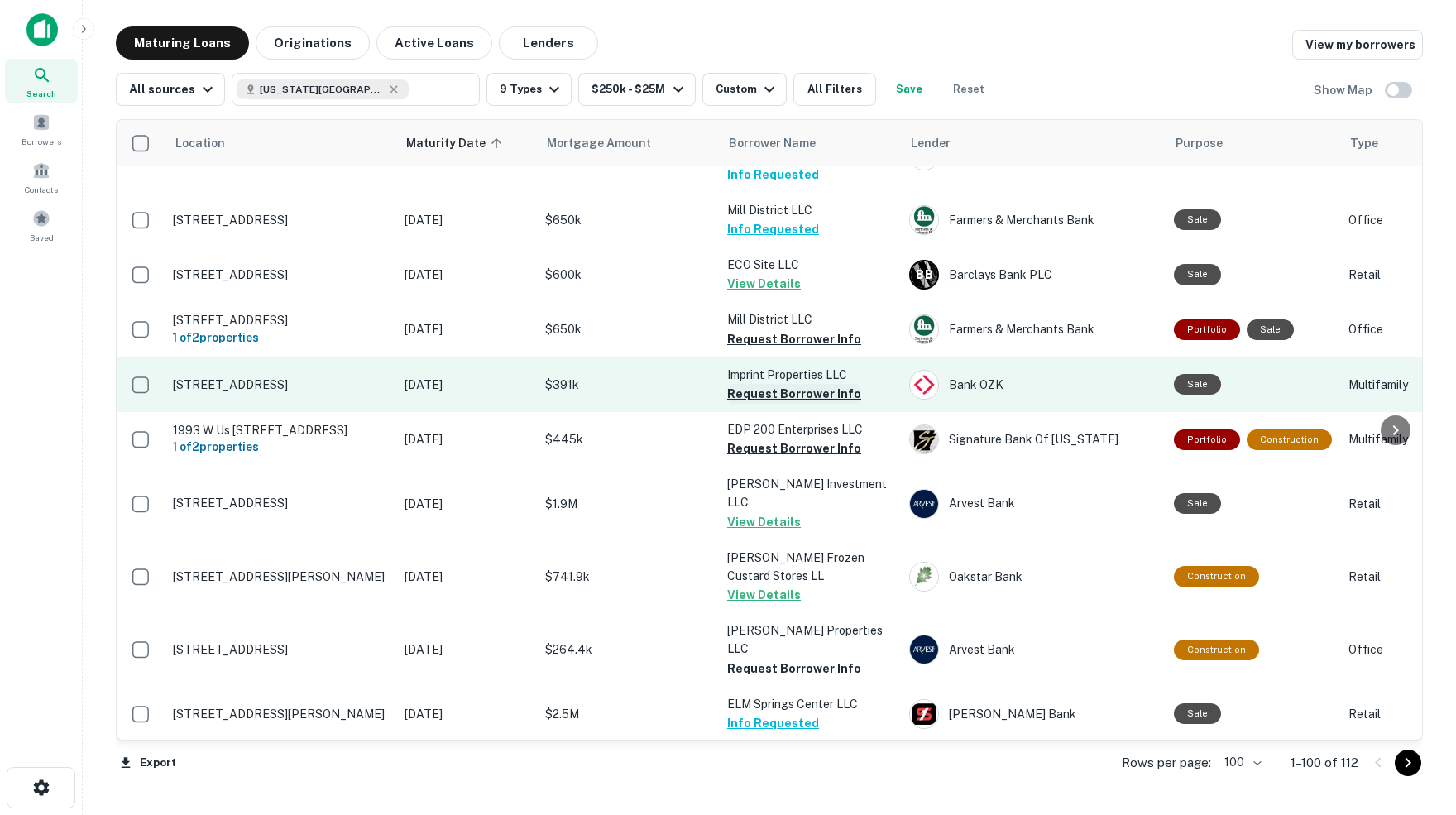
click at [778, 384] on button "Request Borrower Info" at bounding box center [793, 394] width 134 height 20
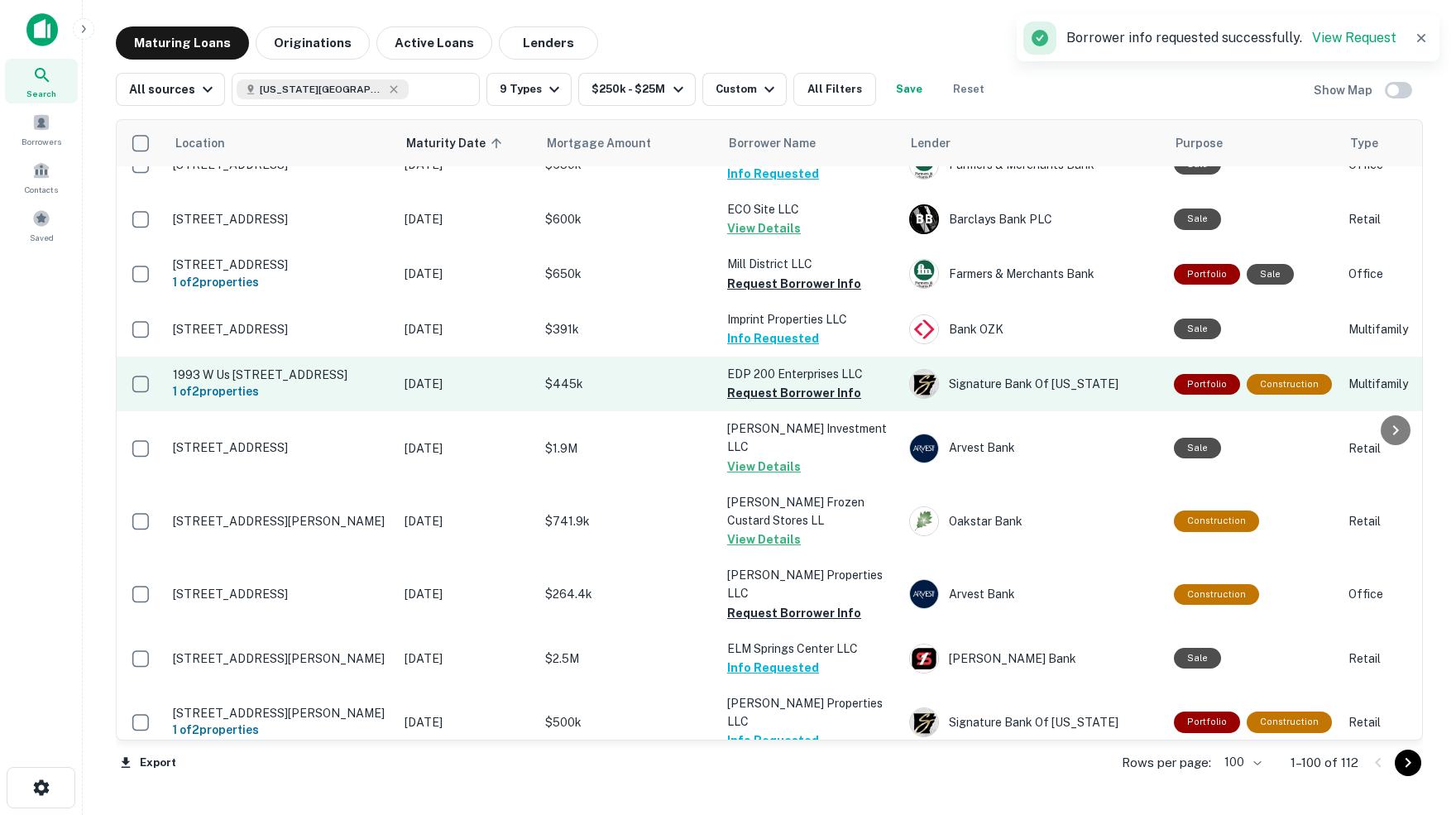
scroll to position [3186, 0]
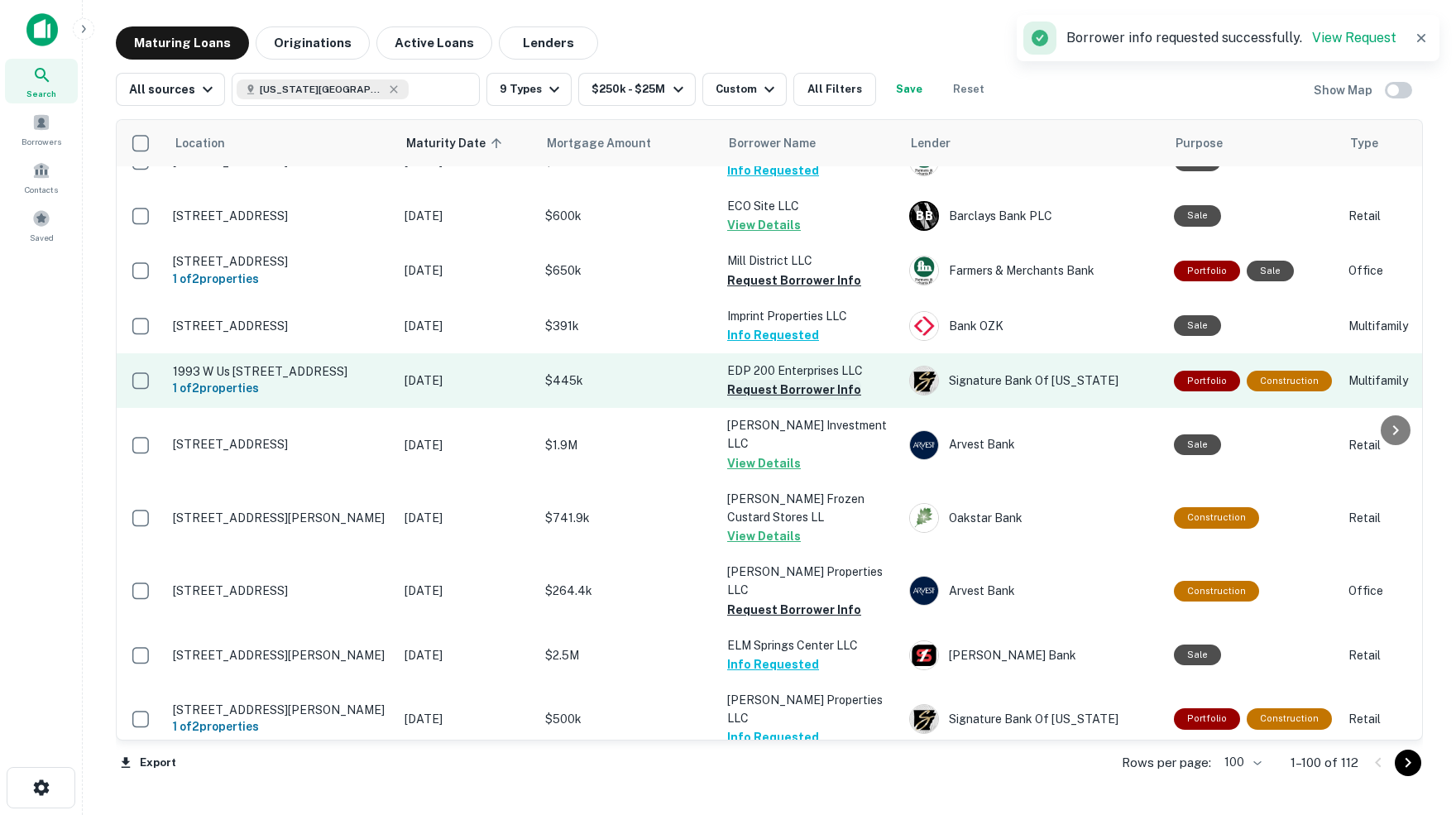
click at [798, 380] on button "Request Borrower Info" at bounding box center [793, 389] width 134 height 20
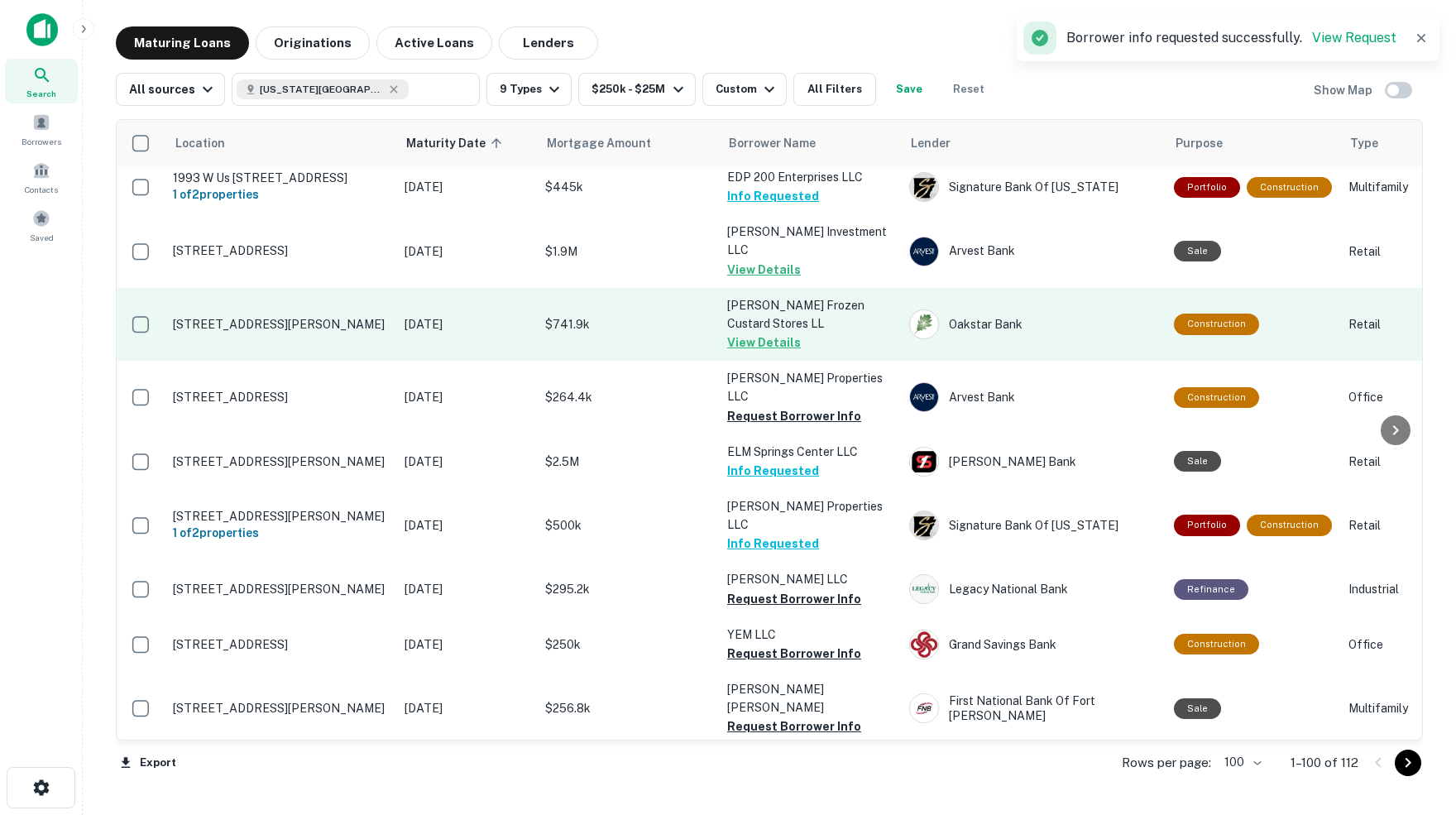
scroll to position [3380, 2]
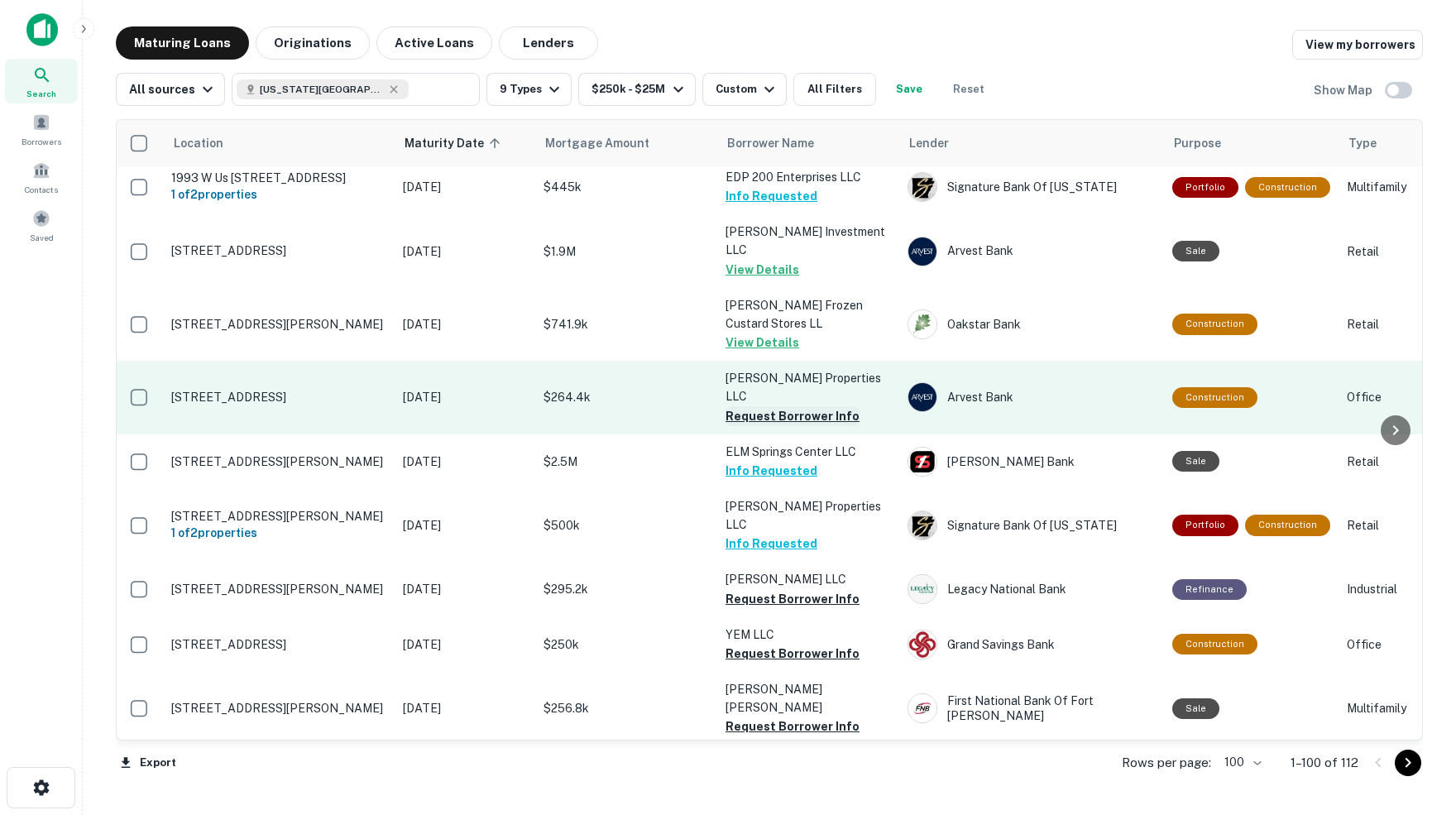
click at [791, 406] on button "Request Borrower Info" at bounding box center [792, 416] width 134 height 20
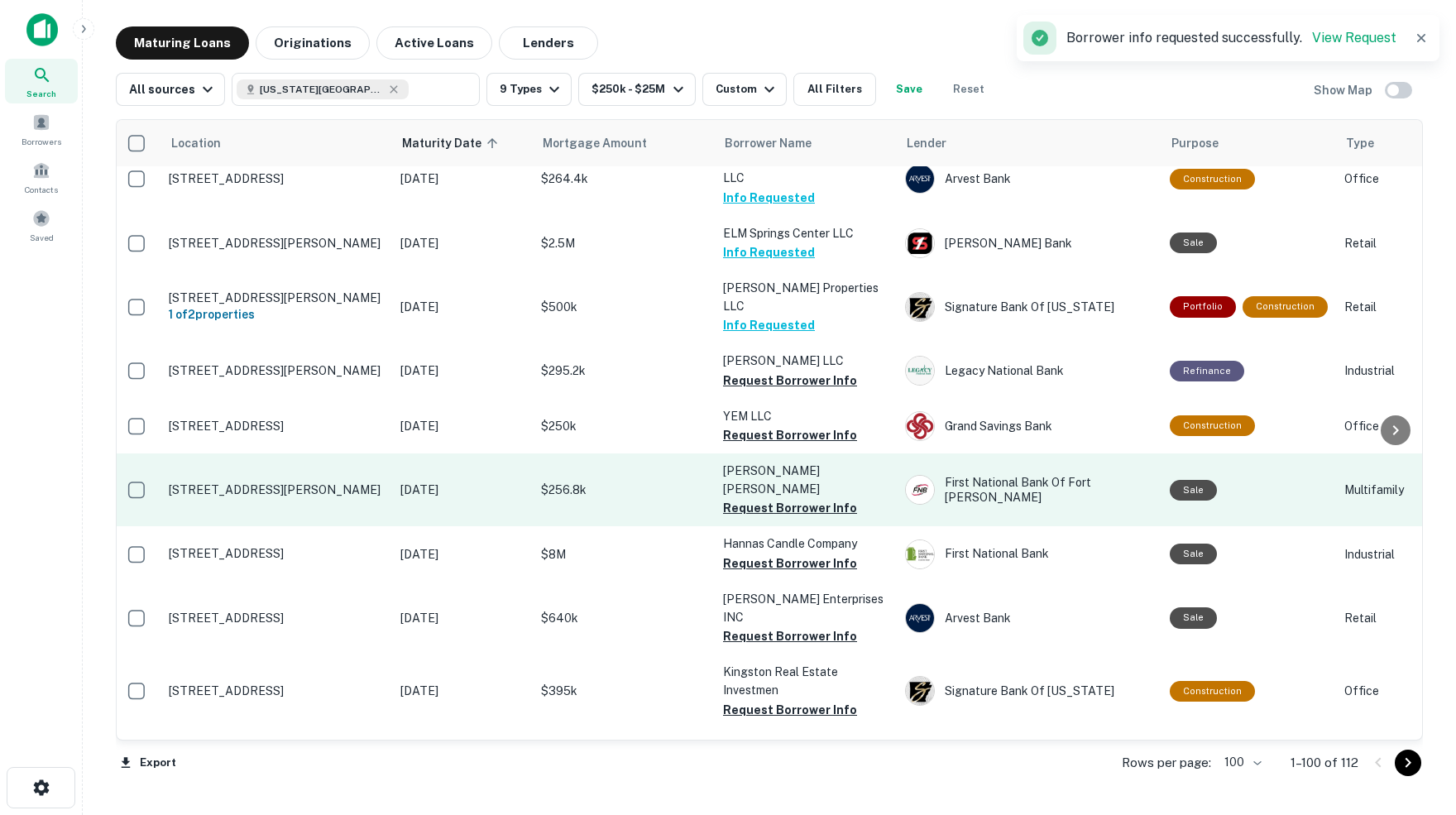
scroll to position [3600, 6]
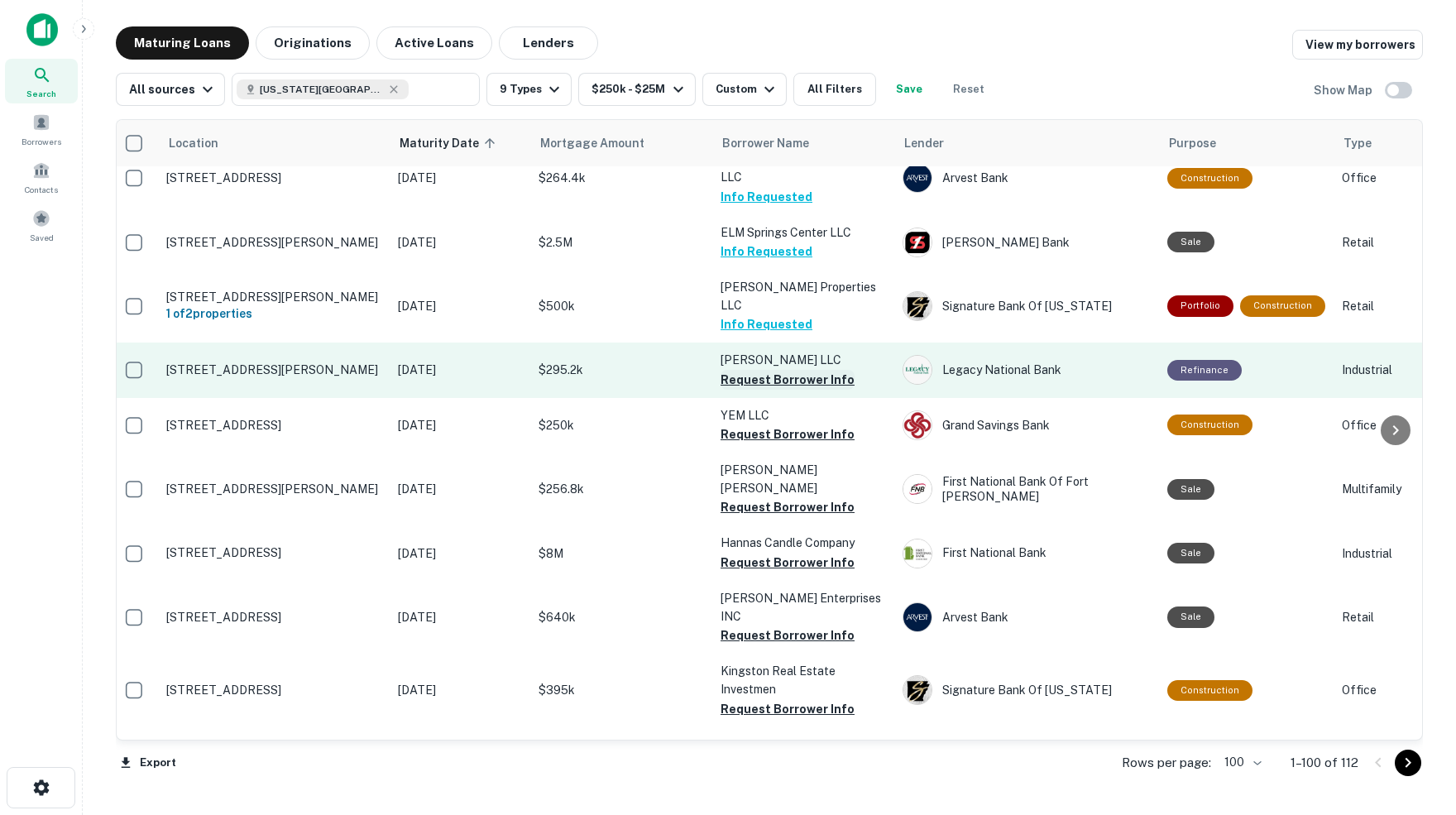
click at [782, 370] on button "Request Borrower Info" at bounding box center [787, 380] width 134 height 20
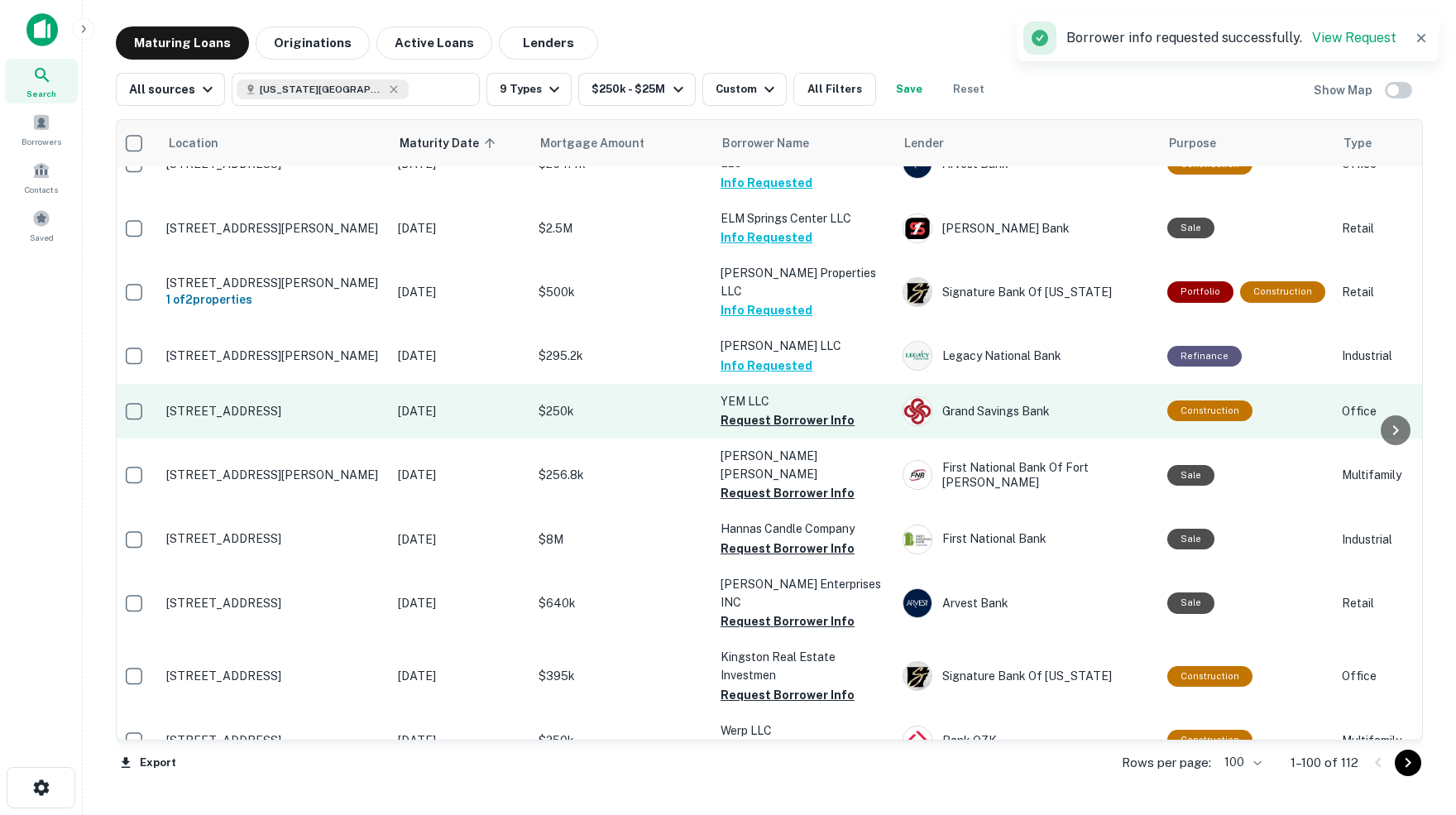
scroll to position [3621, 6]
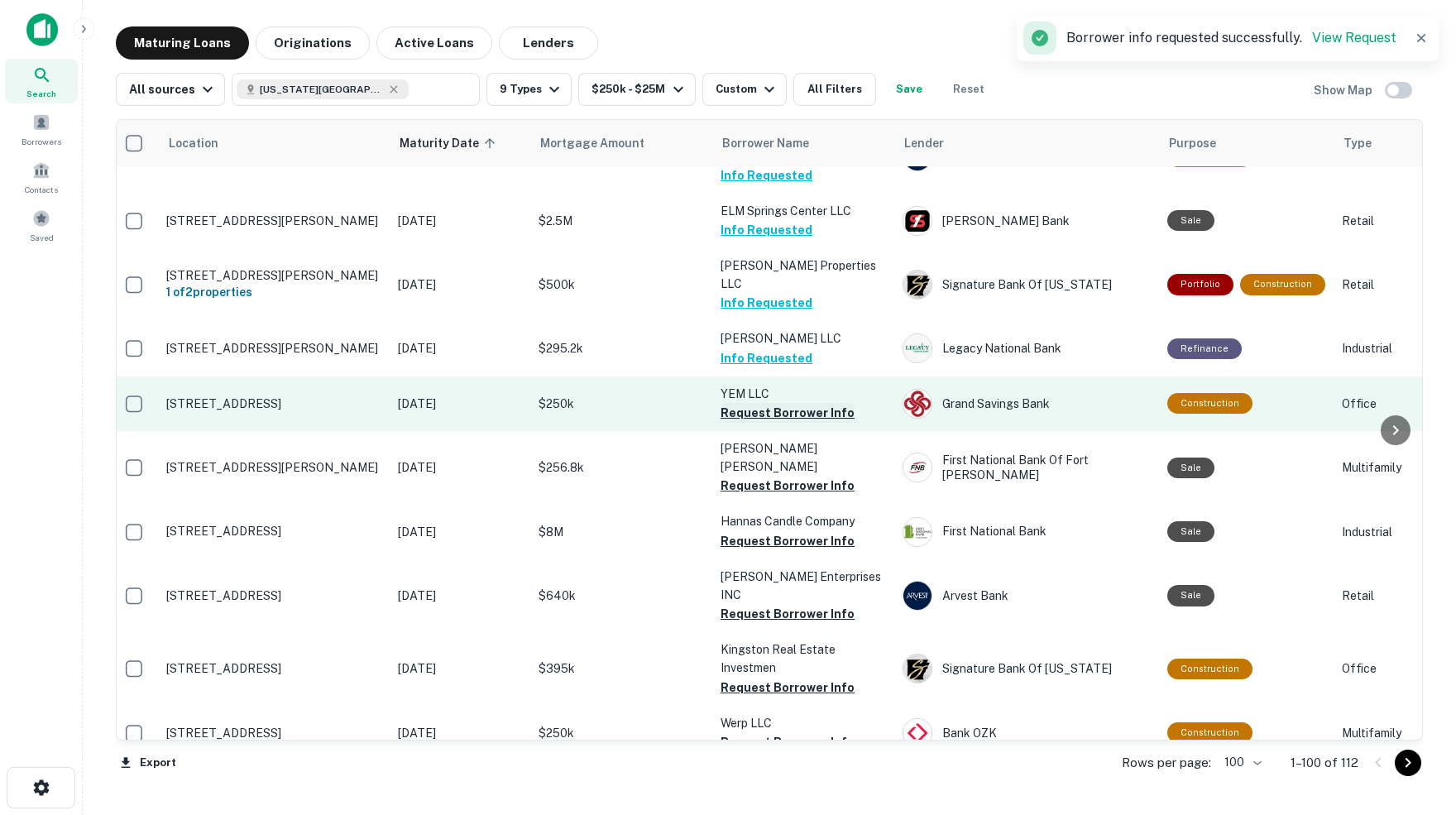
click at [786, 403] on button "Request Borrower Info" at bounding box center [787, 412] width 134 height 20
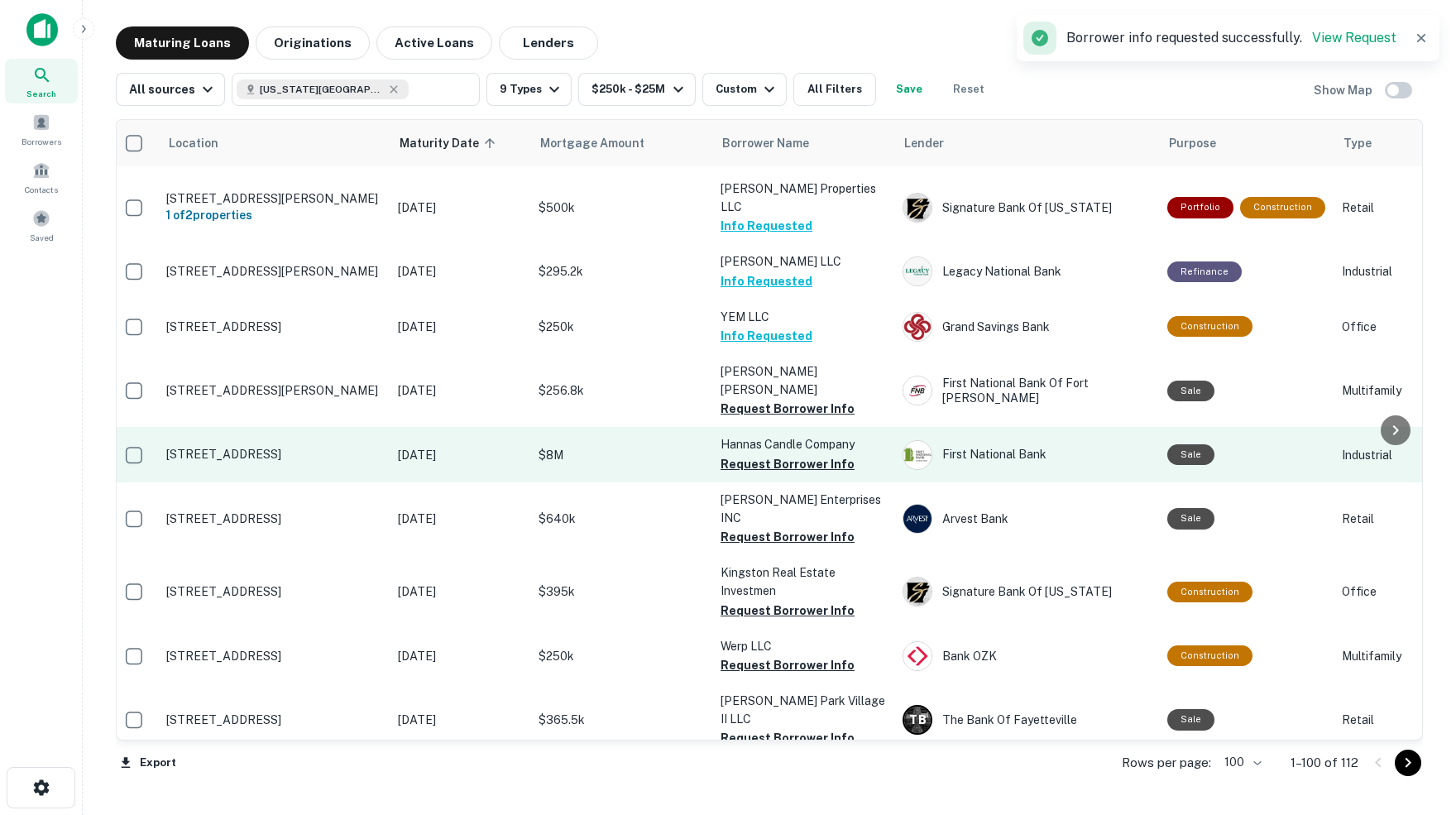
scroll to position [3703, 6]
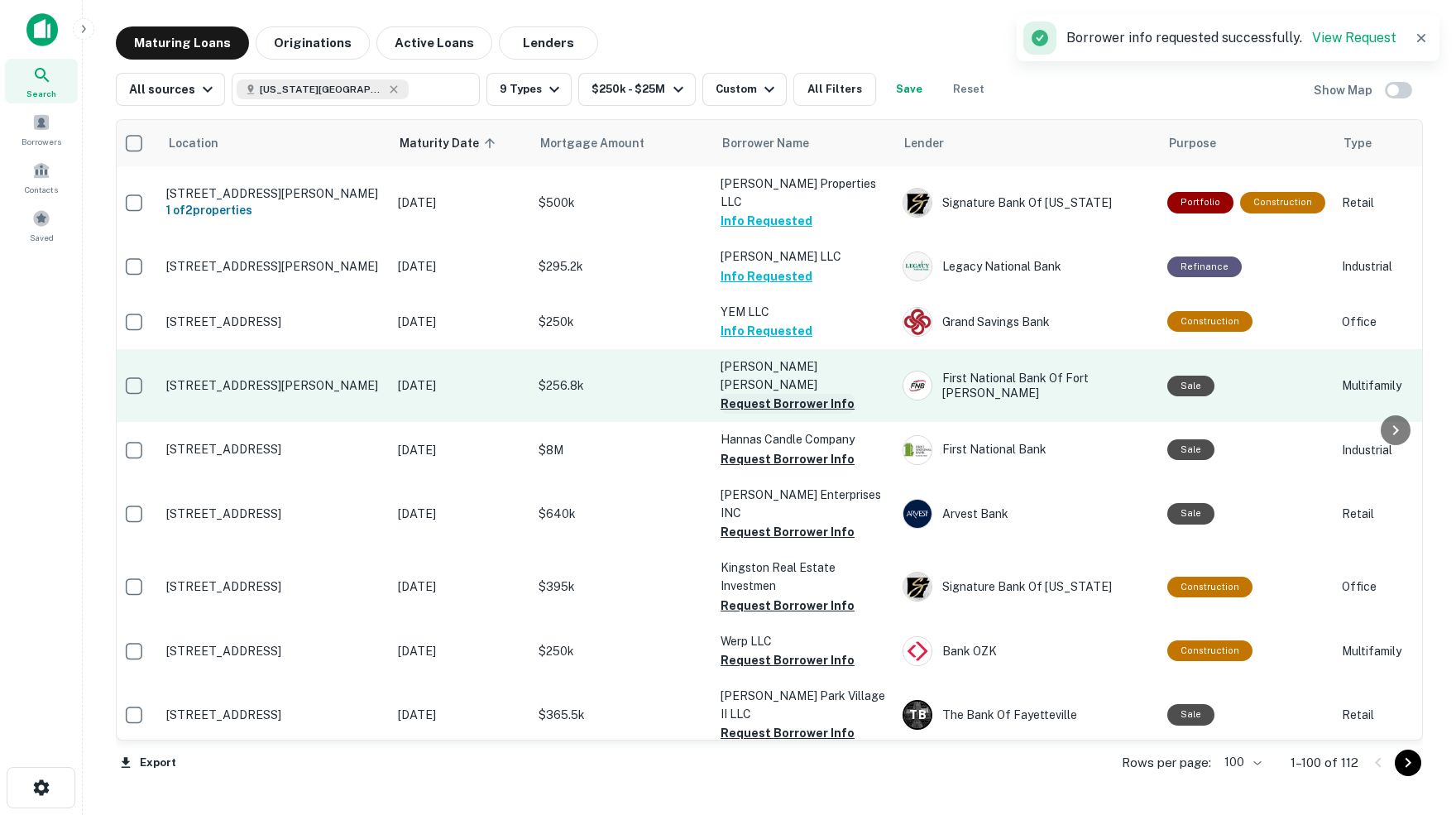
click at [776, 394] on button "Request Borrower Info" at bounding box center [787, 404] width 134 height 20
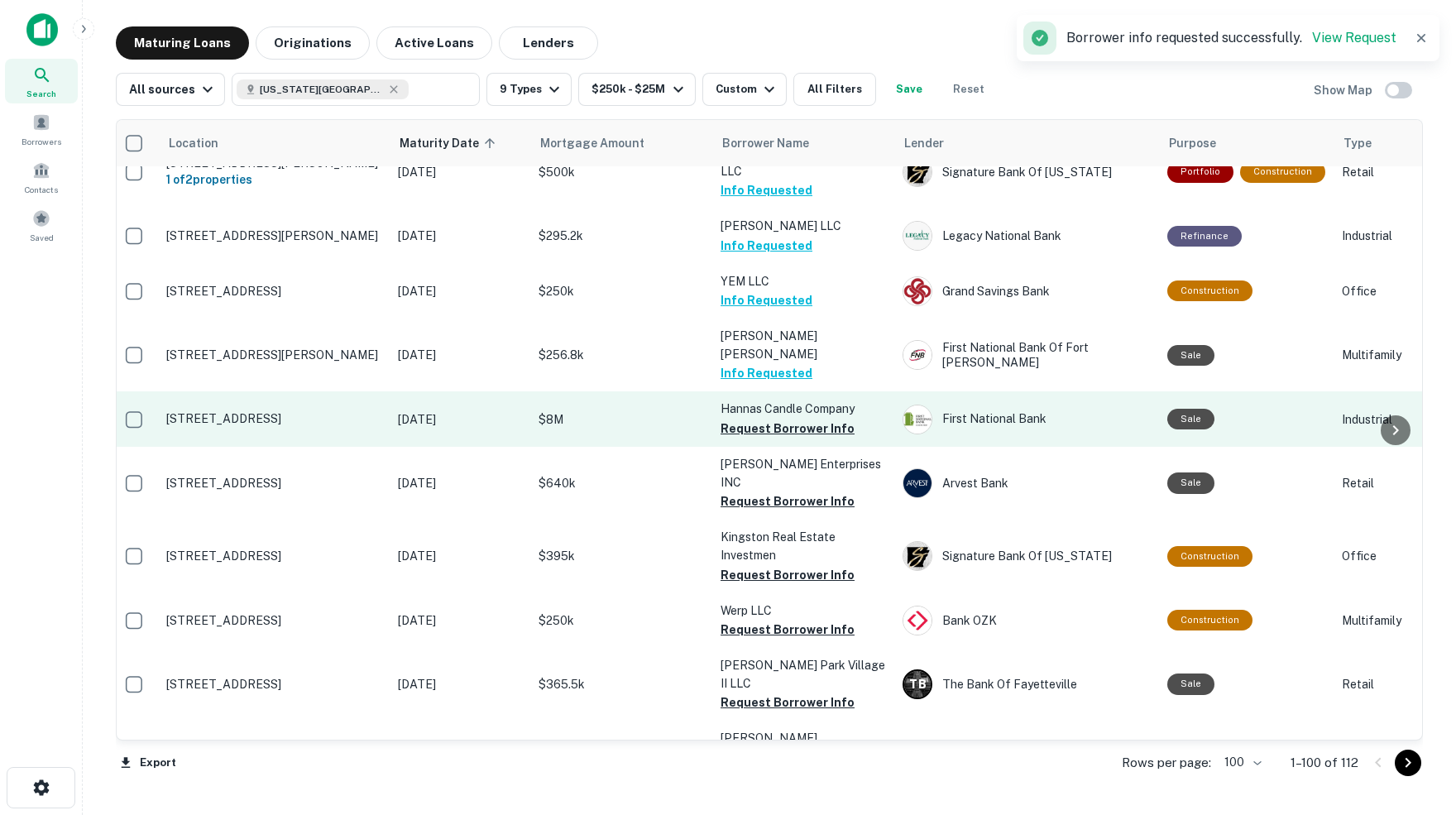
scroll to position [3735, 6]
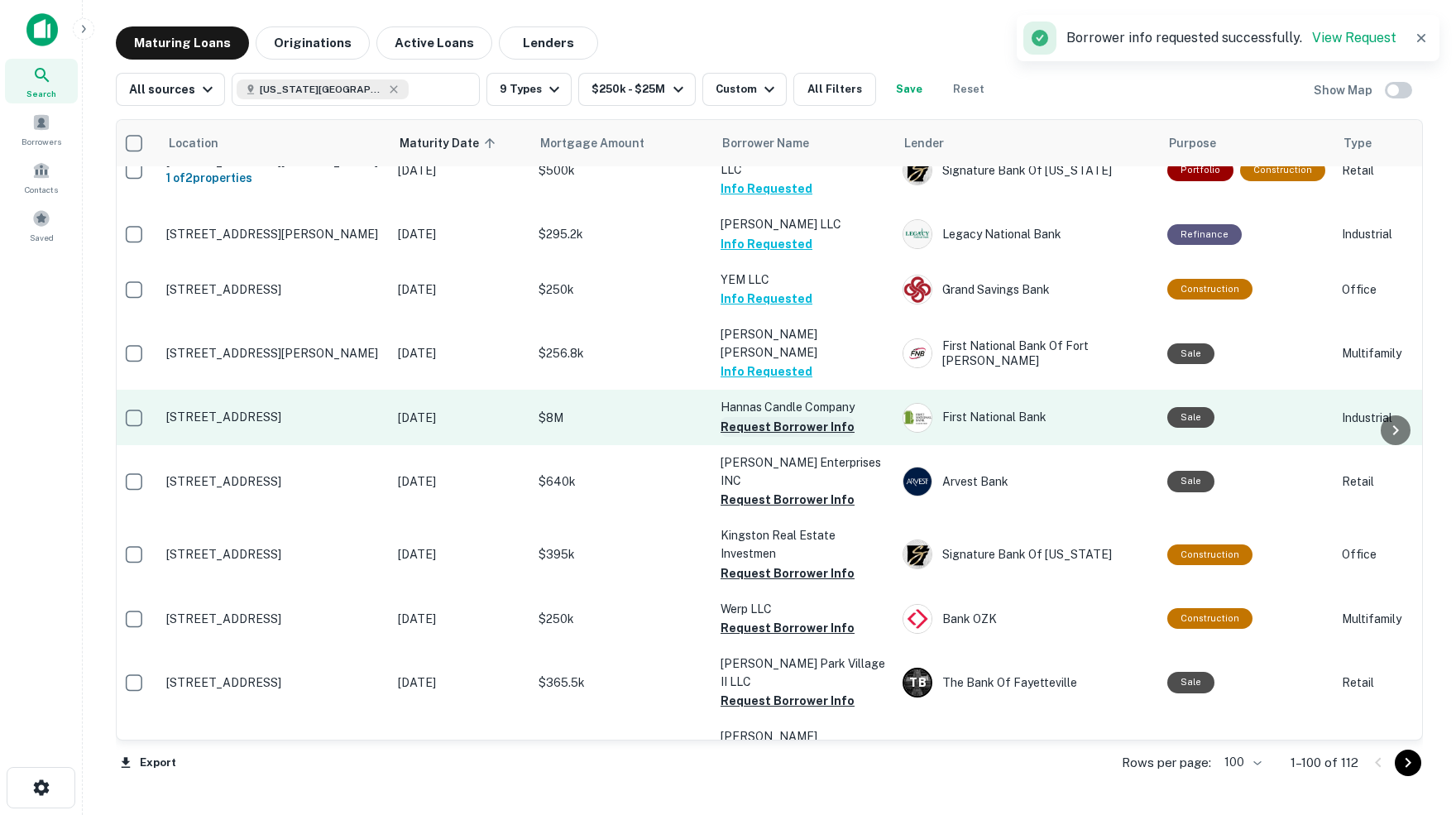
click at [759, 417] on button "Request Borrower Info" at bounding box center [787, 427] width 134 height 20
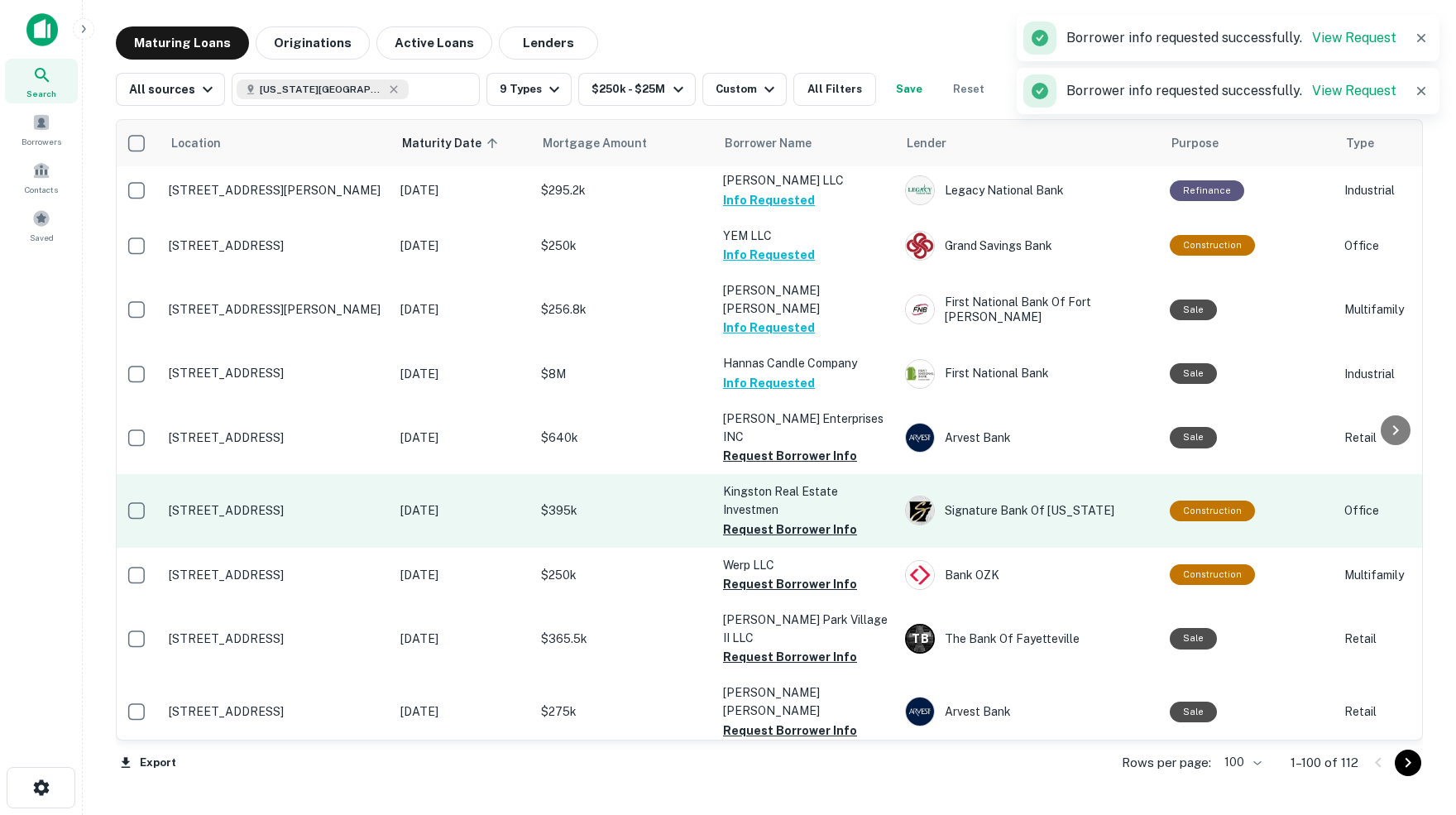
scroll to position [3784, 4]
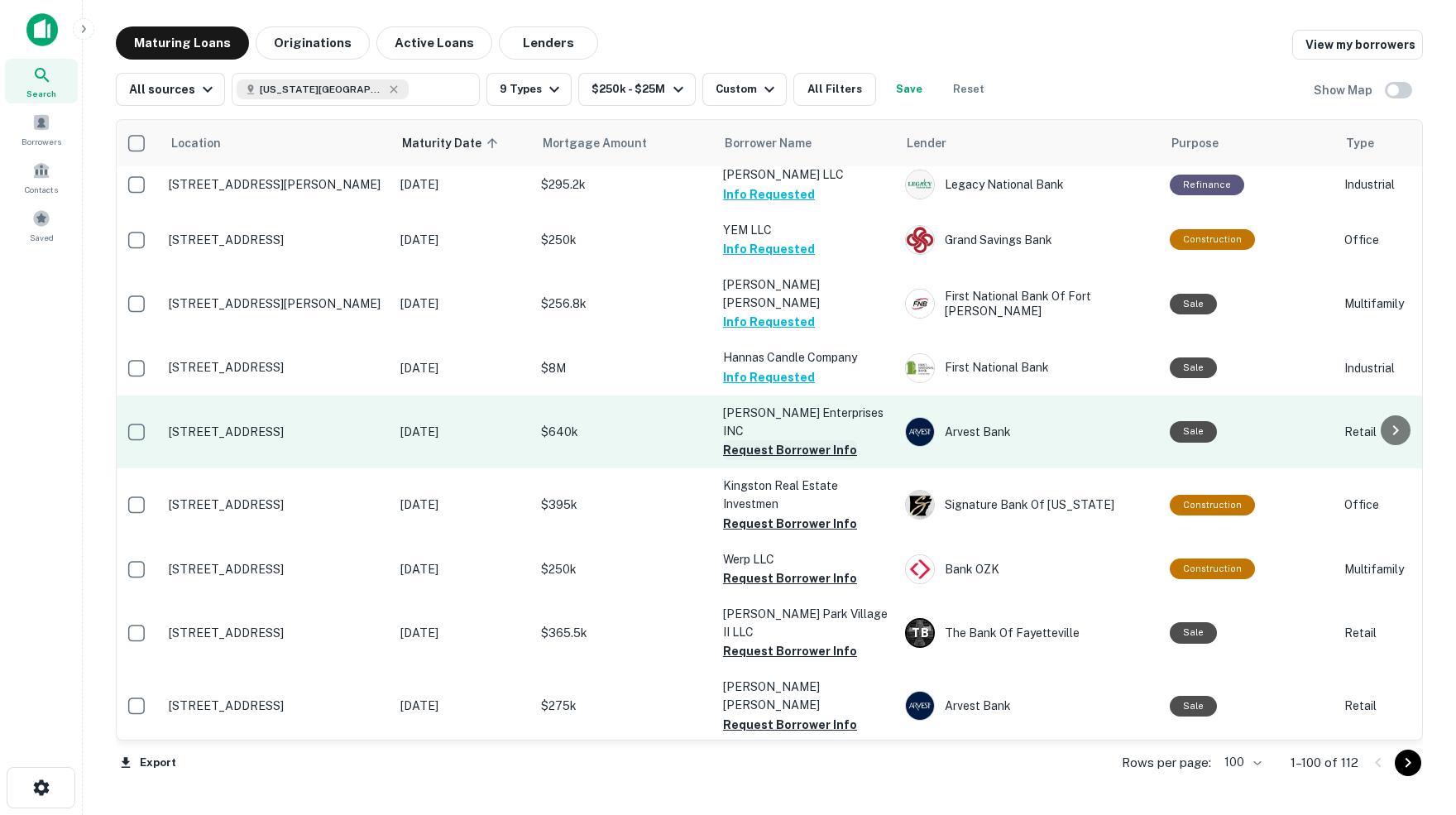
click at [768, 440] on button "Request Borrower Info" at bounding box center [790, 450] width 134 height 20
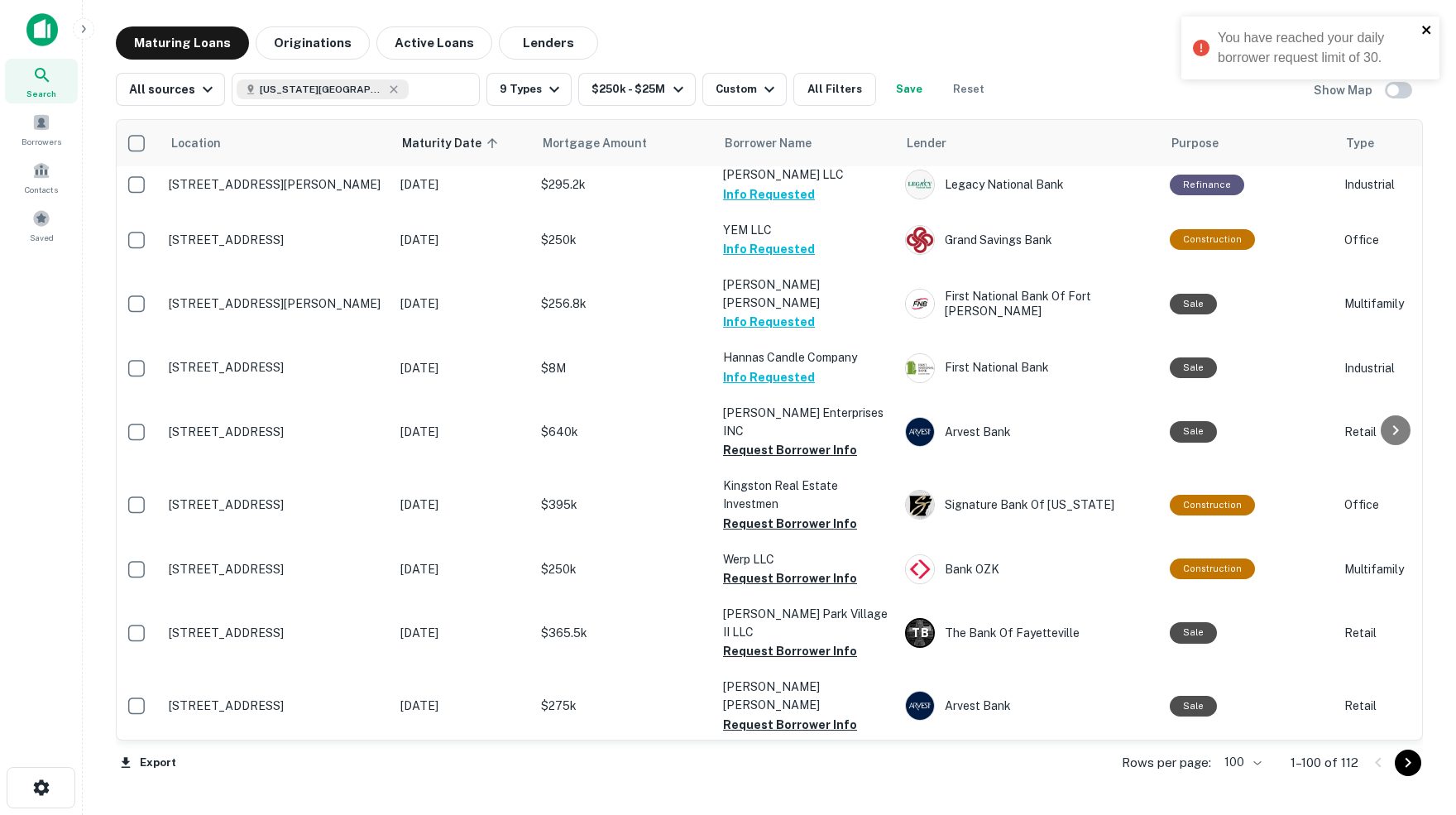
click at [1424, 26] on icon "close" at bounding box center [1426, 29] width 12 height 13
click at [857, 90] on button "All Filters" at bounding box center [834, 89] width 83 height 33
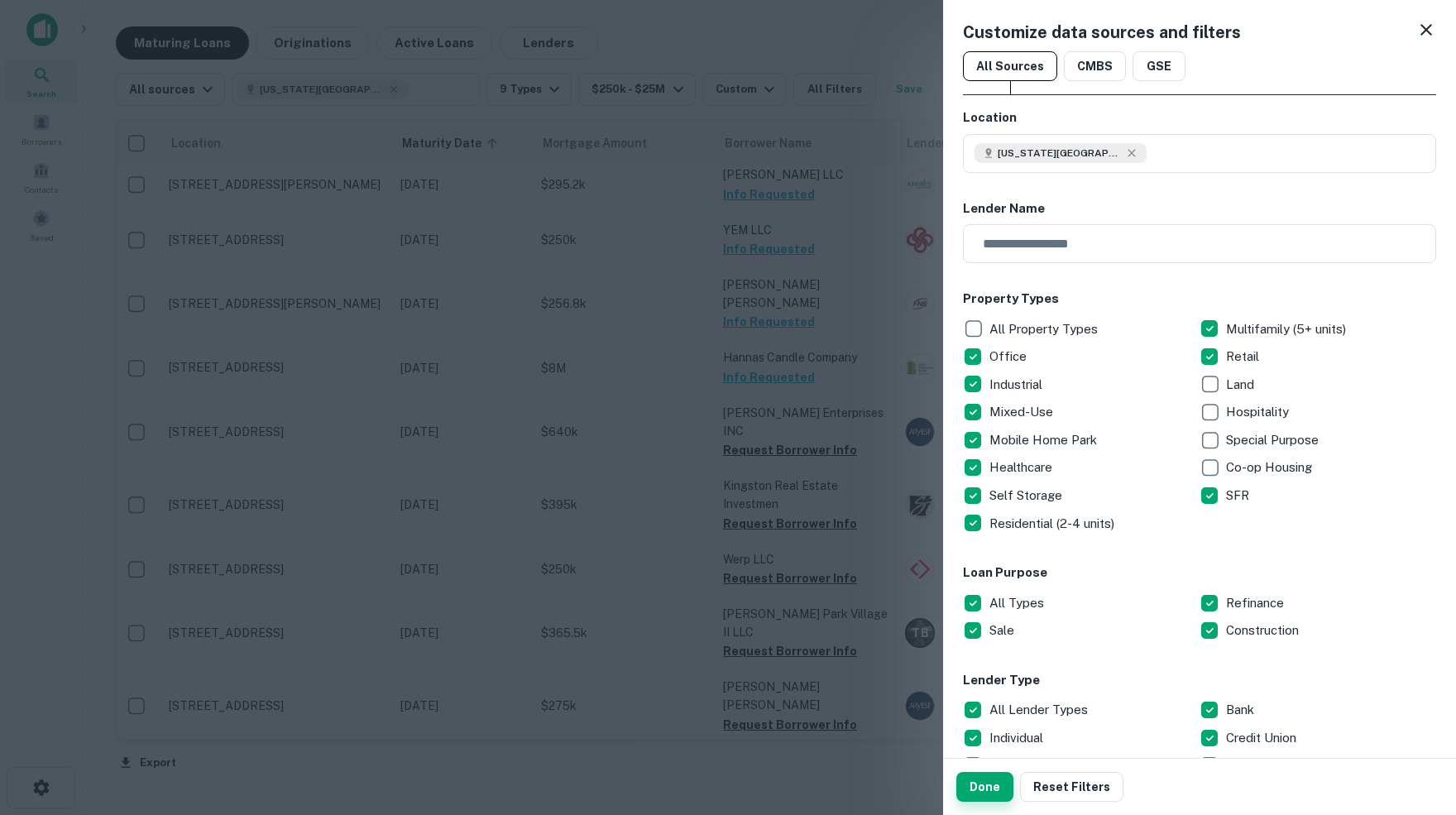
click at [985, 790] on button "Done" at bounding box center [984, 787] width 57 height 30
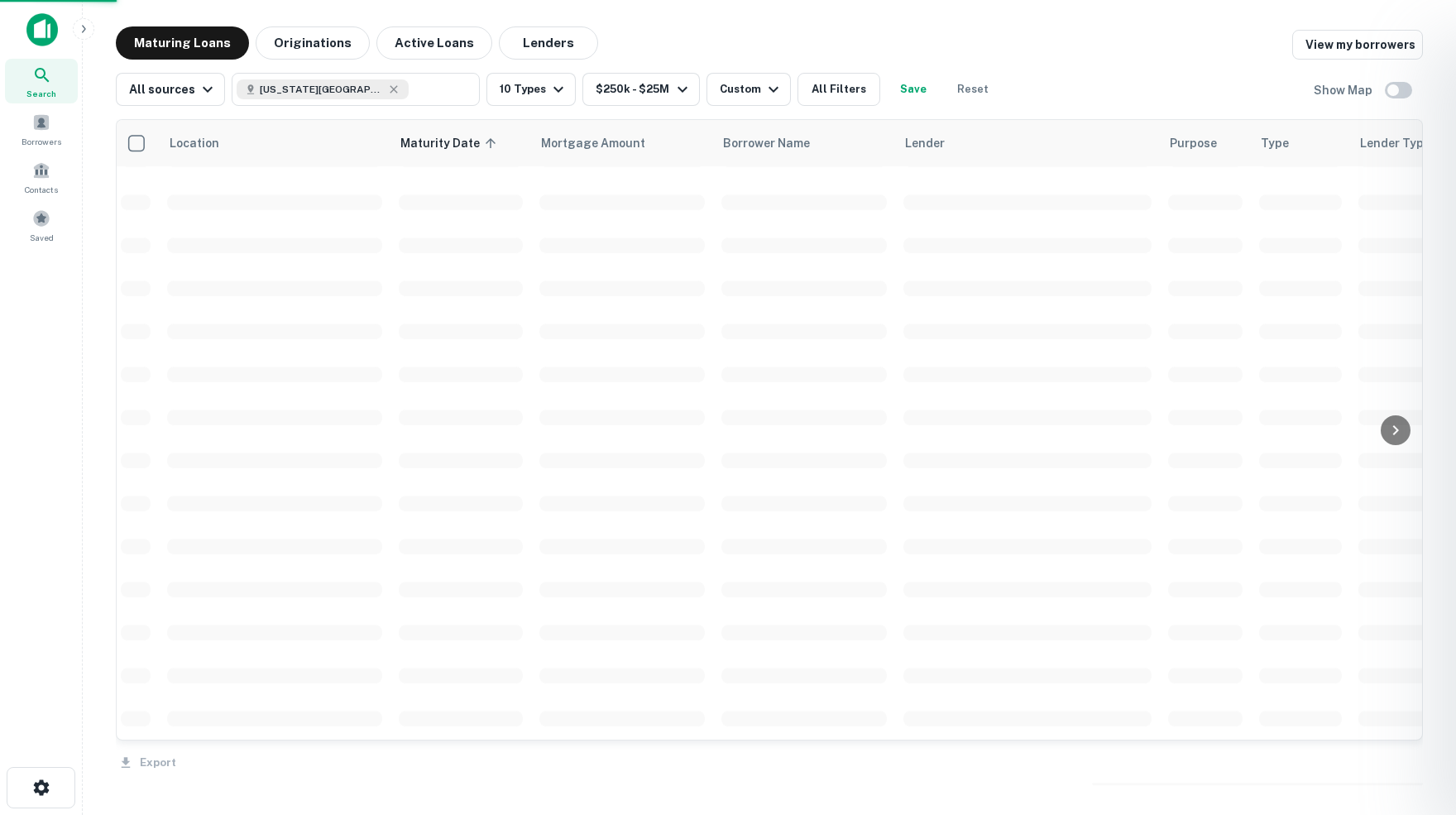
scroll to position [3727, 4]
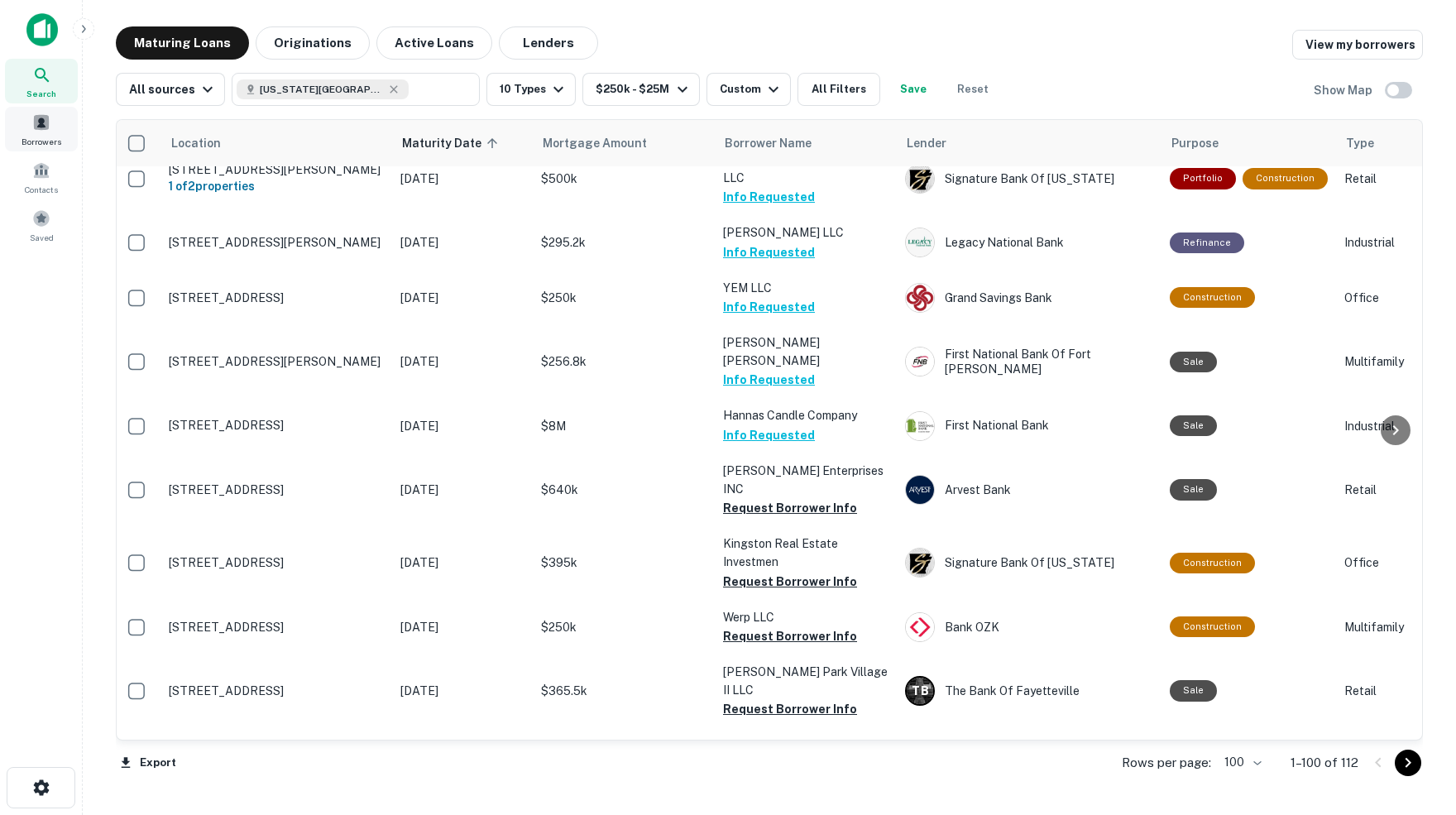
click at [43, 132] on span at bounding box center [41, 123] width 18 height 18
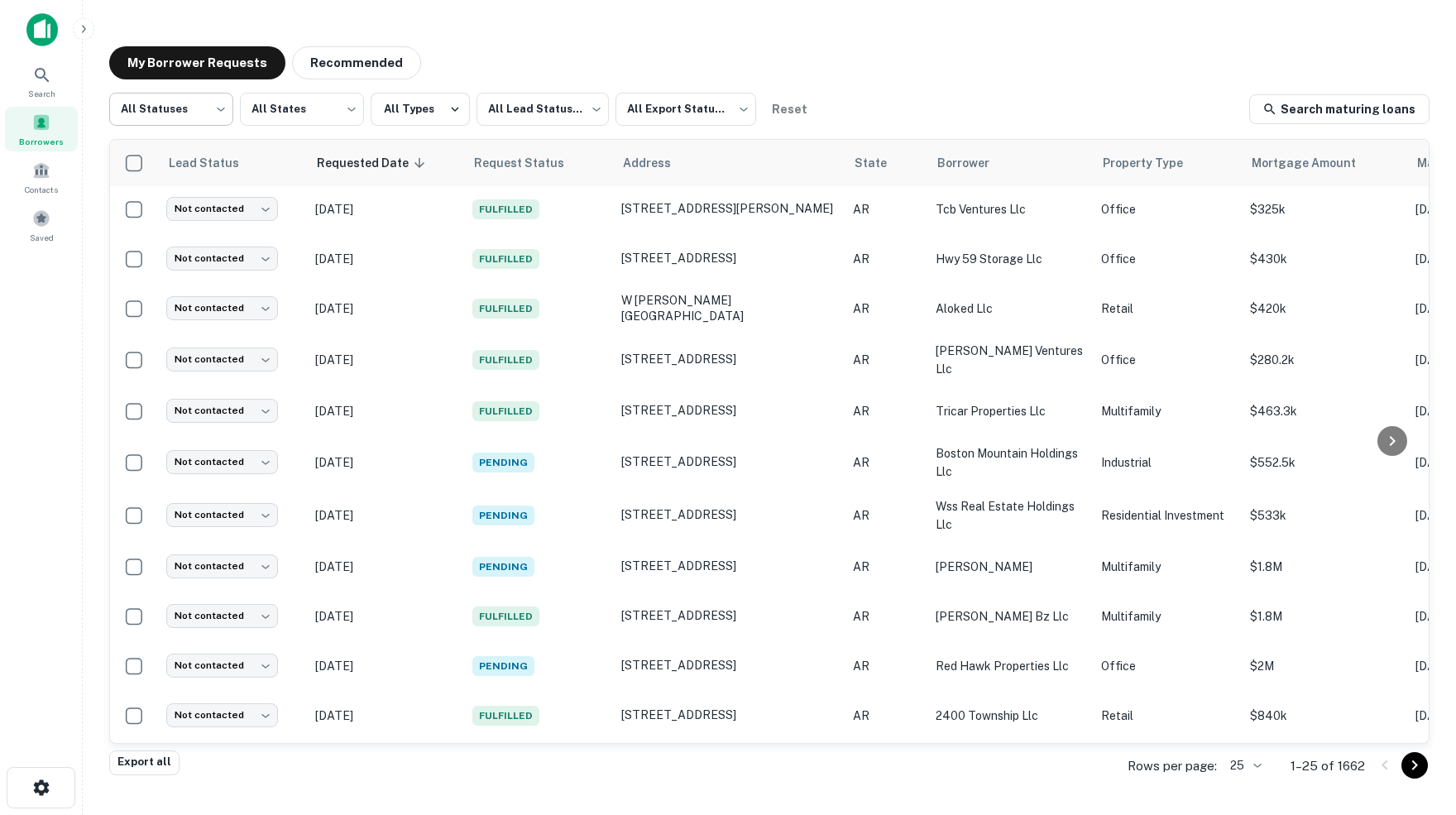
click at [219, 111] on body "Search Borrowers Contacts Saved My Borrower Requests Recommended All Statuses *…" at bounding box center [728, 407] width 1456 height 815
click at [130, 208] on li "Fulfilled" at bounding box center [171, 213] width 125 height 30
type input "*********"
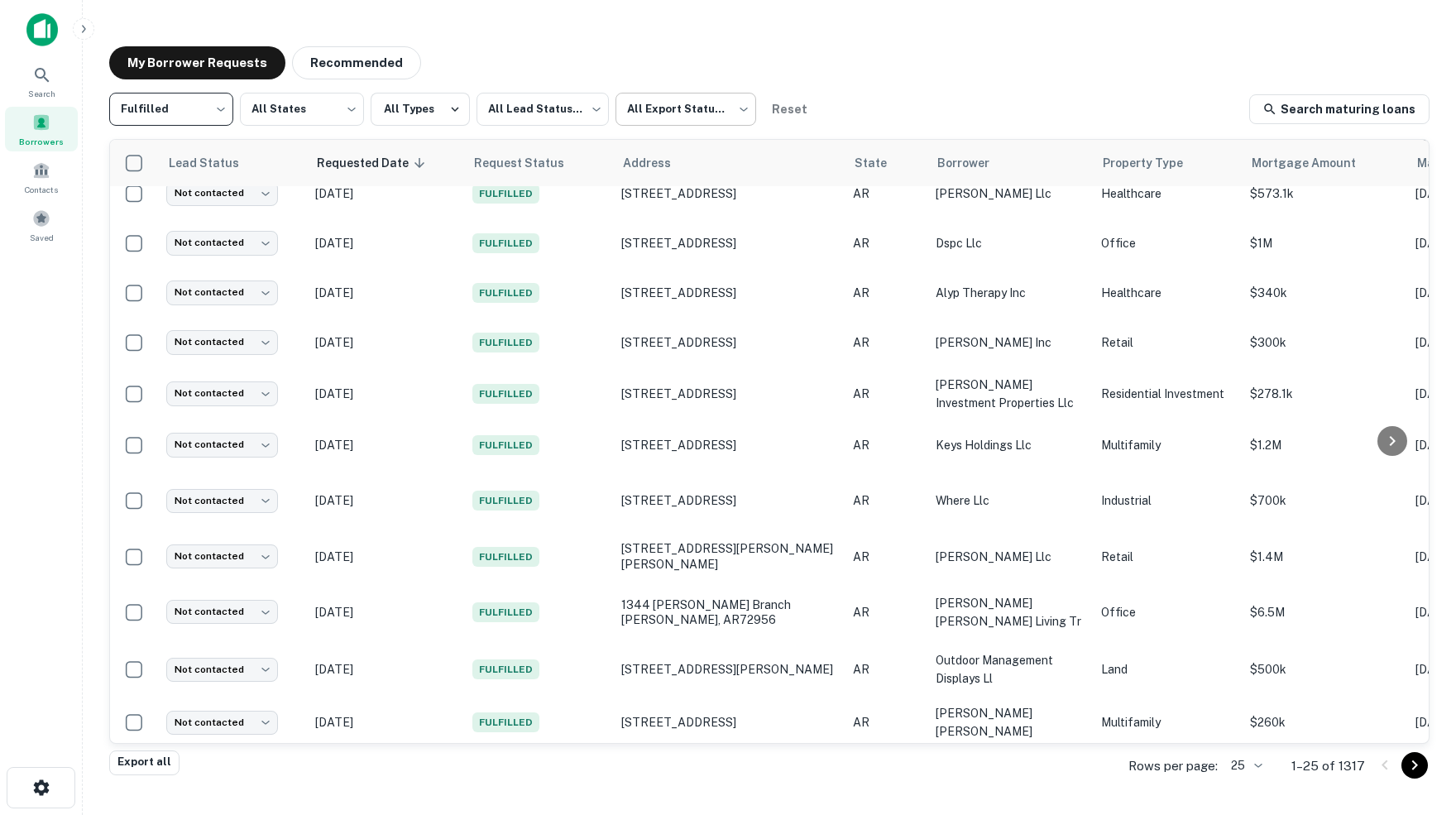
click at [746, 109] on body "Search Borrowers Contacts Saved My Borrower Requests Recommended Fulfilled ****…" at bounding box center [728, 407] width 1456 height 815
click at [677, 210] on li "Not Exported" at bounding box center [692, 213] width 150 height 30
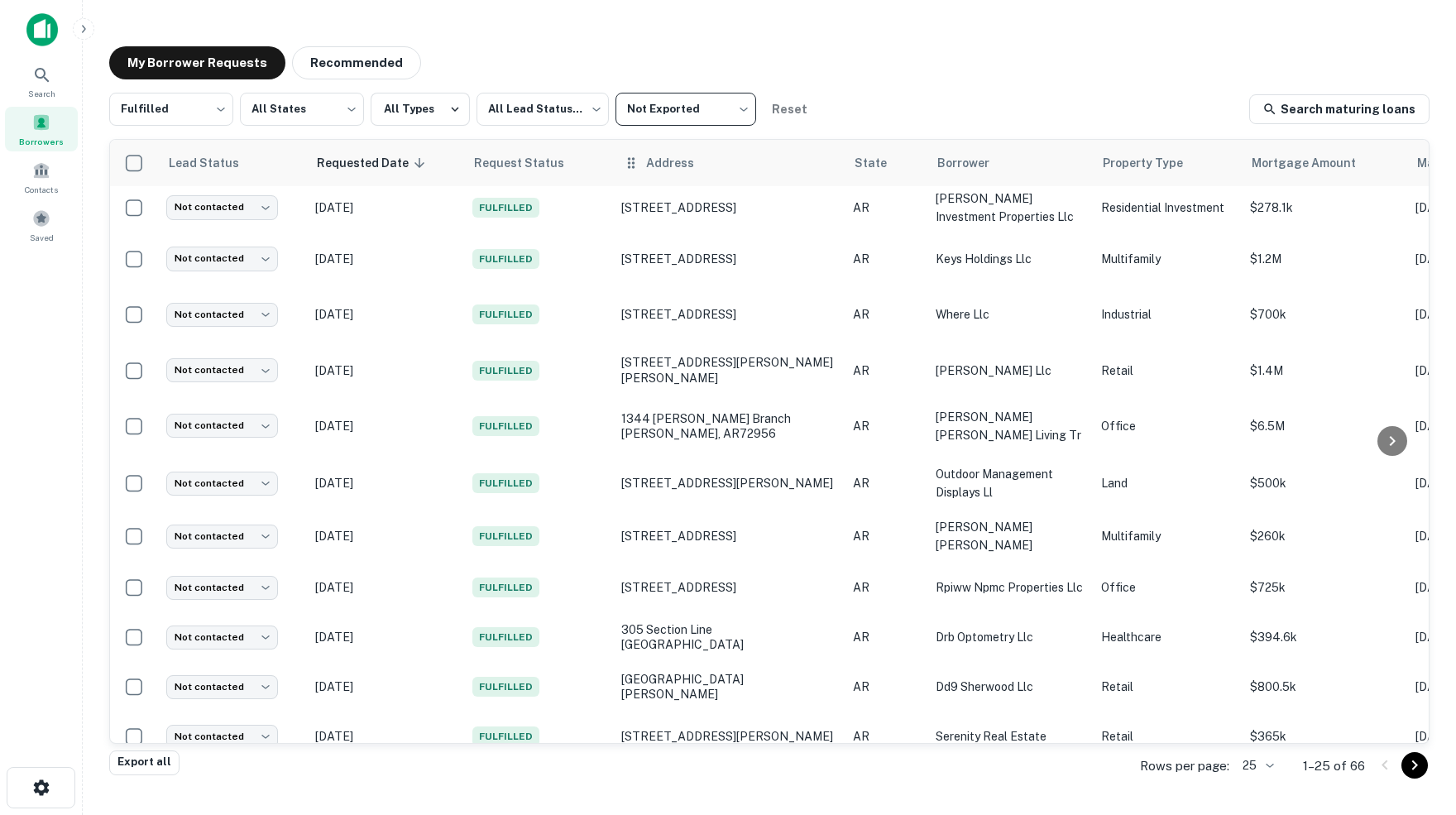
scroll to position [701, 0]
click at [749, 114] on body "Search Borrowers Contacts Saved My Borrower Requests Recommended Fulfilled ****…" at bounding box center [728, 407] width 1456 height 815
click at [723, 152] on li "All Export Statuses" at bounding box center [692, 153] width 150 height 30
type input "***"
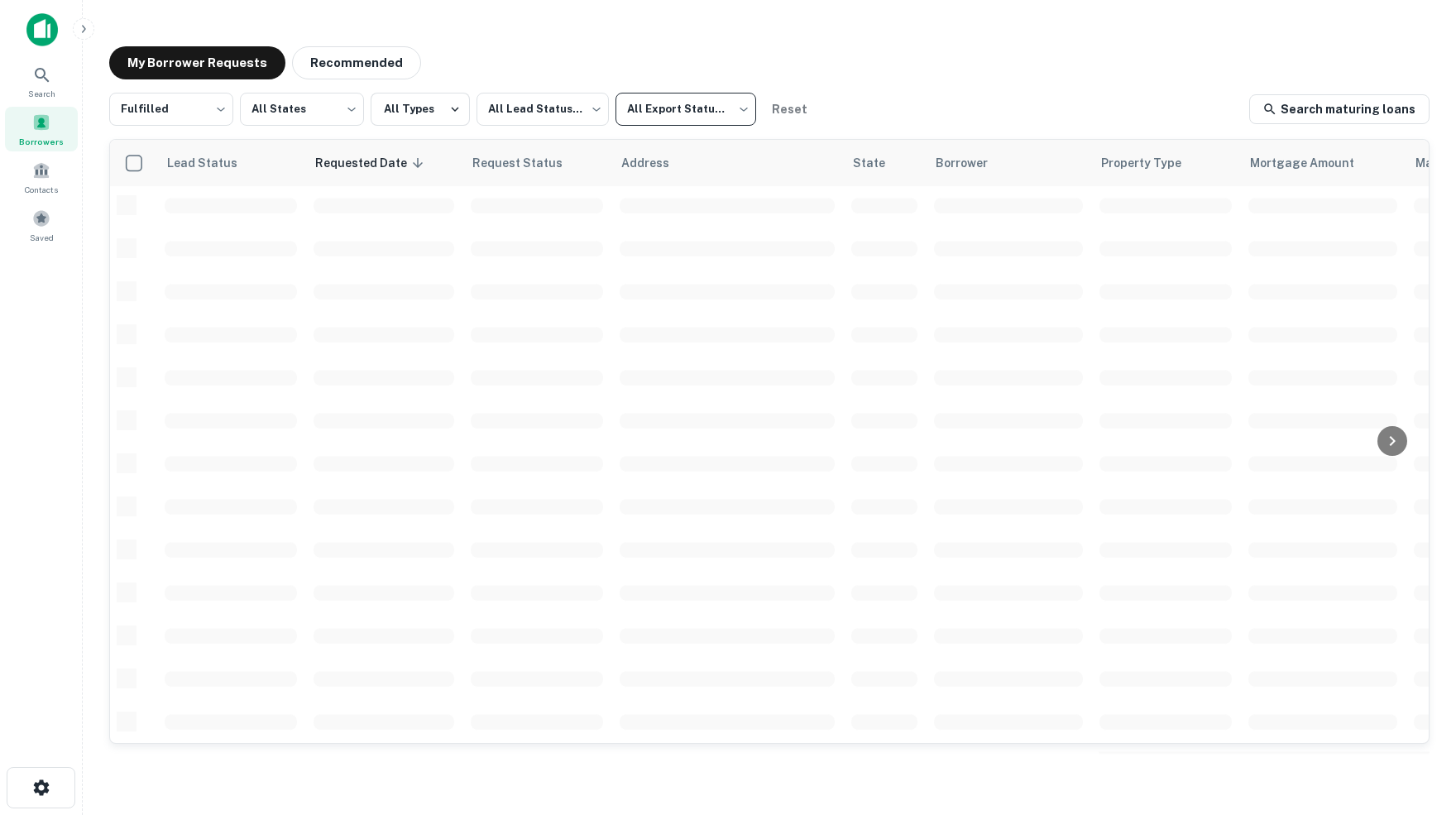
scroll to position [517, 0]
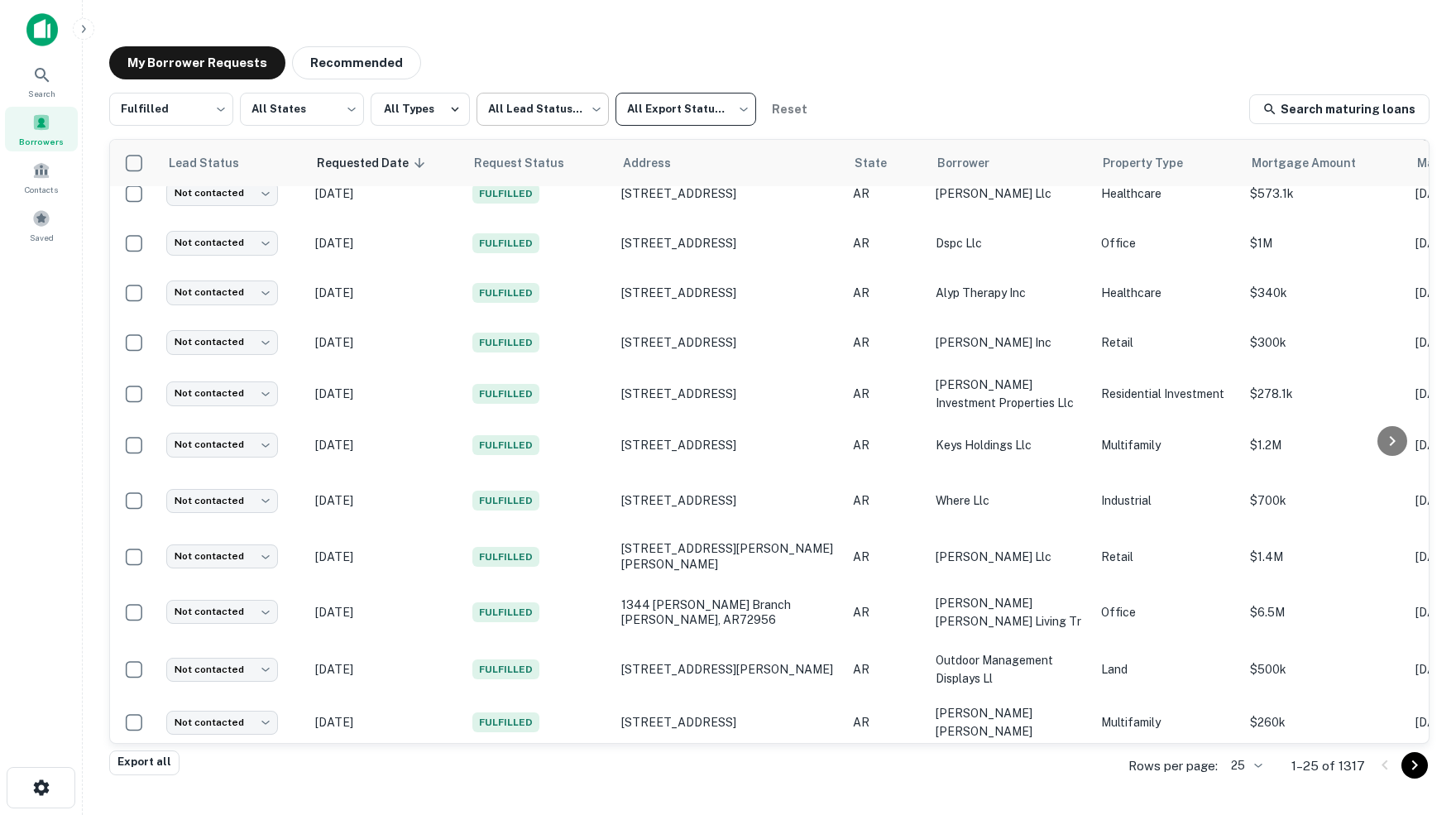
click at [602, 108] on body "Search Borrowers Contacts Saved My Borrower Requests Recommended Fulfilled ****…" at bounding box center [728, 407] width 1456 height 815
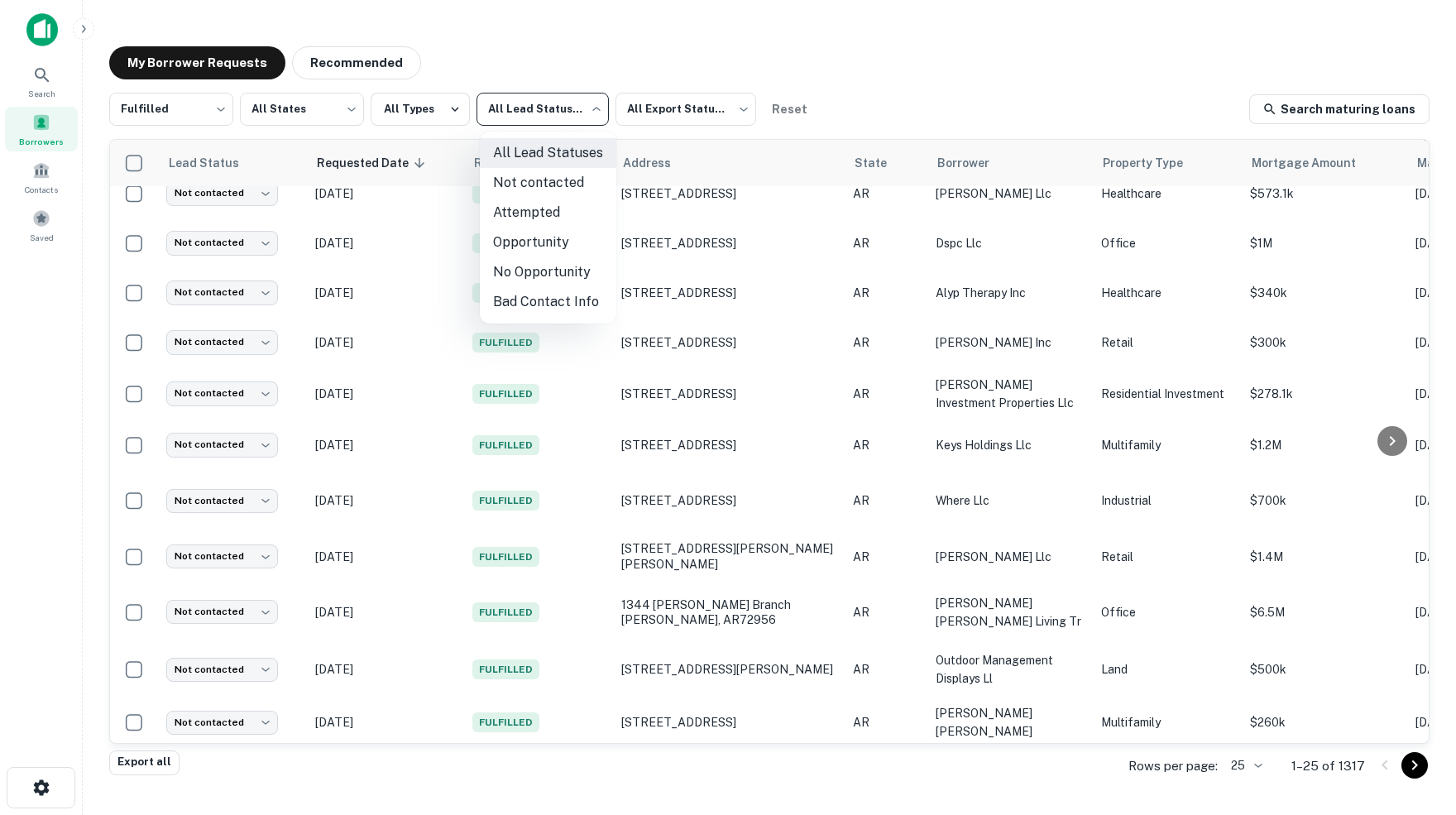
click at [554, 185] on li "Not contacted" at bounding box center [548, 183] width 137 height 30
type input "****"
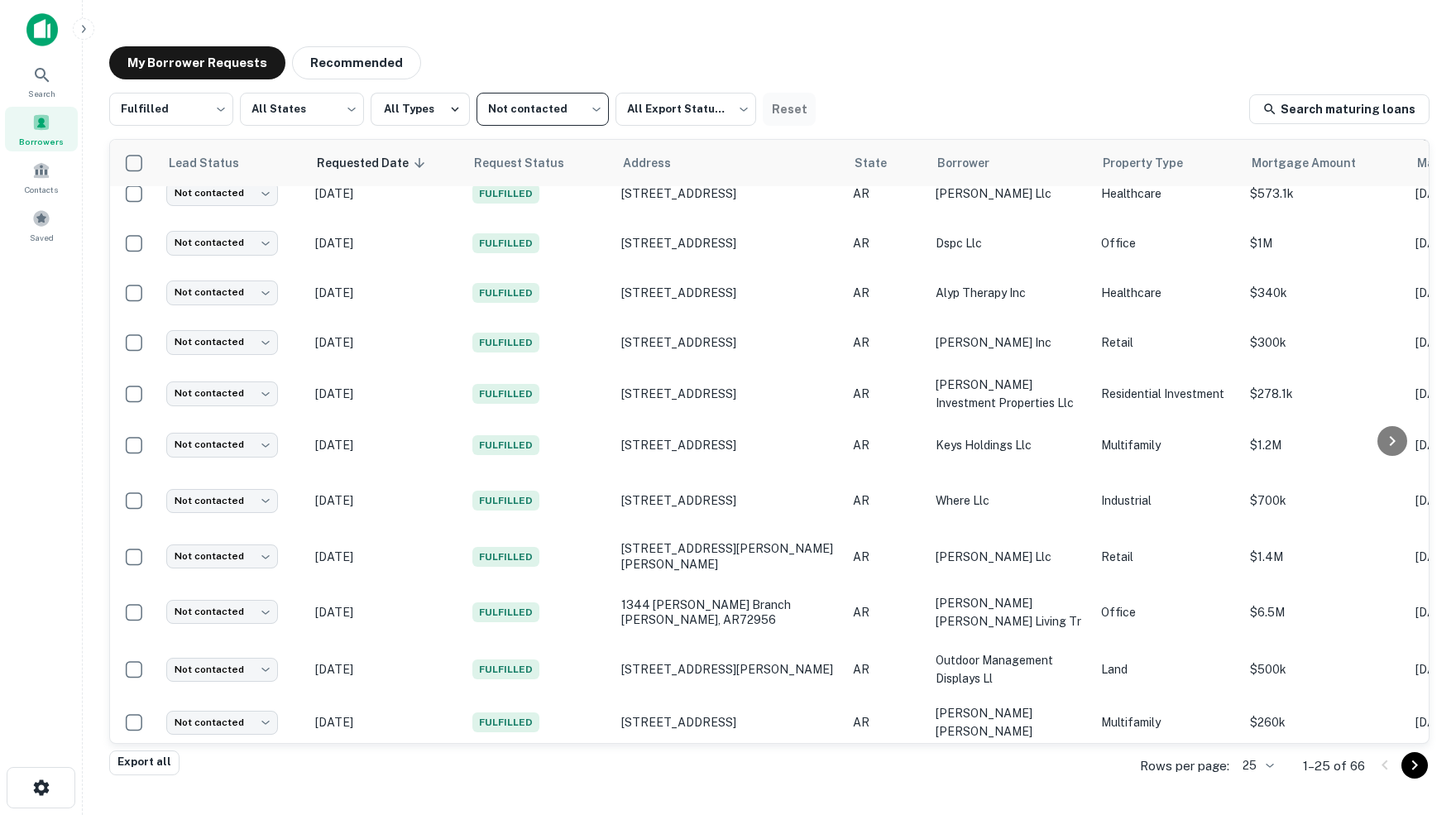
click at [791, 105] on button "Reset" at bounding box center [789, 108] width 53 height 33
type input "***"
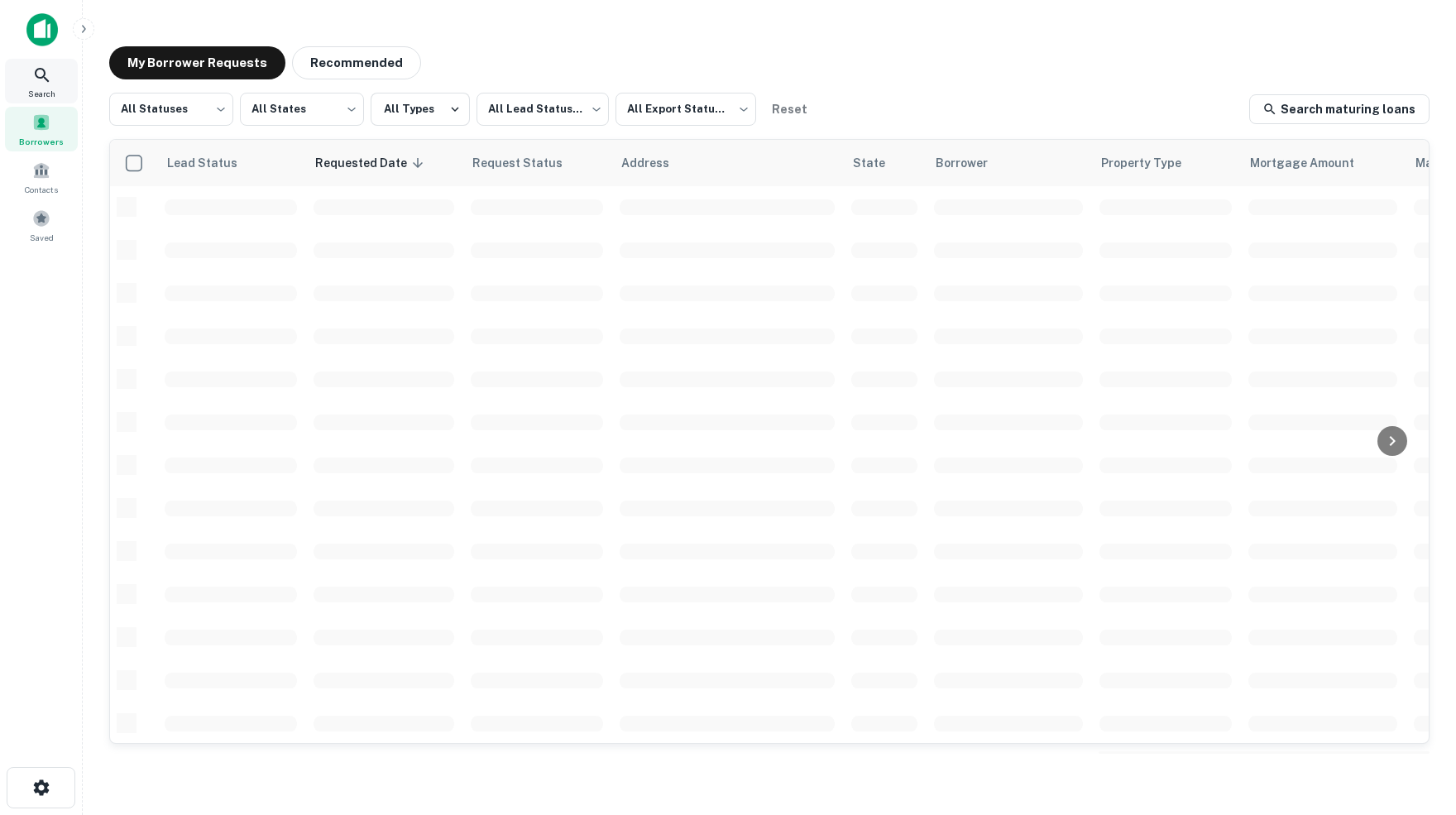
click at [40, 81] on icon at bounding box center [42, 76] width 20 height 20
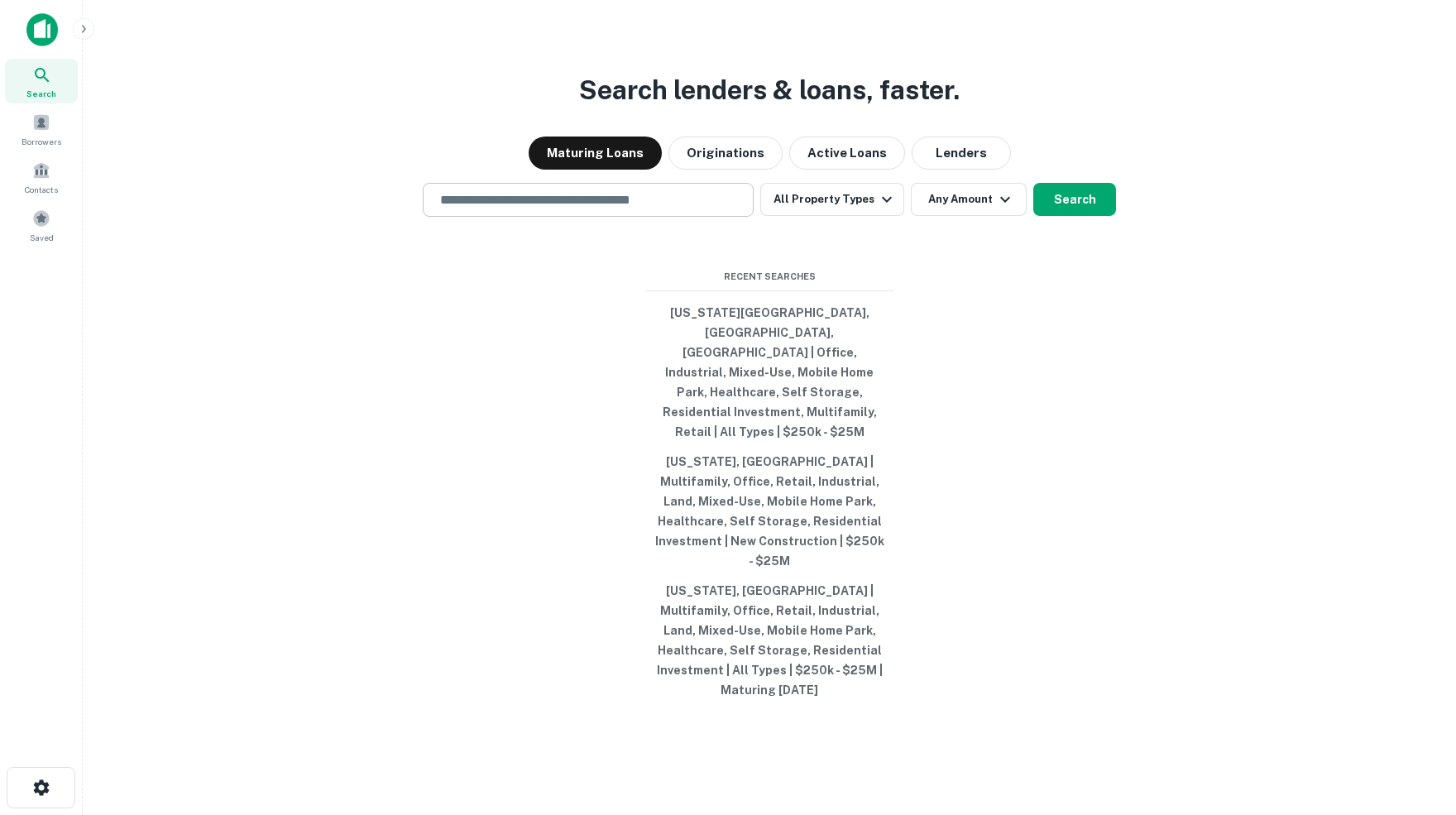
click at [559, 210] on input "text" at bounding box center [588, 199] width 316 height 19
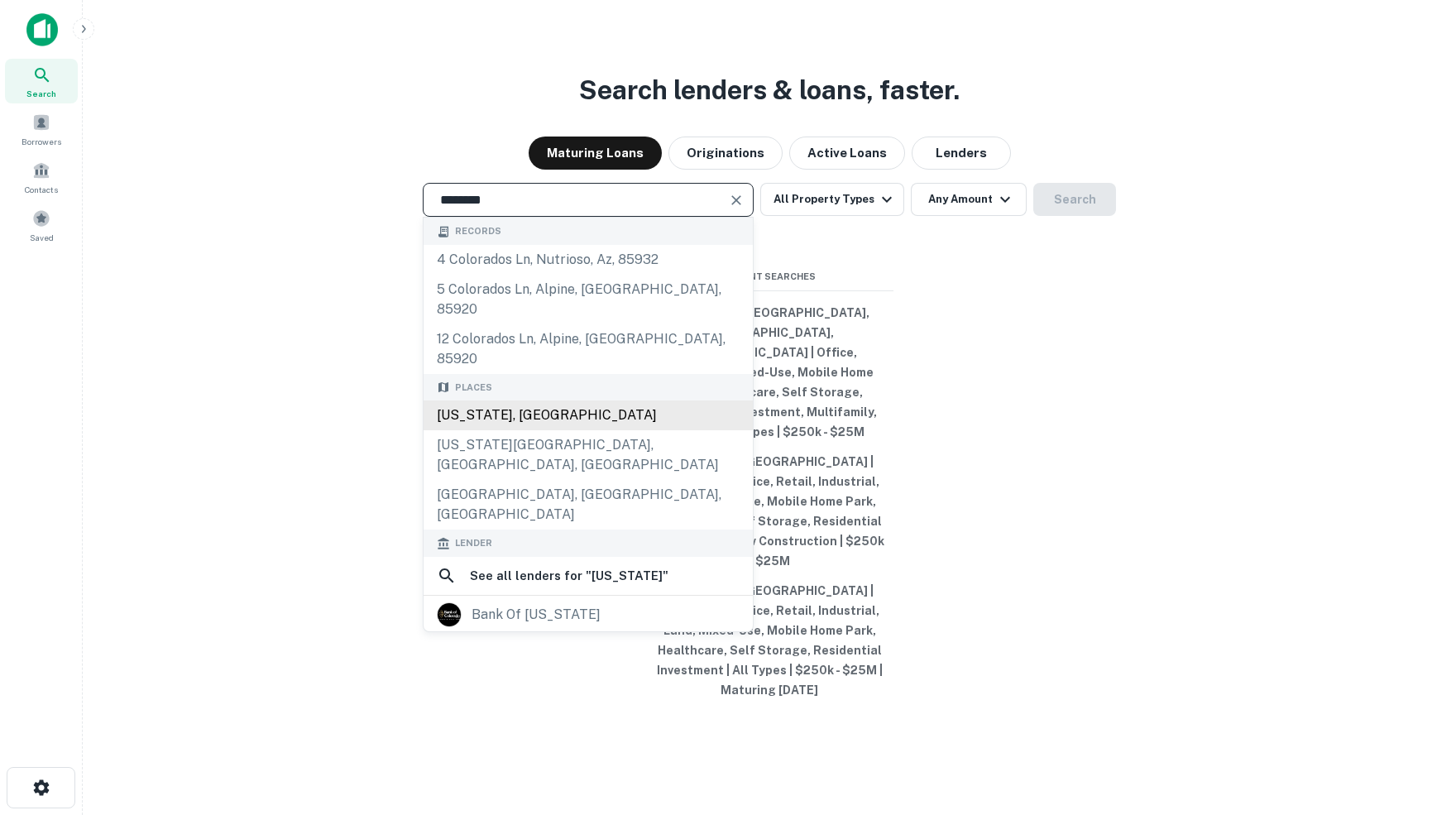
click at [500, 421] on div "Colorado, USA" at bounding box center [588, 416] width 330 height 30
type input "**********"
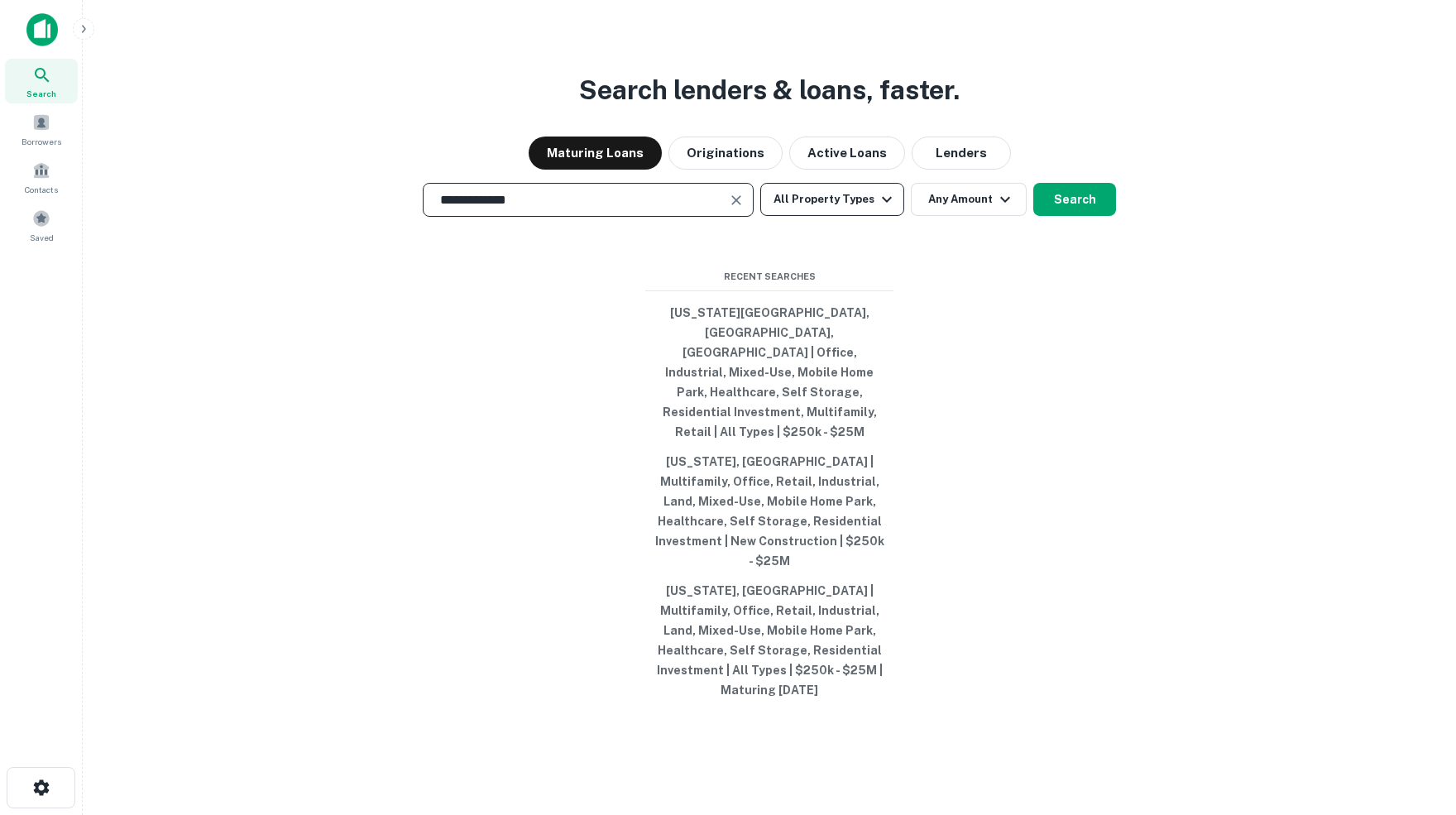
click at [886, 210] on icon "button" at bounding box center [887, 199] width 20 height 20
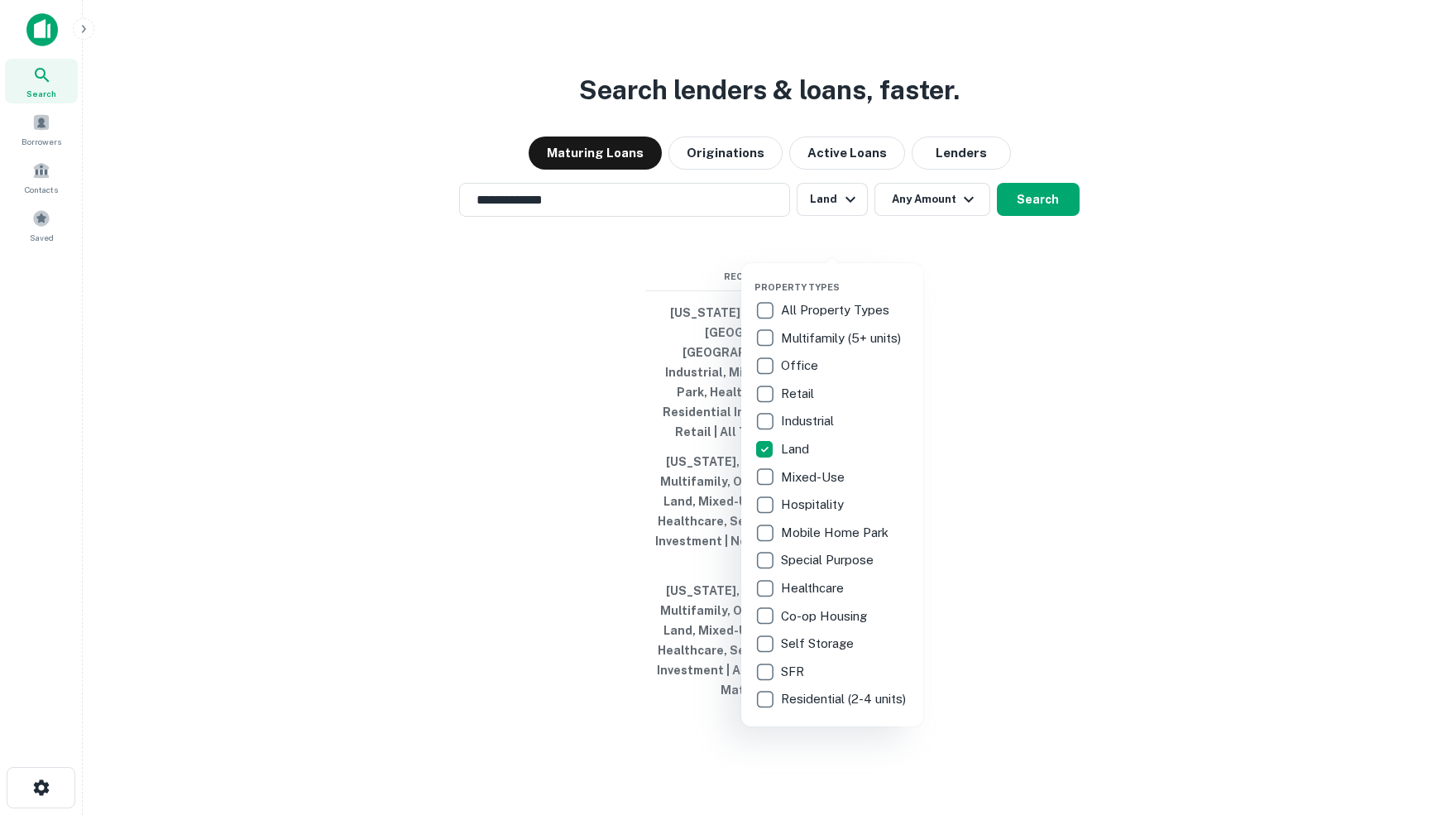
click at [974, 244] on div at bounding box center [728, 407] width 1456 height 815
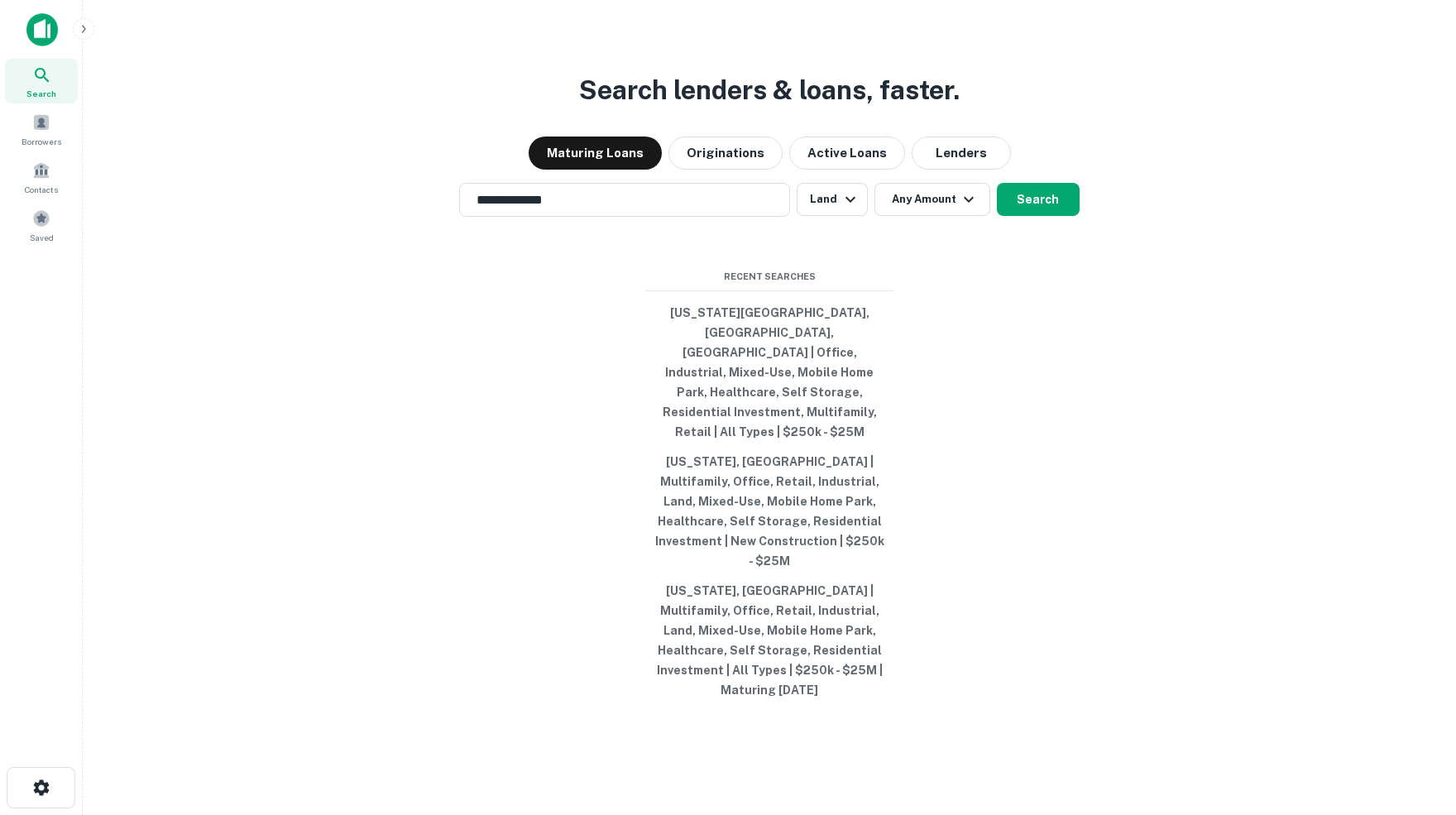
click at [974, 210] on icon "button" at bounding box center [968, 199] width 20 height 20
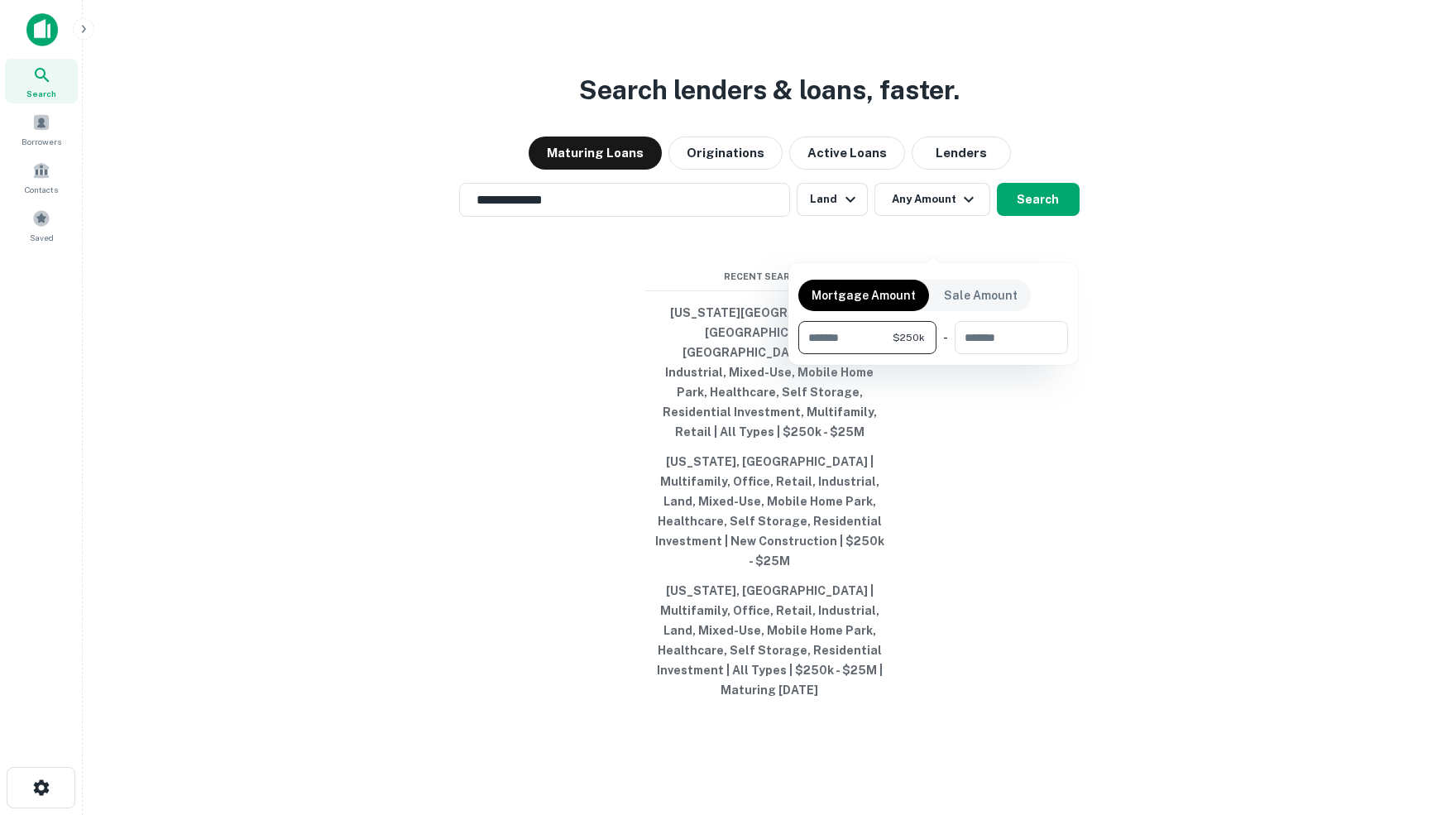
type input "******"
type input "********"
click at [1060, 241] on div at bounding box center [728, 407] width 1456 height 815
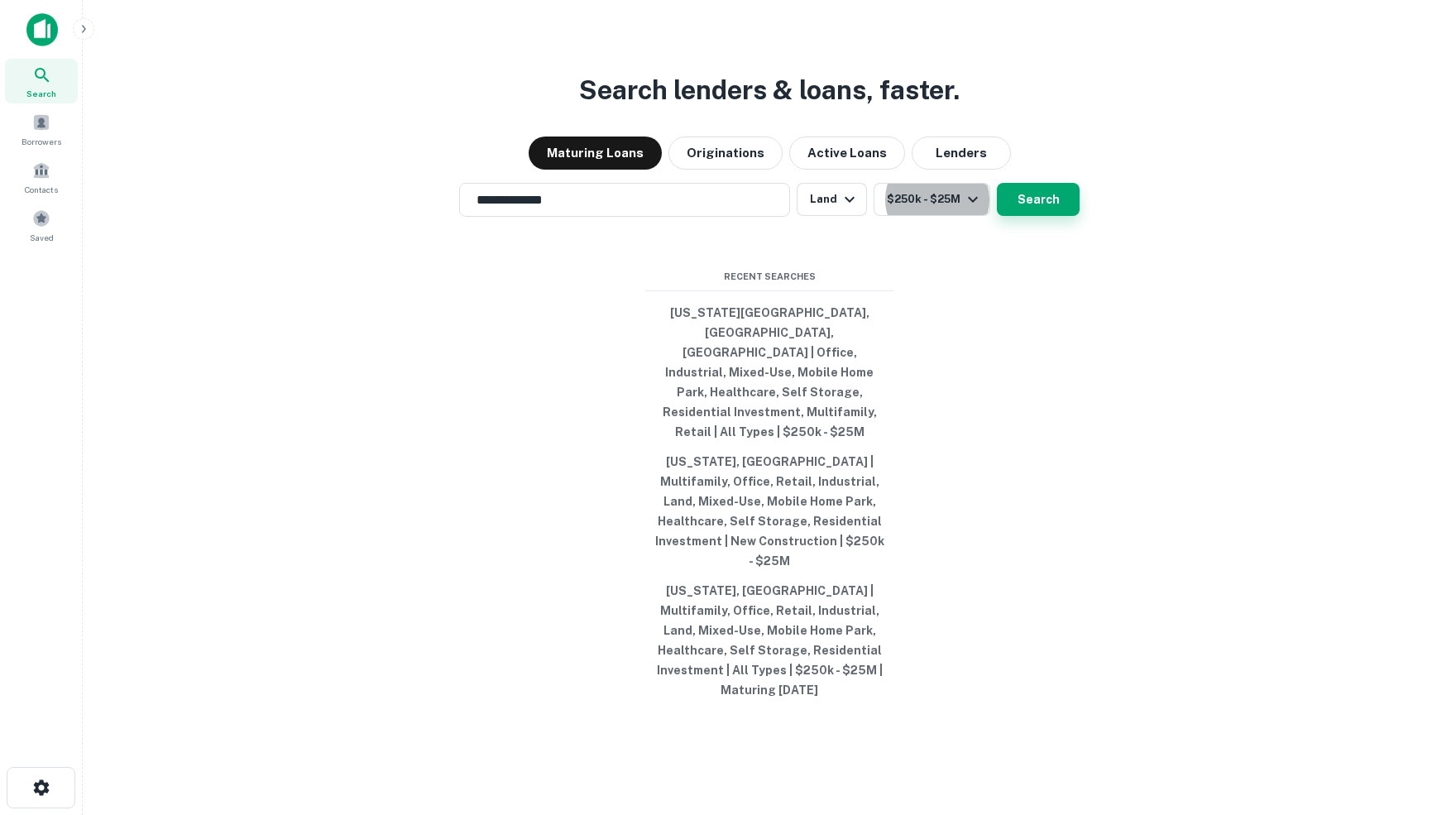
click at [1045, 216] on button "Search" at bounding box center [1038, 199] width 83 height 33
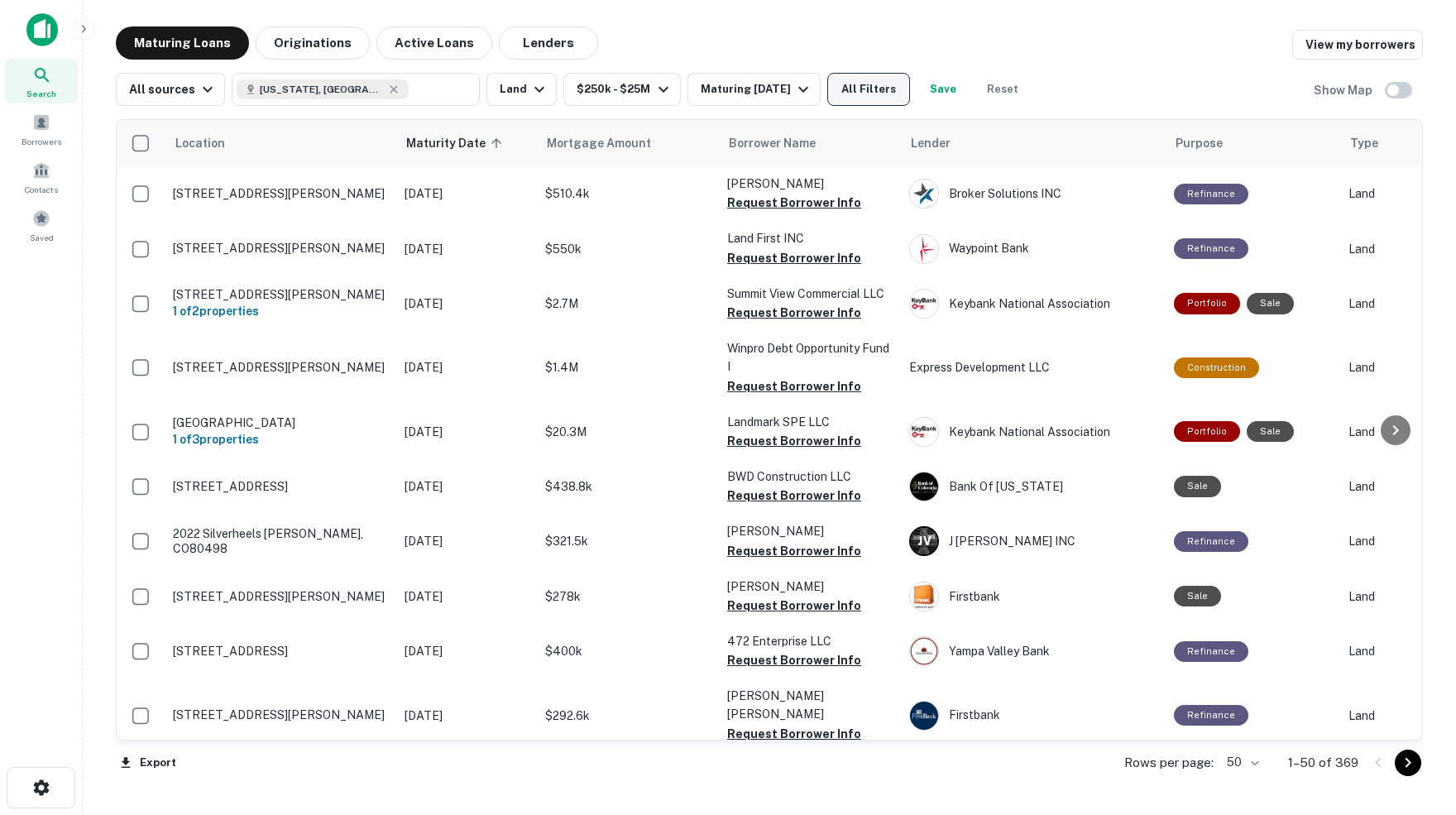
click at [905, 92] on button "All Filters" at bounding box center [868, 89] width 83 height 33
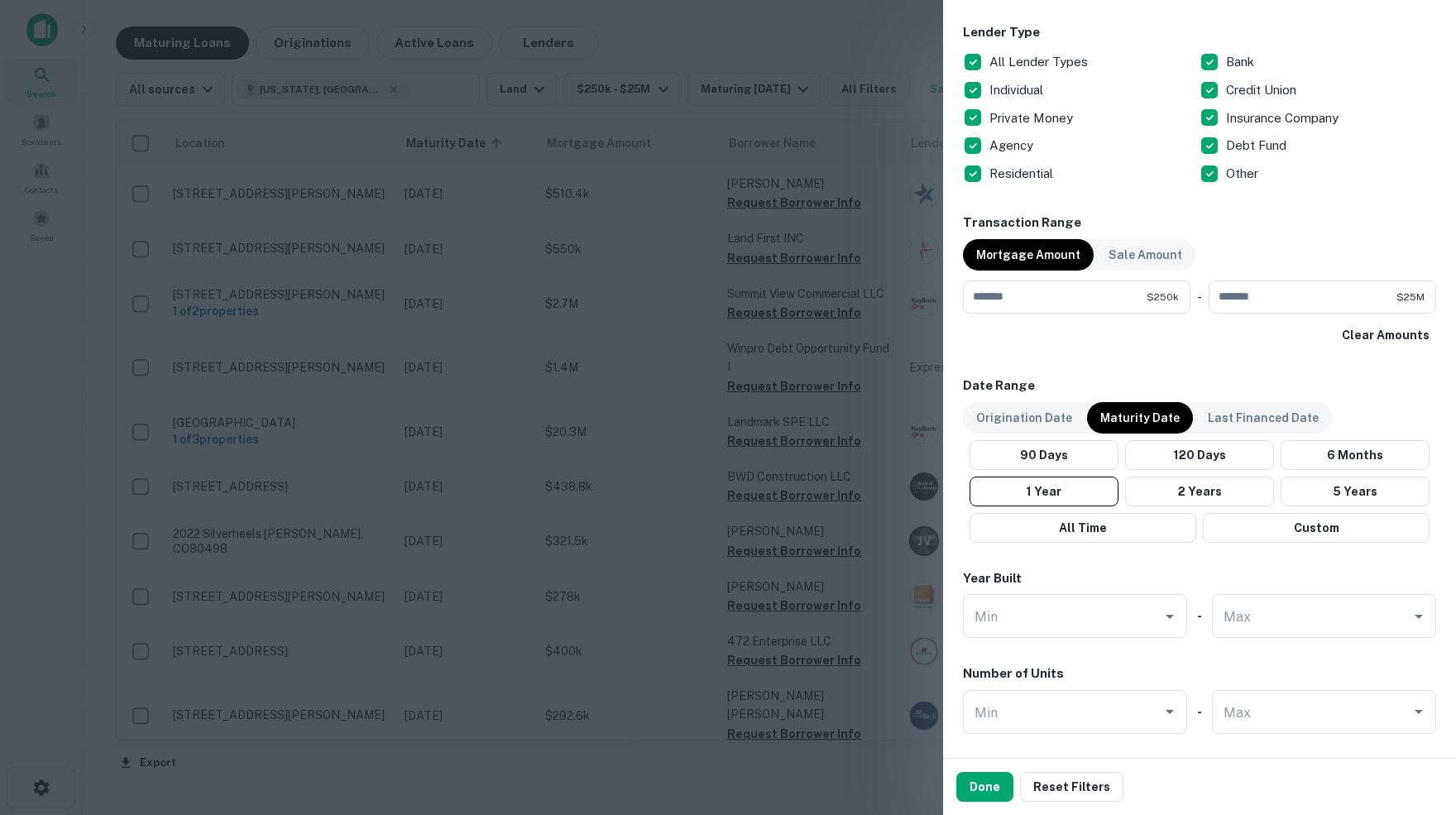
scroll to position [655, 0]
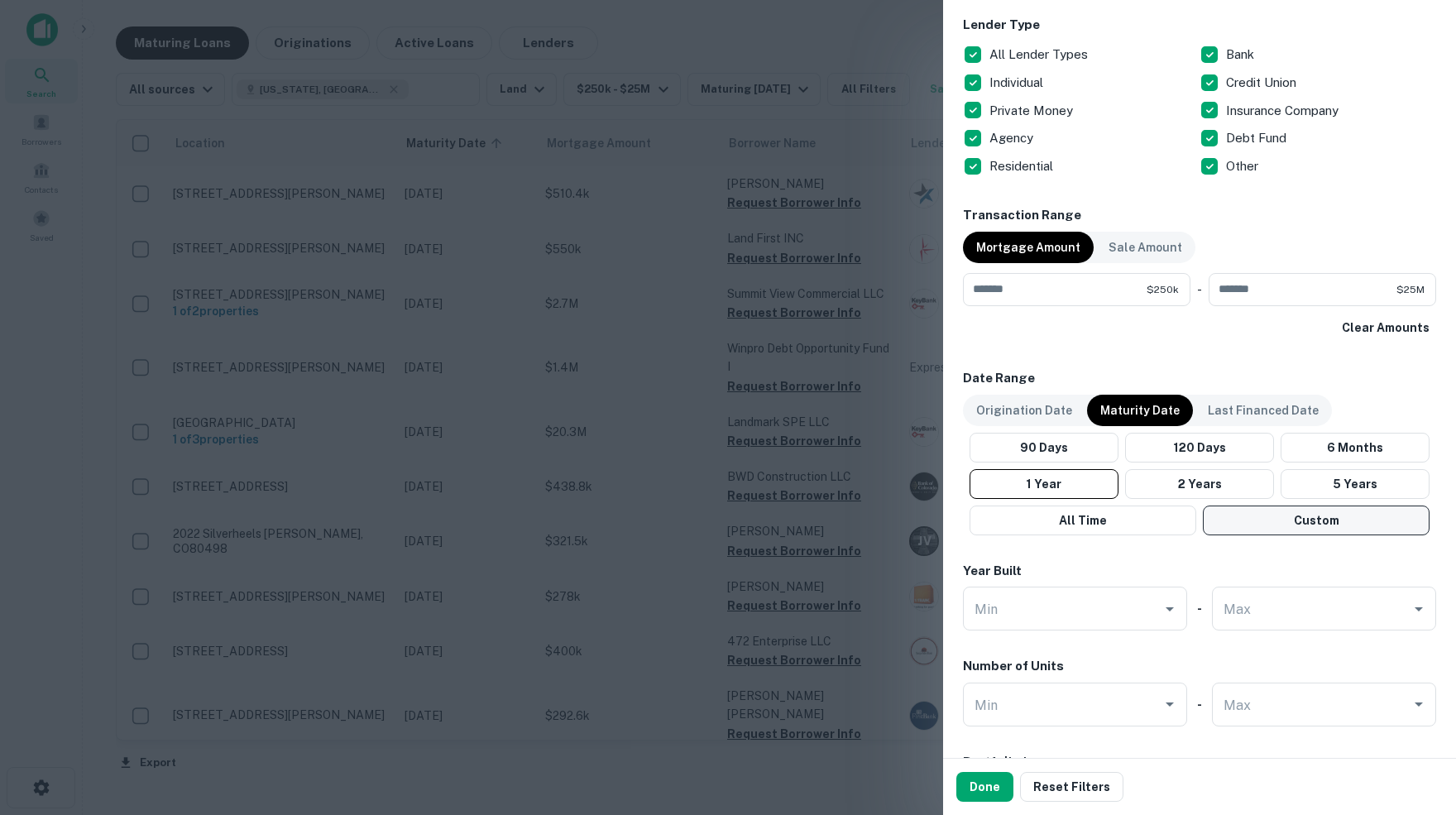
click at [1336, 515] on button "Custom" at bounding box center [1316, 521] width 227 height 30
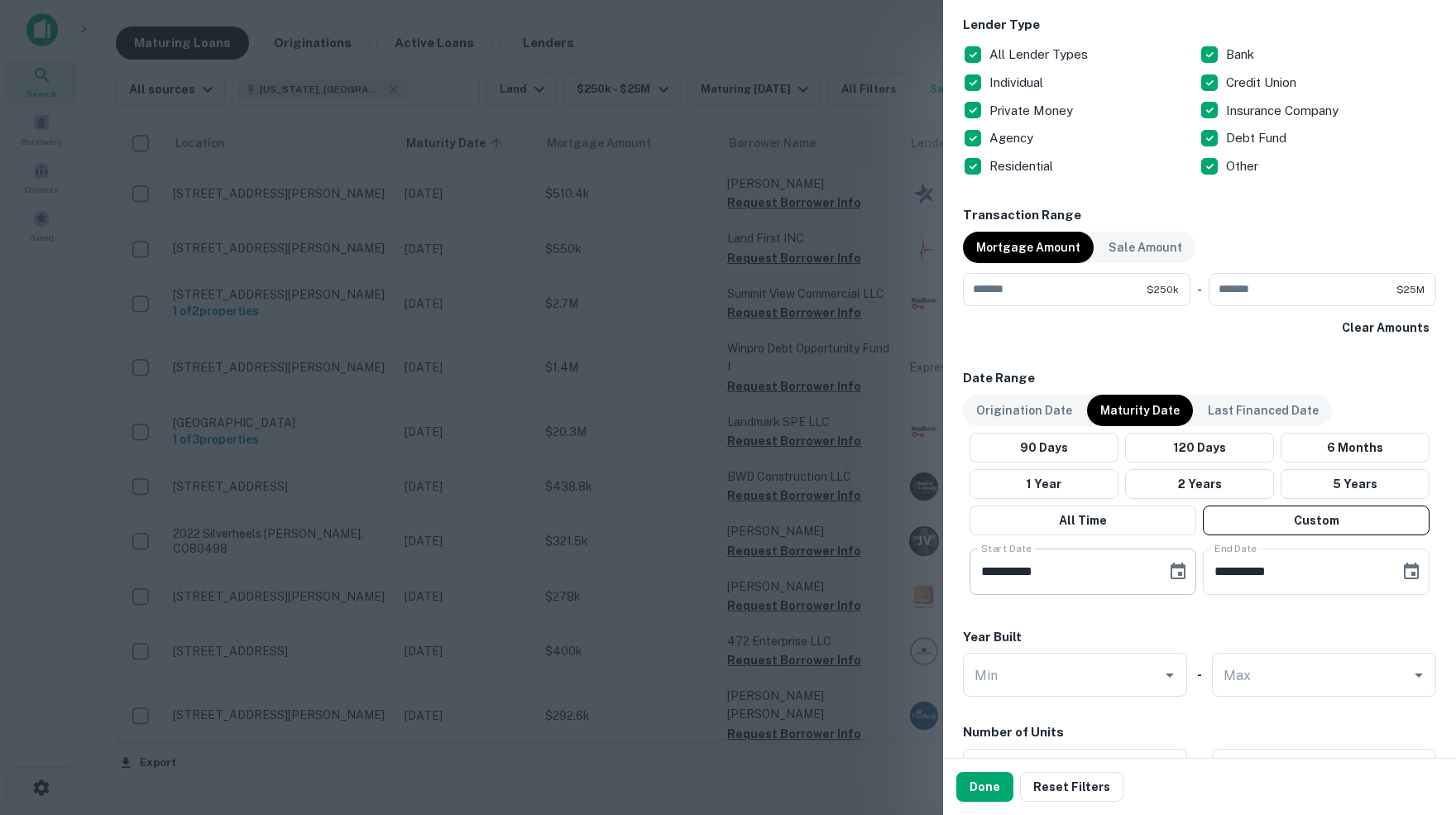
click at [1176, 570] on icon "Choose date, selected date is May 16, 2025" at bounding box center [1177, 571] width 15 height 17
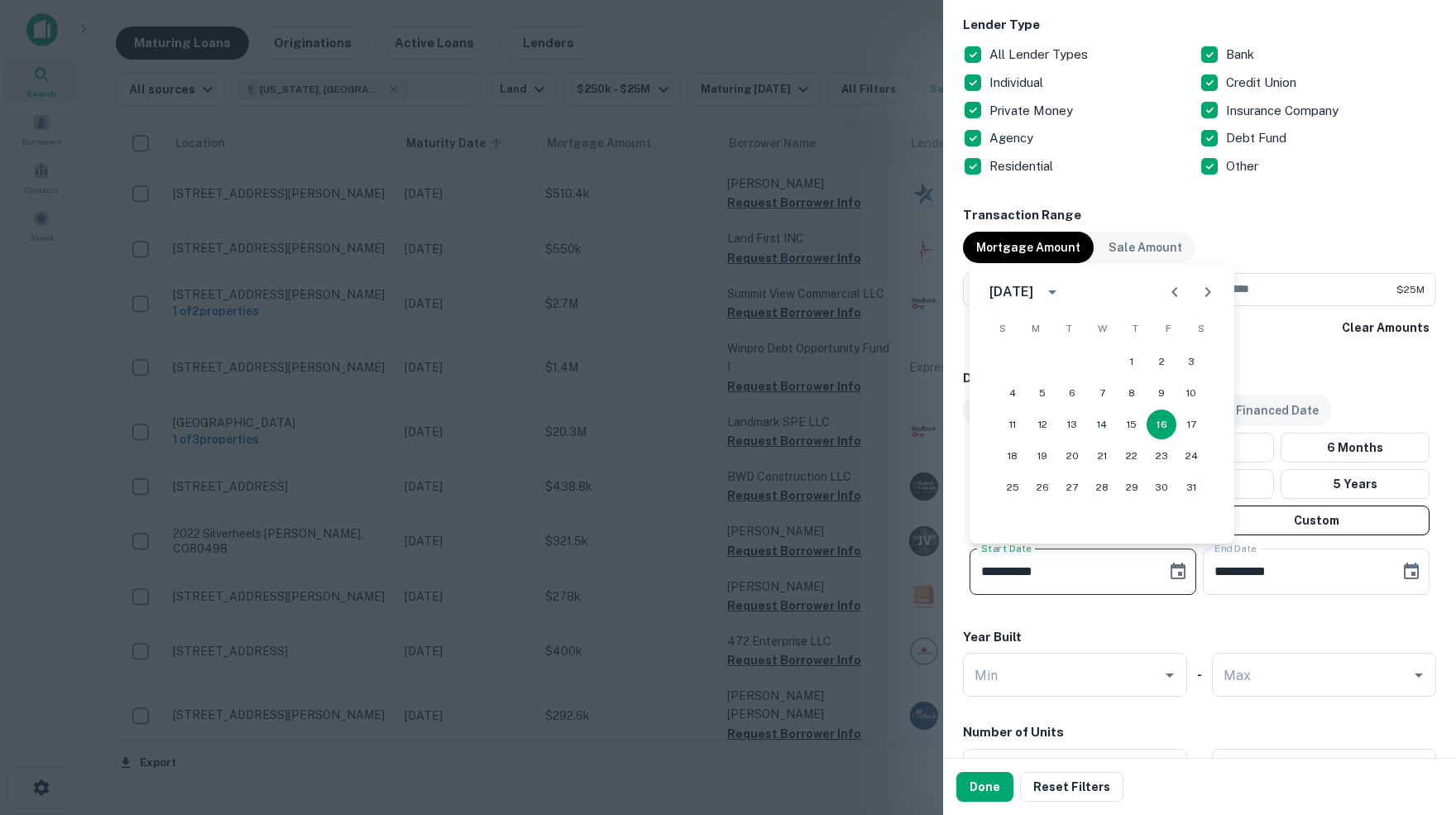
click at [1203, 296] on icon "Next month" at bounding box center [1207, 292] width 20 height 20
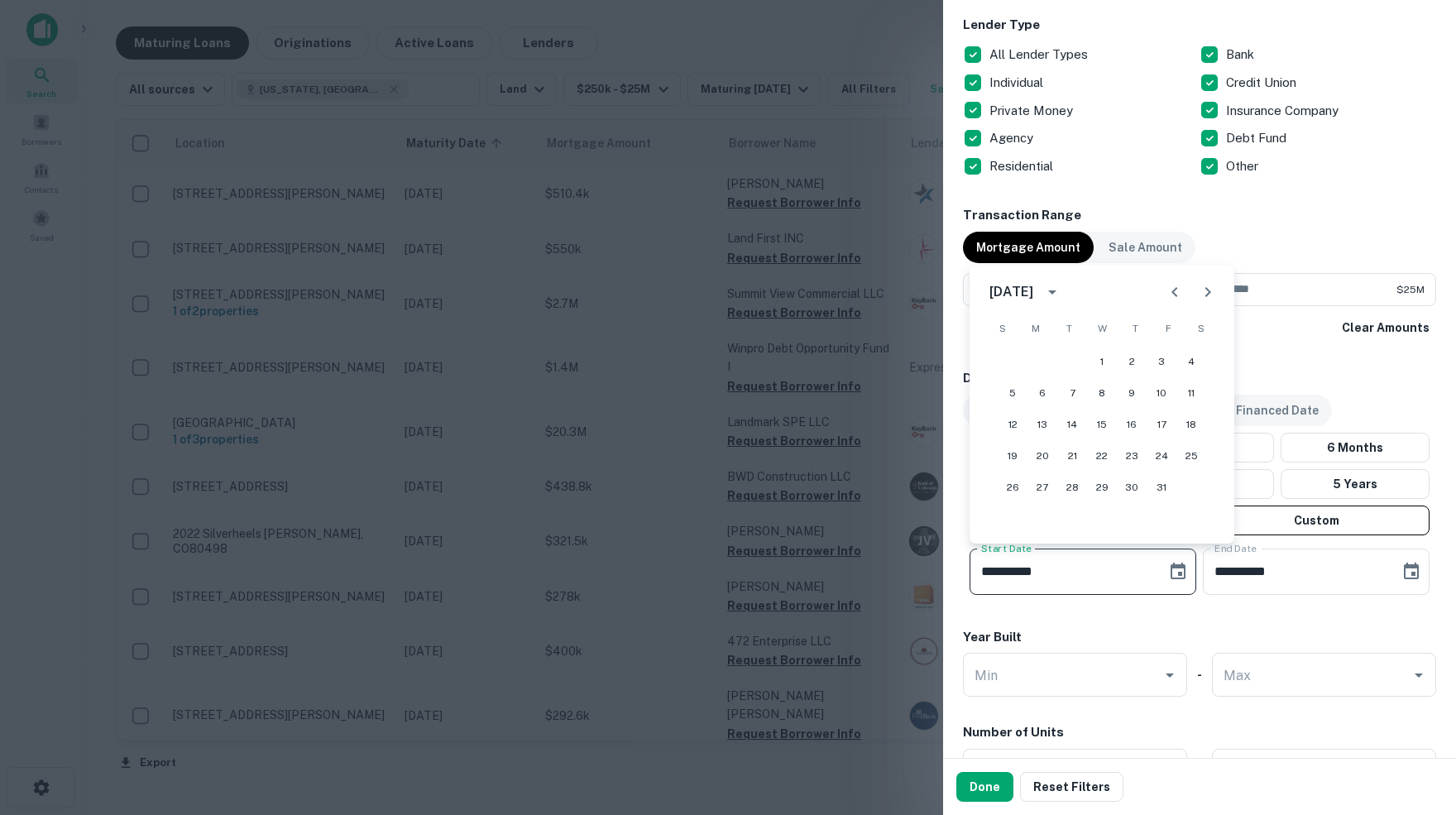
click at [1203, 296] on icon "Next month" at bounding box center [1207, 292] width 20 height 20
click at [1190, 365] on button "1" at bounding box center [1191, 362] width 30 height 30
type input "**********"
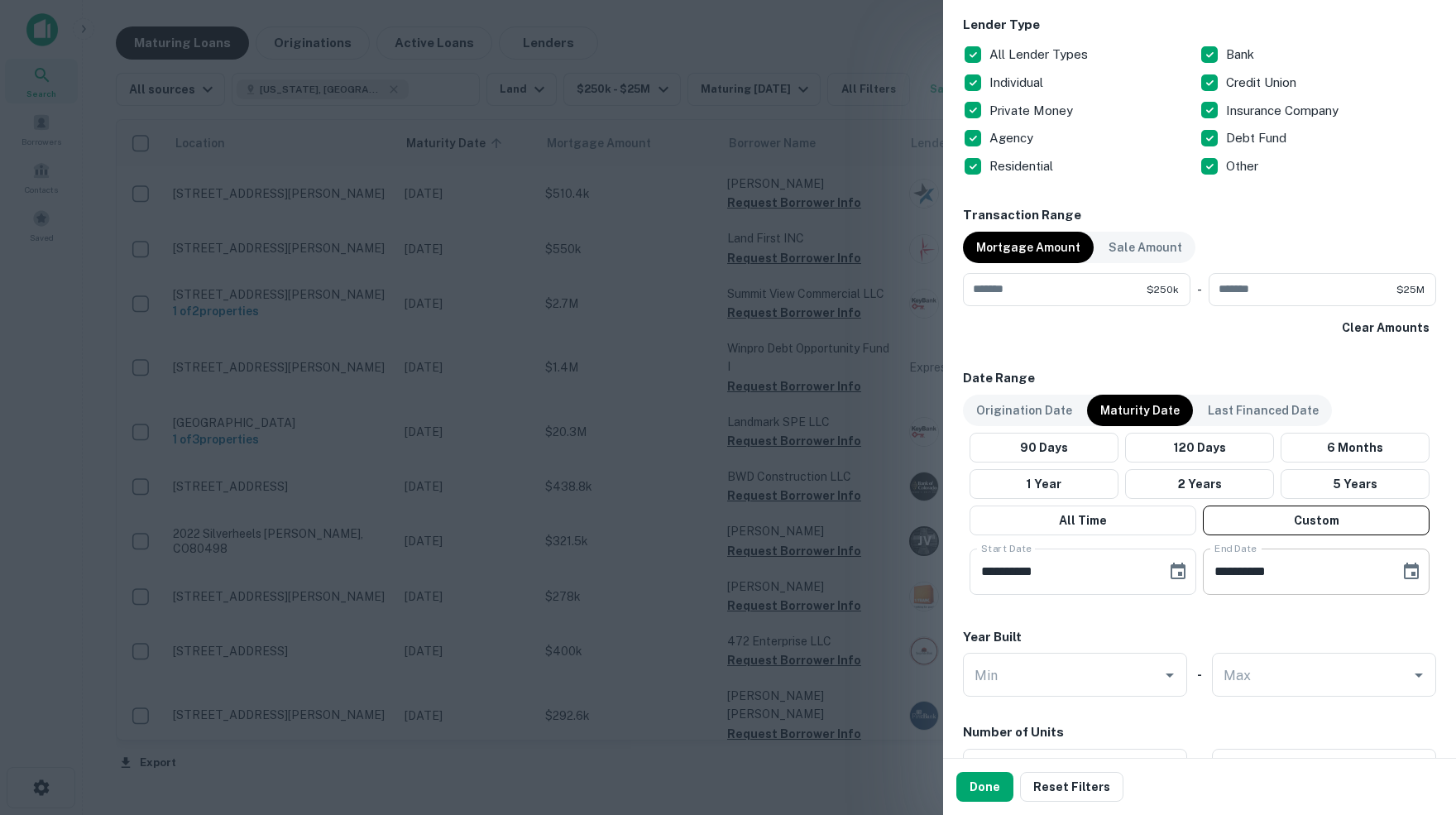
click at [1409, 571] on icon "Choose date, selected date is Sep 13, 2025" at bounding box center [1411, 571] width 20 height 20
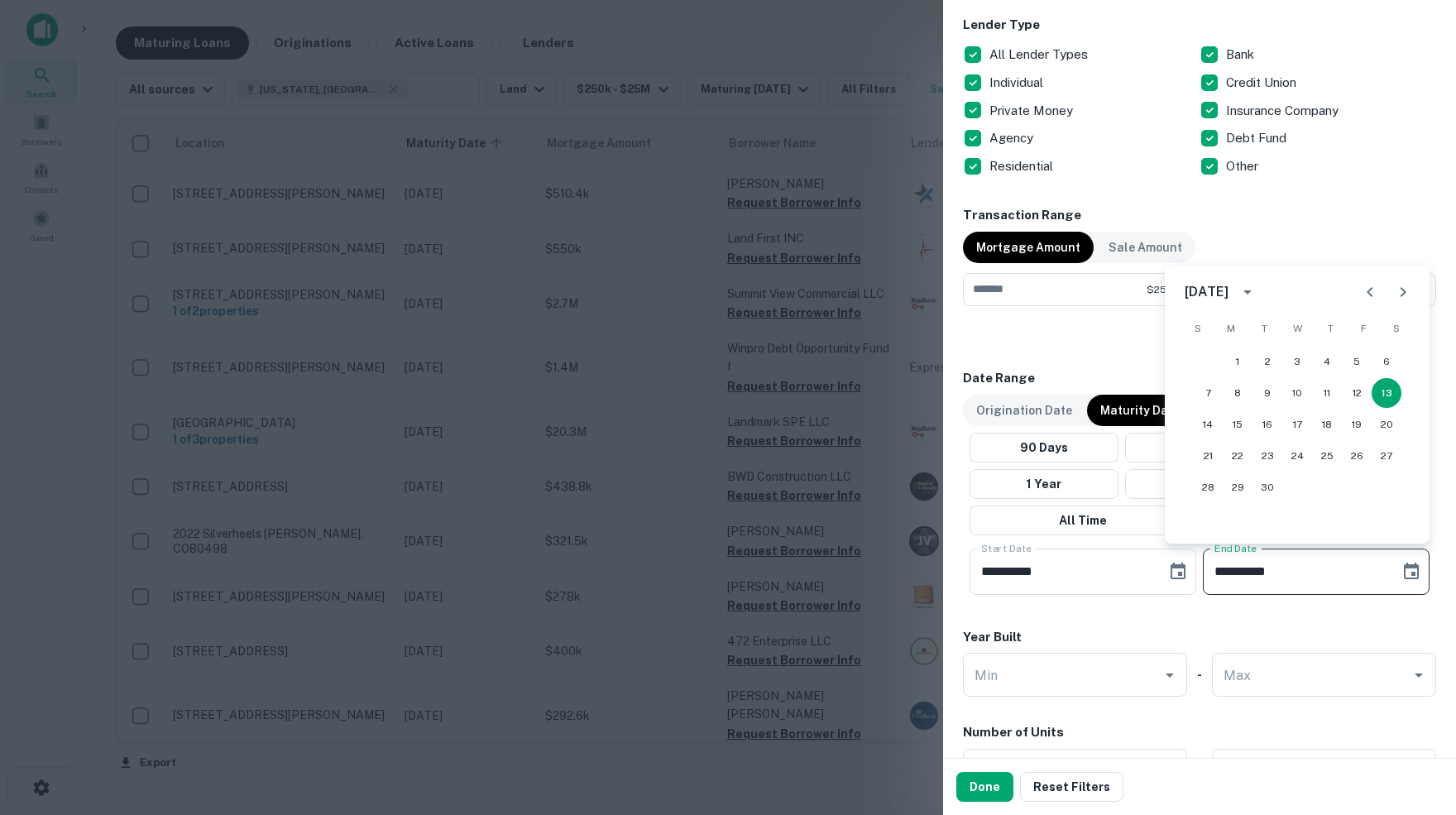
click at [1396, 292] on icon "Next month" at bounding box center [1403, 292] width 20 height 20
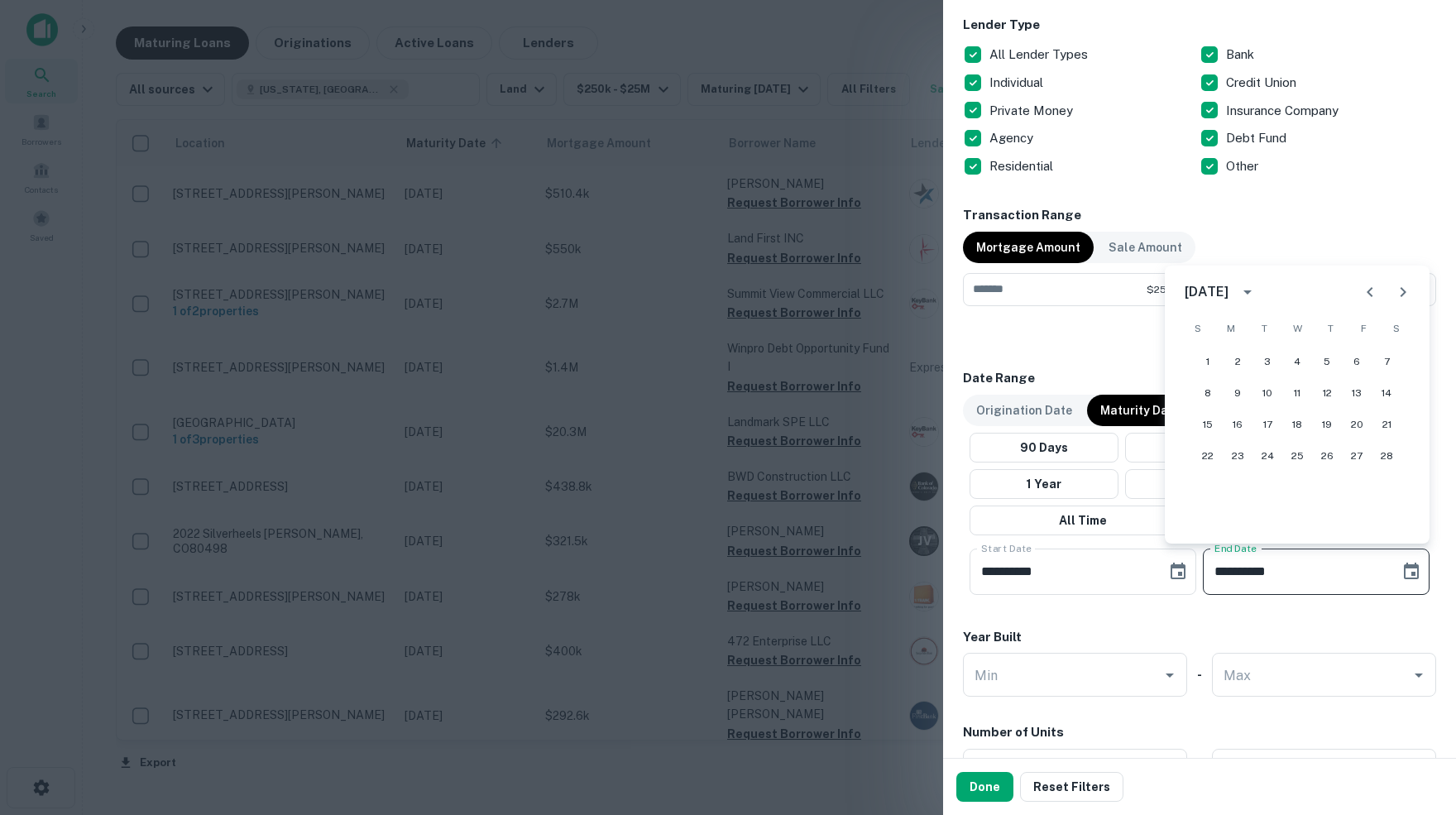
click at [1396, 292] on icon "Next month" at bounding box center [1403, 292] width 20 height 20
click at [1204, 515] on button "31" at bounding box center [1207, 519] width 30 height 30
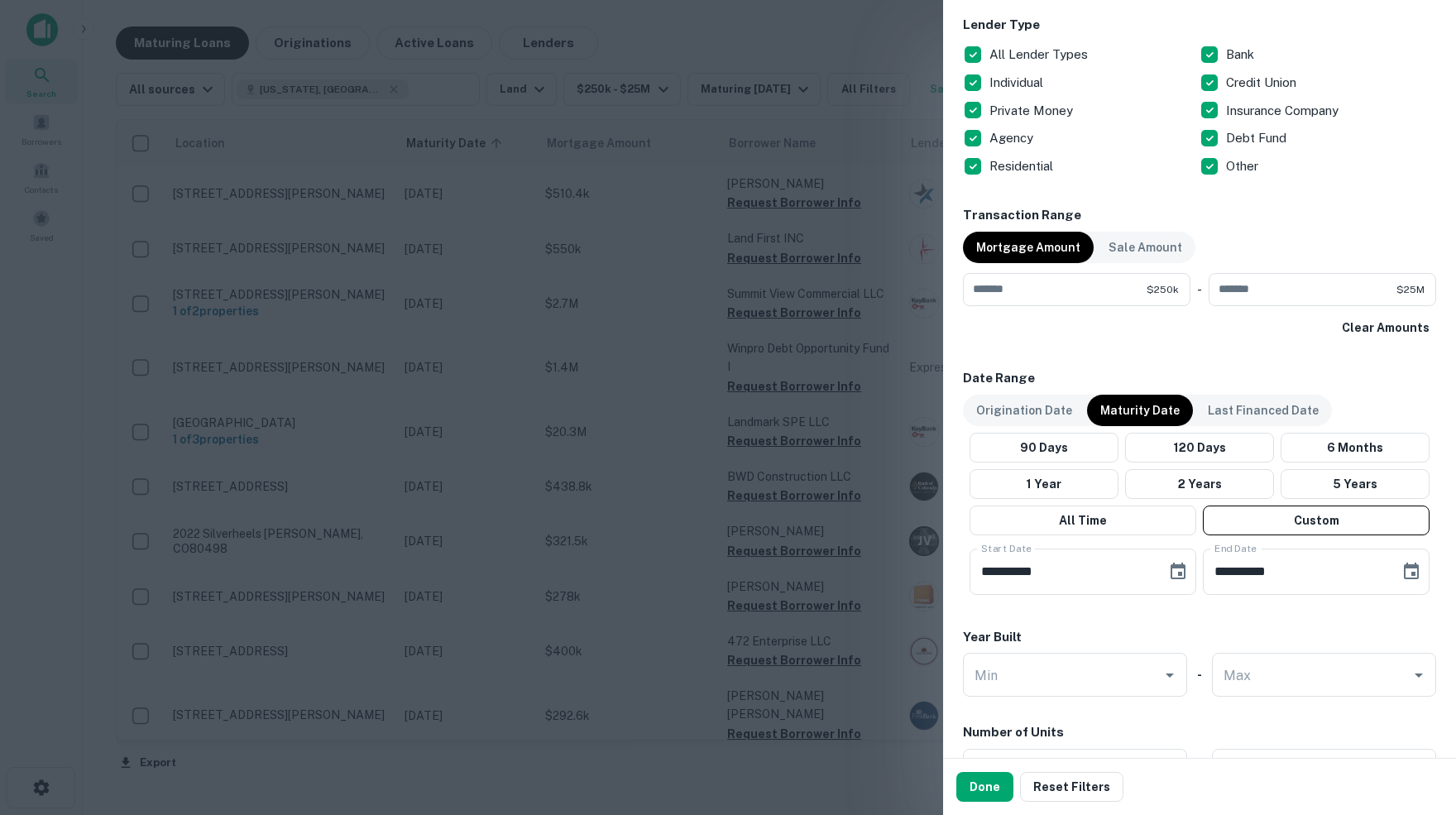
type input "**********"
click at [975, 787] on button "Done" at bounding box center [984, 787] width 57 height 30
